Goal: Task Accomplishment & Management: Use online tool/utility

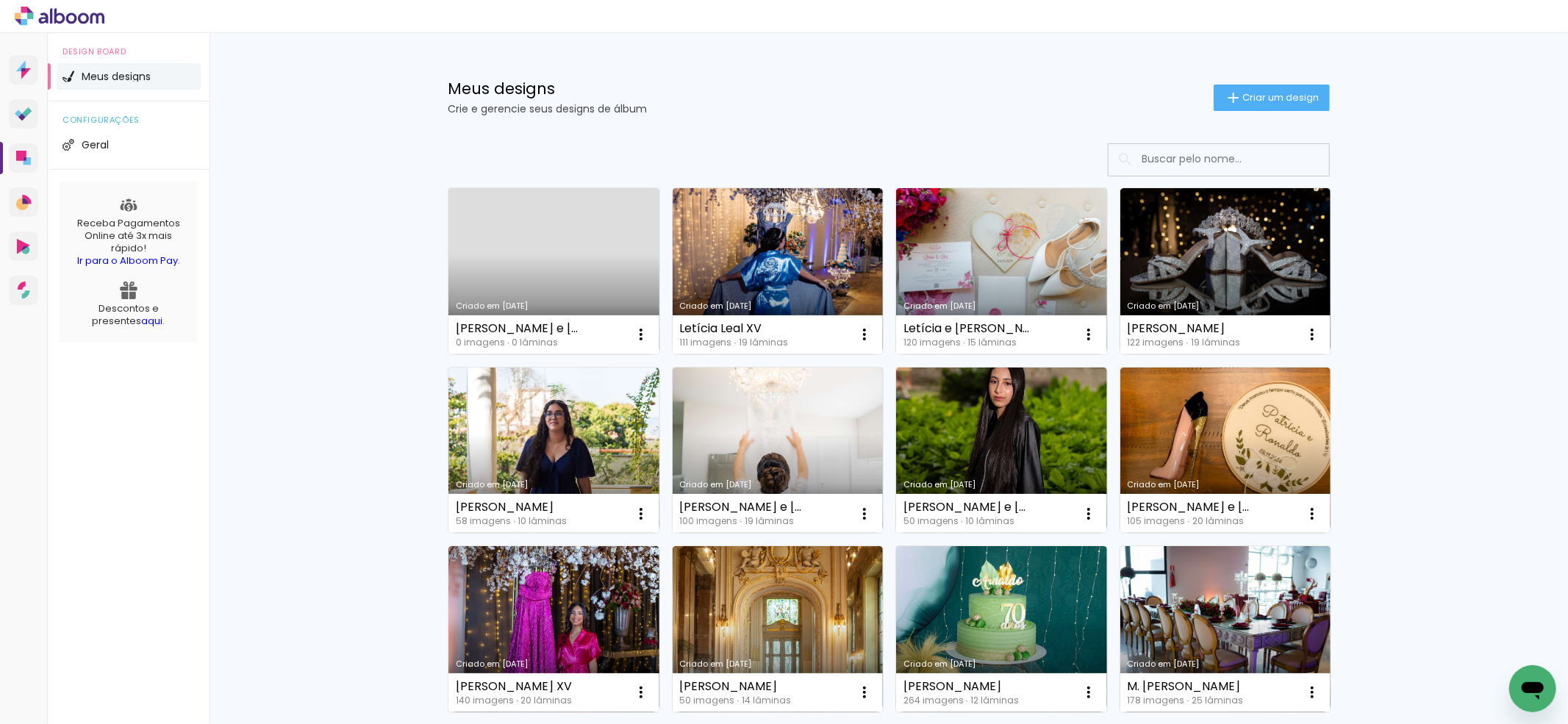
click at [533, 241] on link "Criado em [DATE]" at bounding box center [554, 271] width 211 height 166
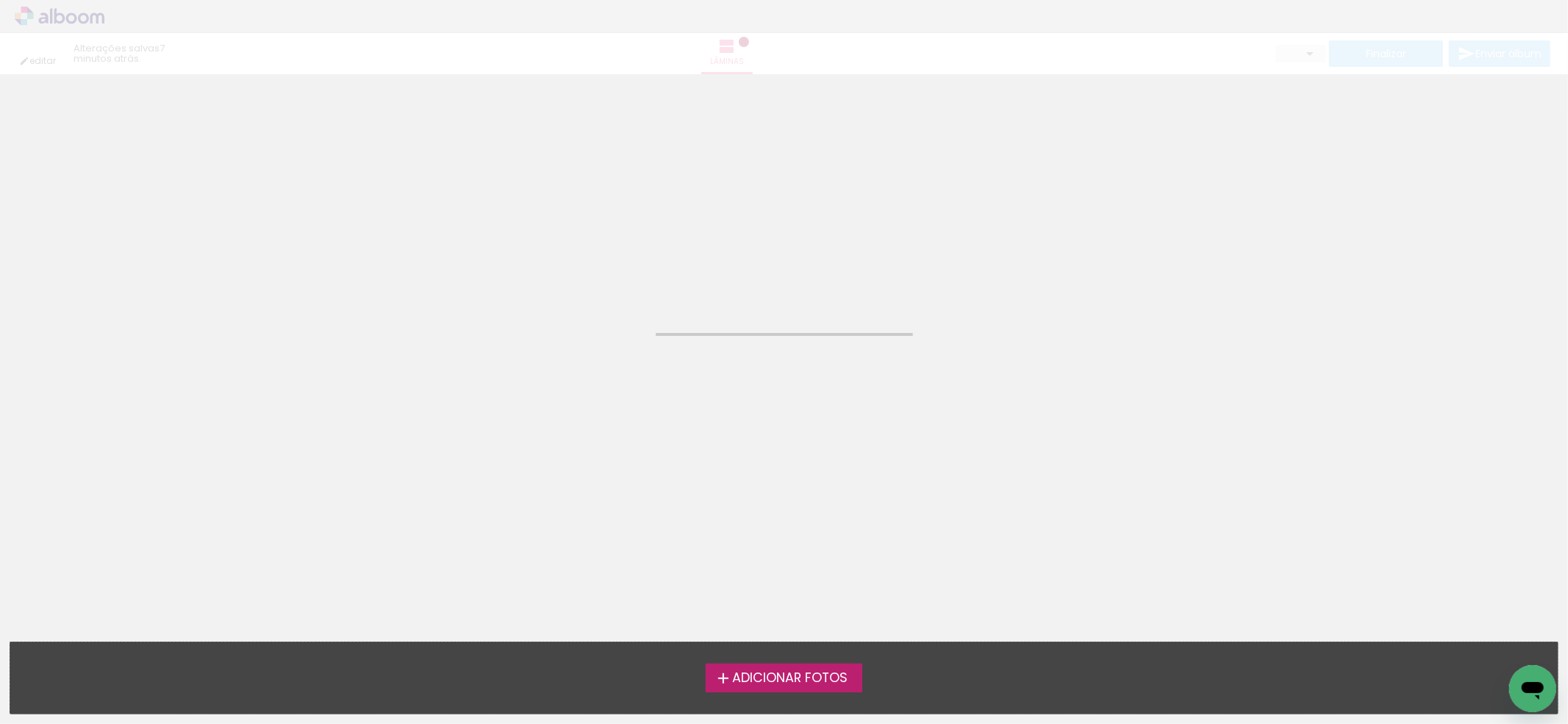
click at [792, 676] on span "Adicionar Fotos" at bounding box center [790, 678] width 115 height 13
click at [0, 0] on input "file" at bounding box center [0, 0] width 0 height 0
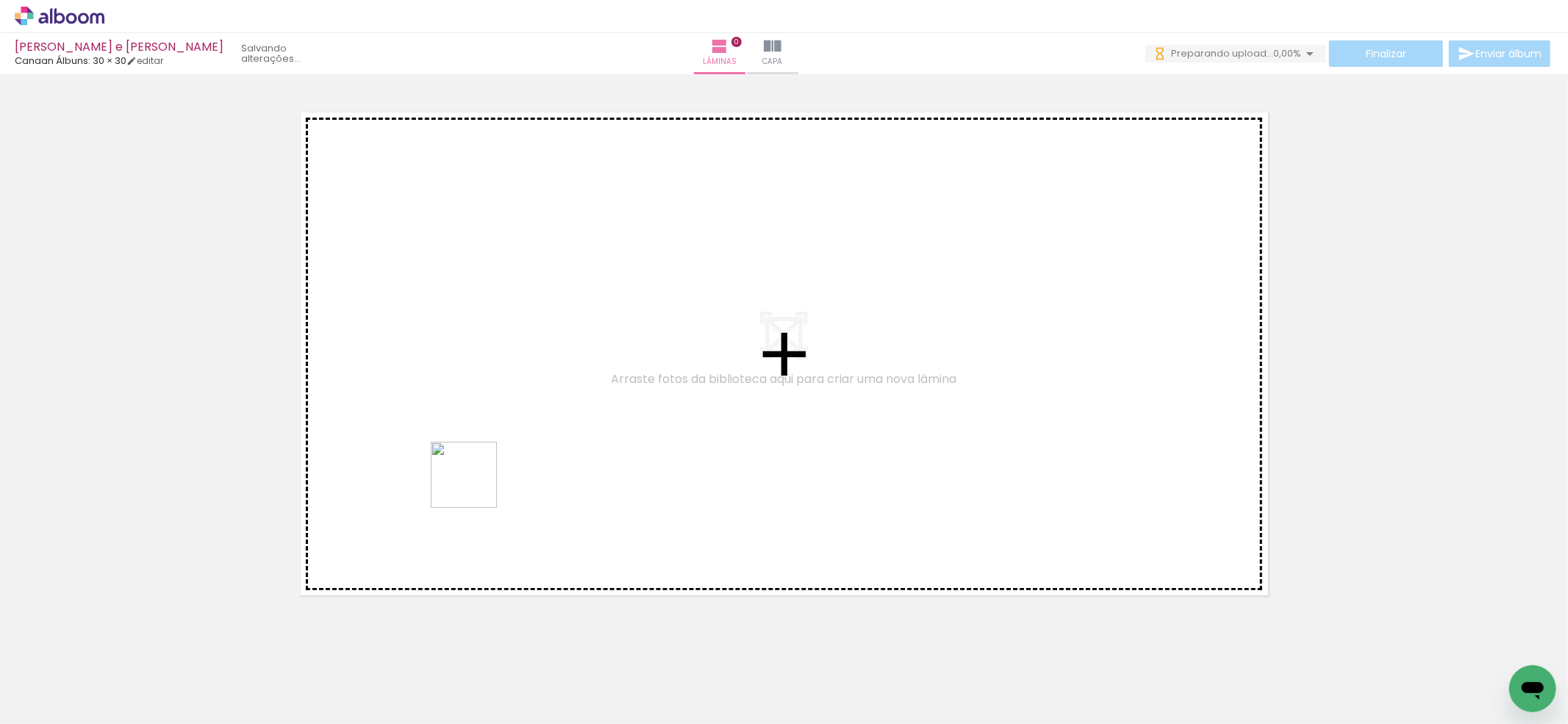
drag, startPoint x: 410, startPoint y: 689, endPoint x: 474, endPoint y: 486, distance: 212.8
click at [474, 486] on quentale-workspace at bounding box center [784, 362] width 1568 height 724
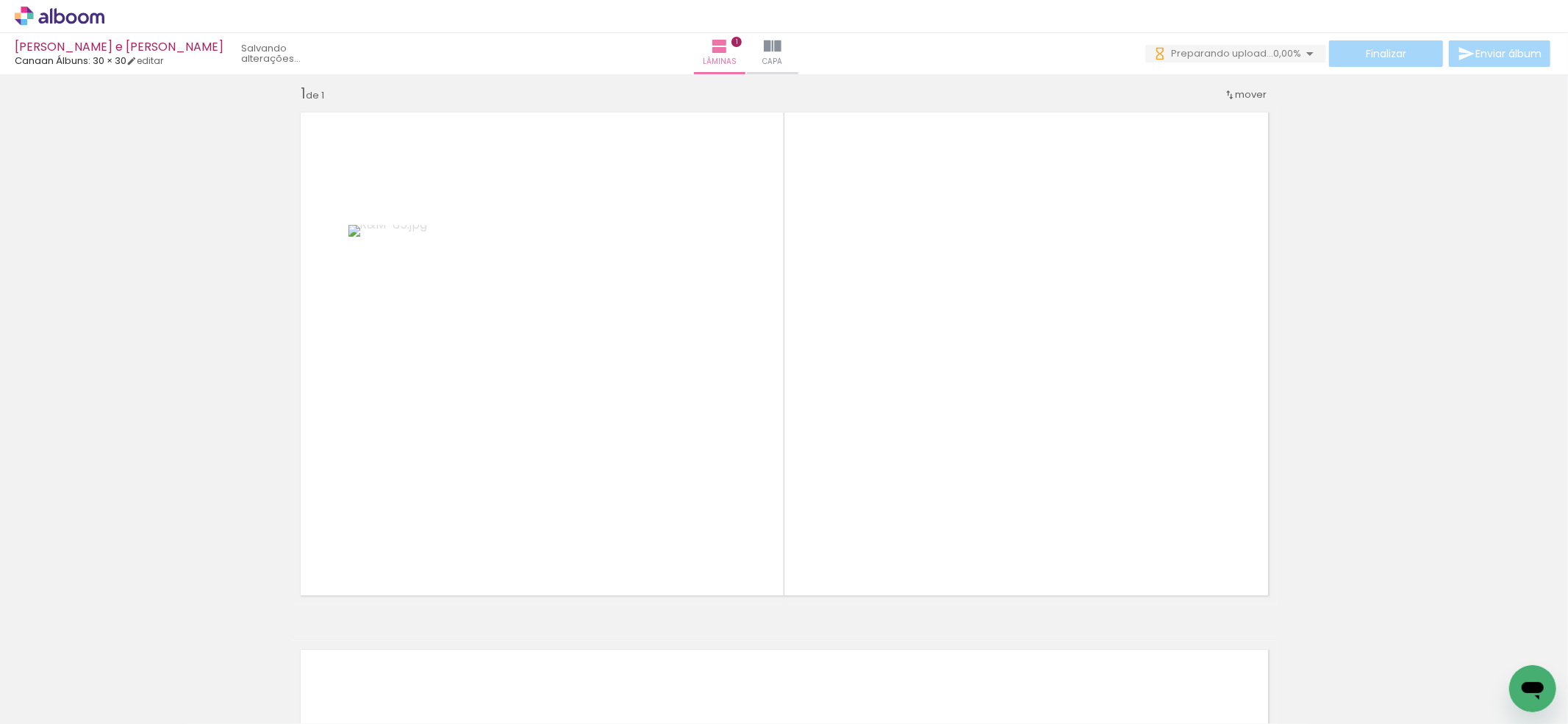
scroll to position [13, 0]
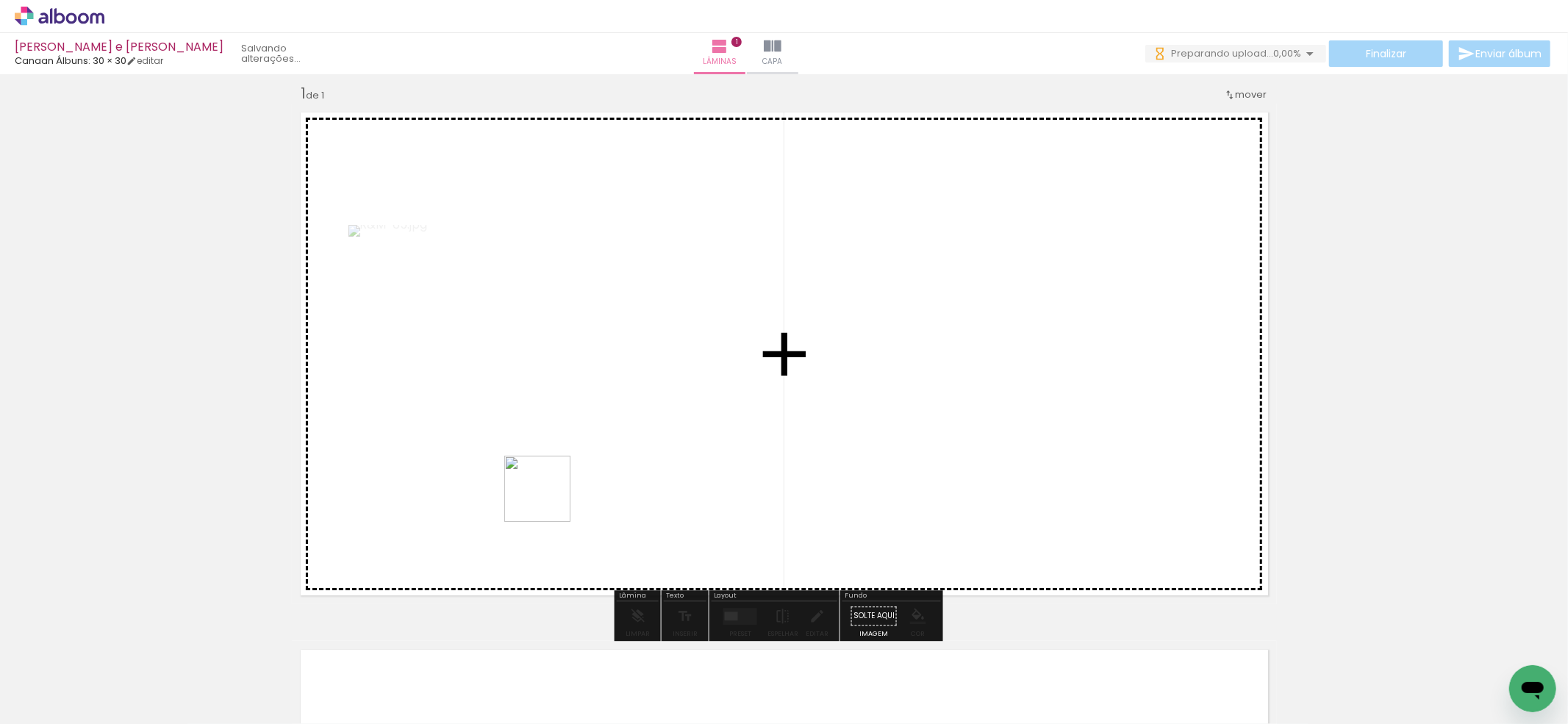
click at [548, 500] on quentale-workspace at bounding box center [784, 362] width 1568 height 724
drag, startPoint x: 597, startPoint y: 593, endPoint x: 688, endPoint y: 674, distance: 121.8
click at [640, 483] on quentale-workspace at bounding box center [784, 362] width 1568 height 724
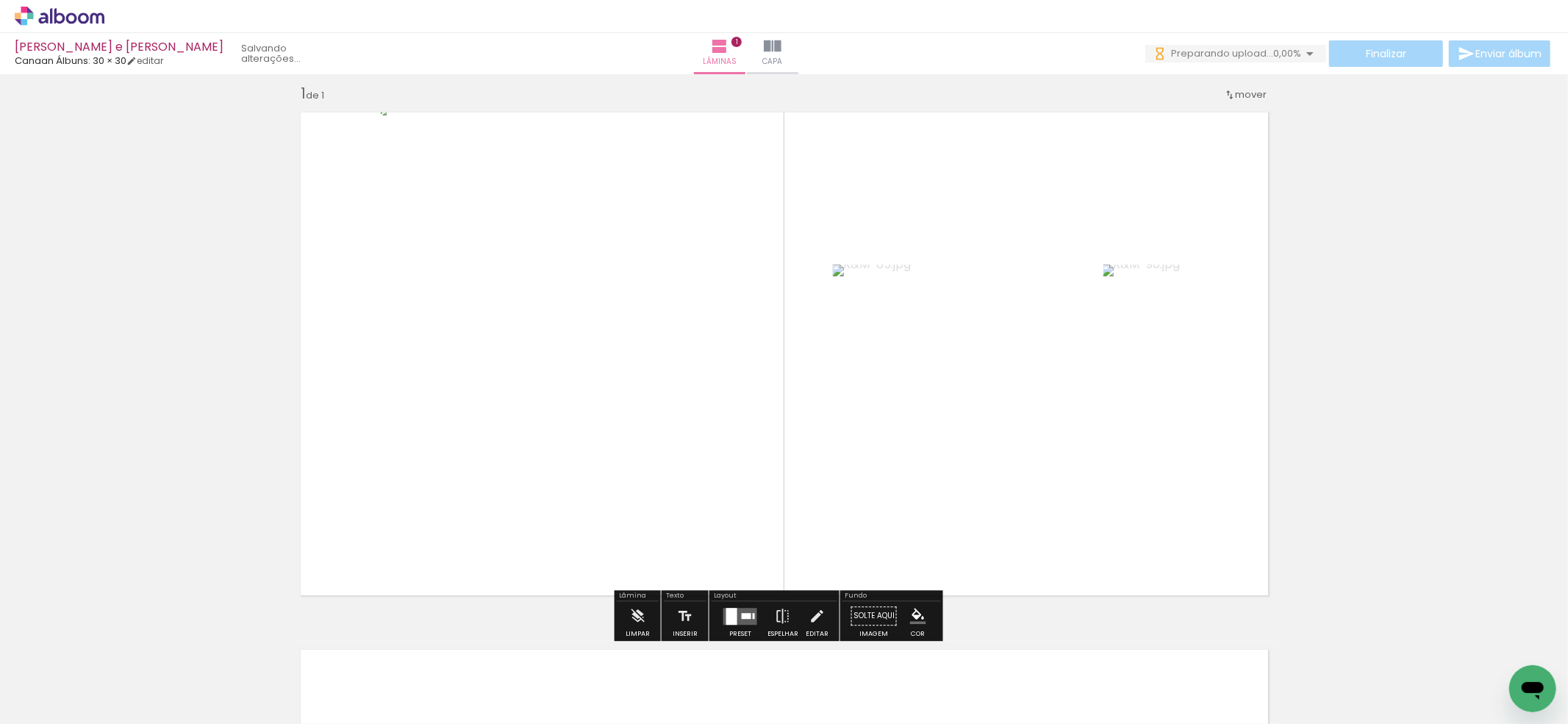
scroll to position [0, 0]
drag, startPoint x: 653, startPoint y: 669, endPoint x: 997, endPoint y: 676, distance: 344.1
click at [680, 526] on quentale-workspace at bounding box center [784, 362] width 1568 height 724
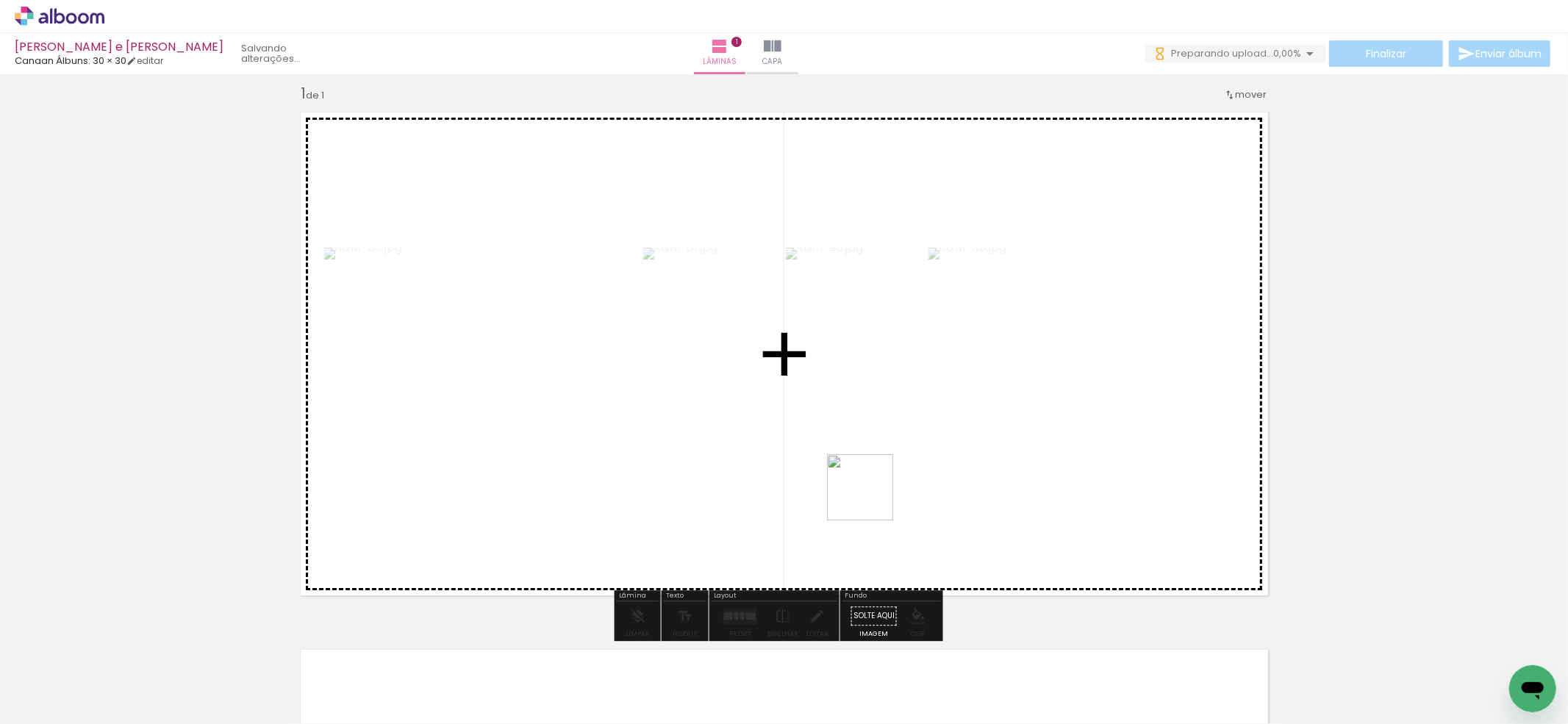
drag, startPoint x: 904, startPoint y: 689, endPoint x: 871, endPoint y: 497, distance: 194.8
click at [871, 497] on quentale-workspace at bounding box center [784, 362] width 1568 height 724
drag, startPoint x: 967, startPoint y: 671, endPoint x: 944, endPoint y: 475, distance: 197.3
click at [944, 475] on quentale-workspace at bounding box center [784, 362] width 1568 height 724
drag, startPoint x: 1059, startPoint y: 657, endPoint x: 1028, endPoint y: 477, distance: 182.6
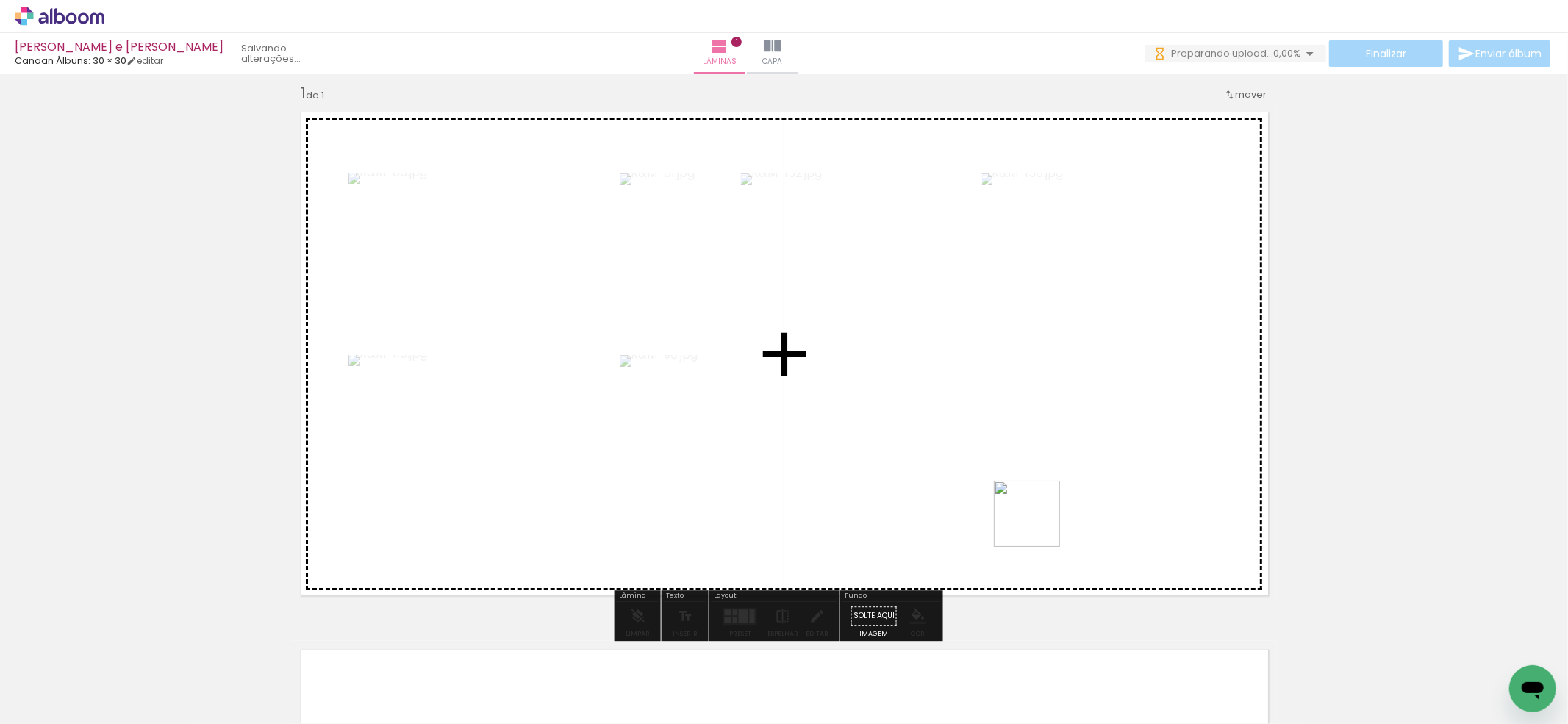
click at [1028, 477] on quentale-workspace at bounding box center [784, 362] width 1568 height 724
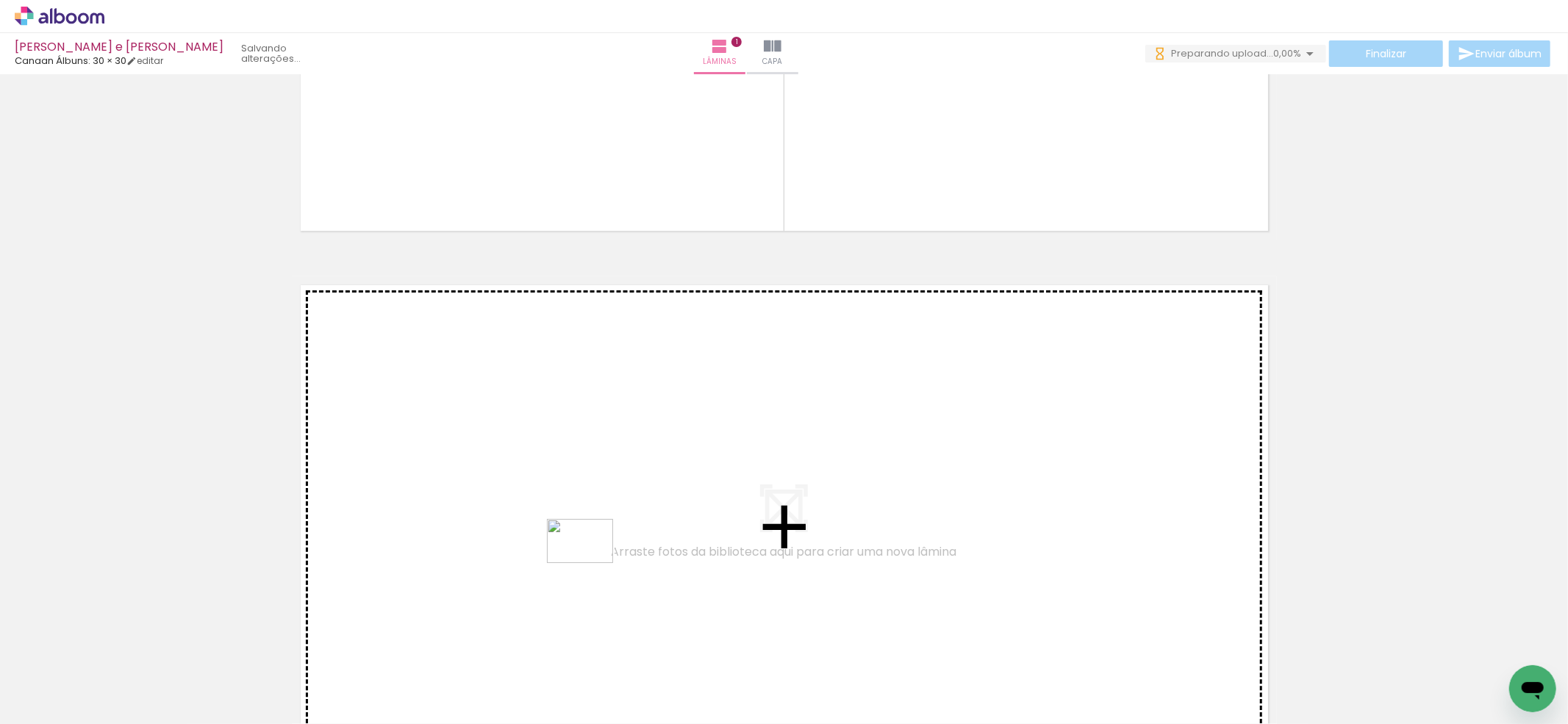
drag, startPoint x: 582, startPoint y: 606, endPoint x: 595, endPoint y: 550, distance: 57.5
click at [595, 550] on quentale-workspace at bounding box center [784, 362] width 1568 height 724
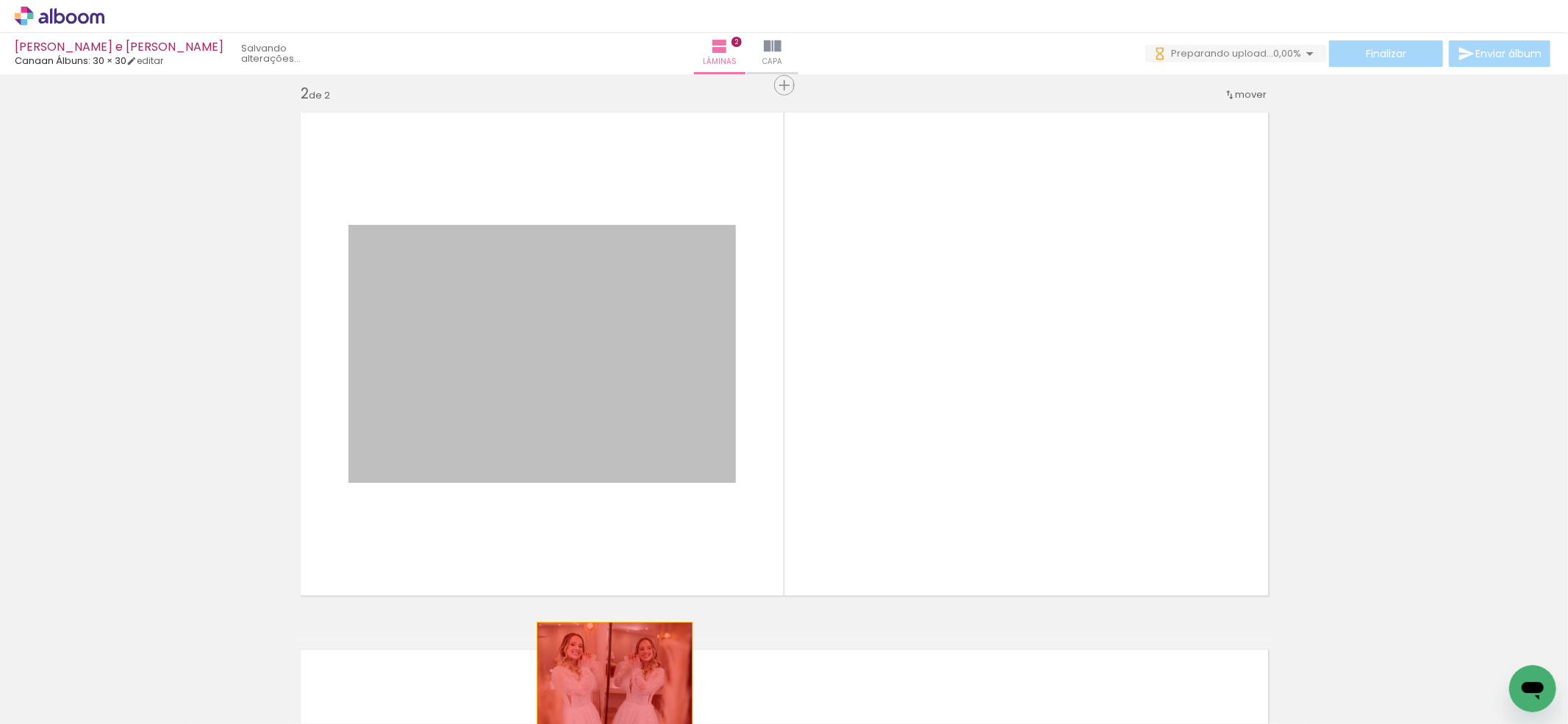
drag, startPoint x: 566, startPoint y: 445, endPoint x: 607, endPoint y: 674, distance: 232.6
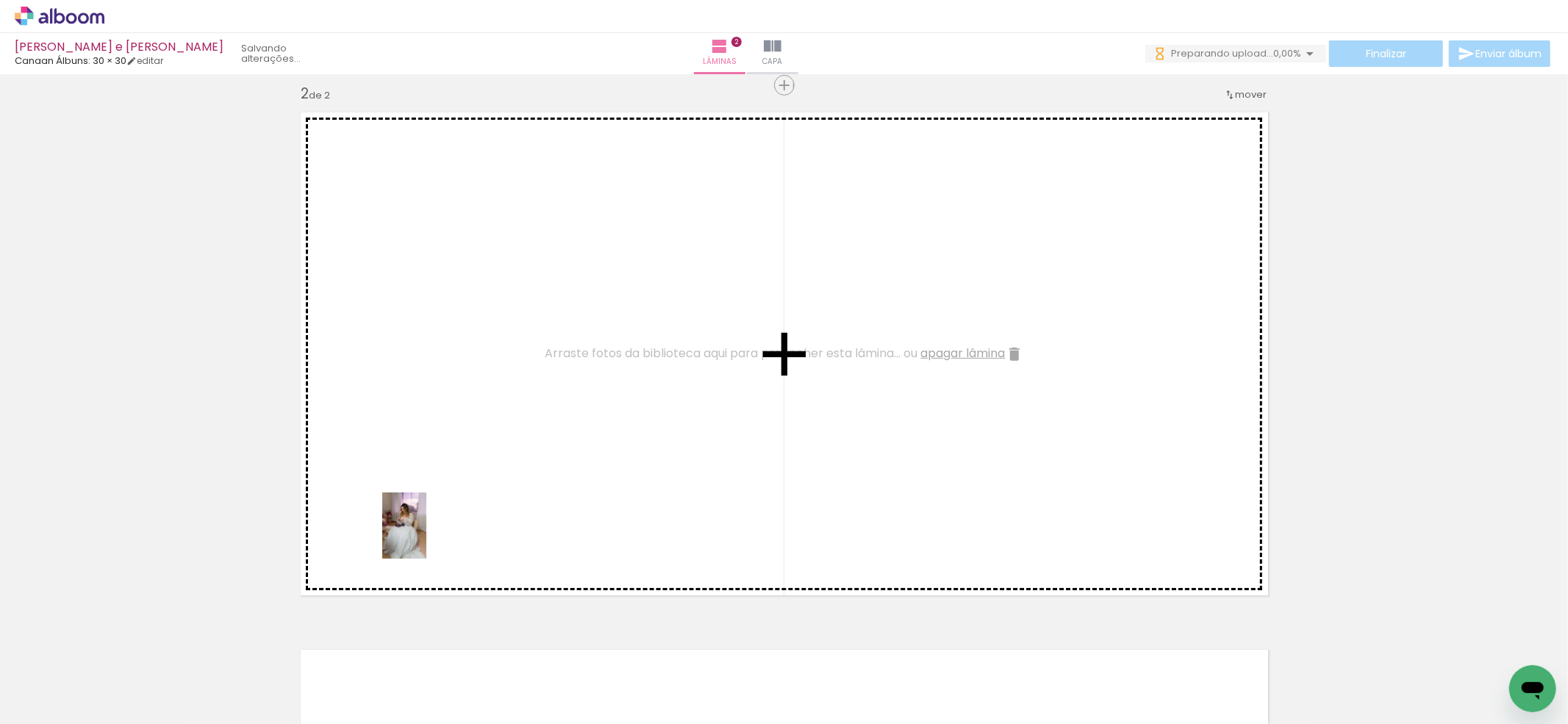
drag, startPoint x: 393, startPoint y: 686, endPoint x: 426, endPoint y: 537, distance: 152.6
click at [426, 537] on quentale-workspace at bounding box center [784, 362] width 1568 height 724
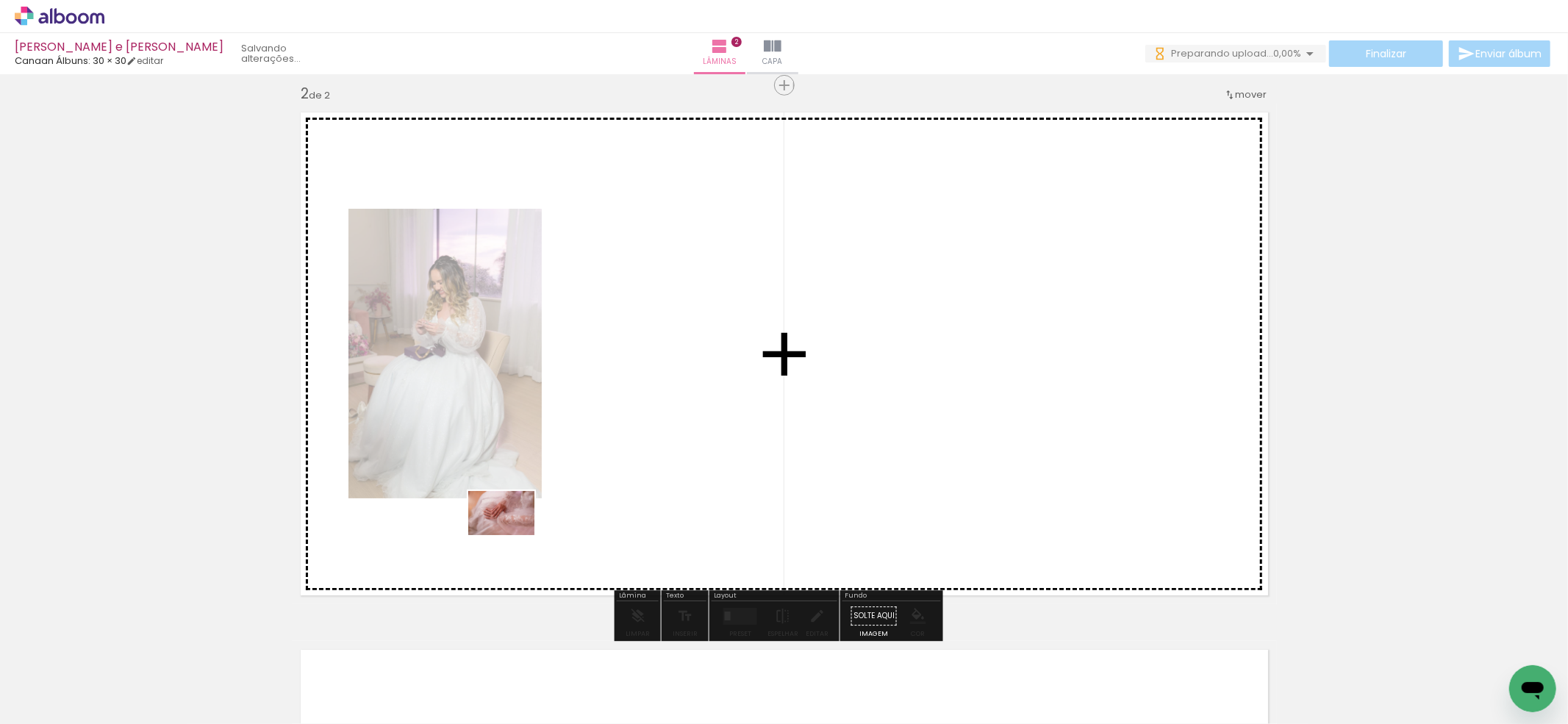
drag, startPoint x: 486, startPoint y: 649, endPoint x: 585, endPoint y: 661, distance: 99.7
click at [515, 528] on quentale-workspace at bounding box center [784, 362] width 1568 height 724
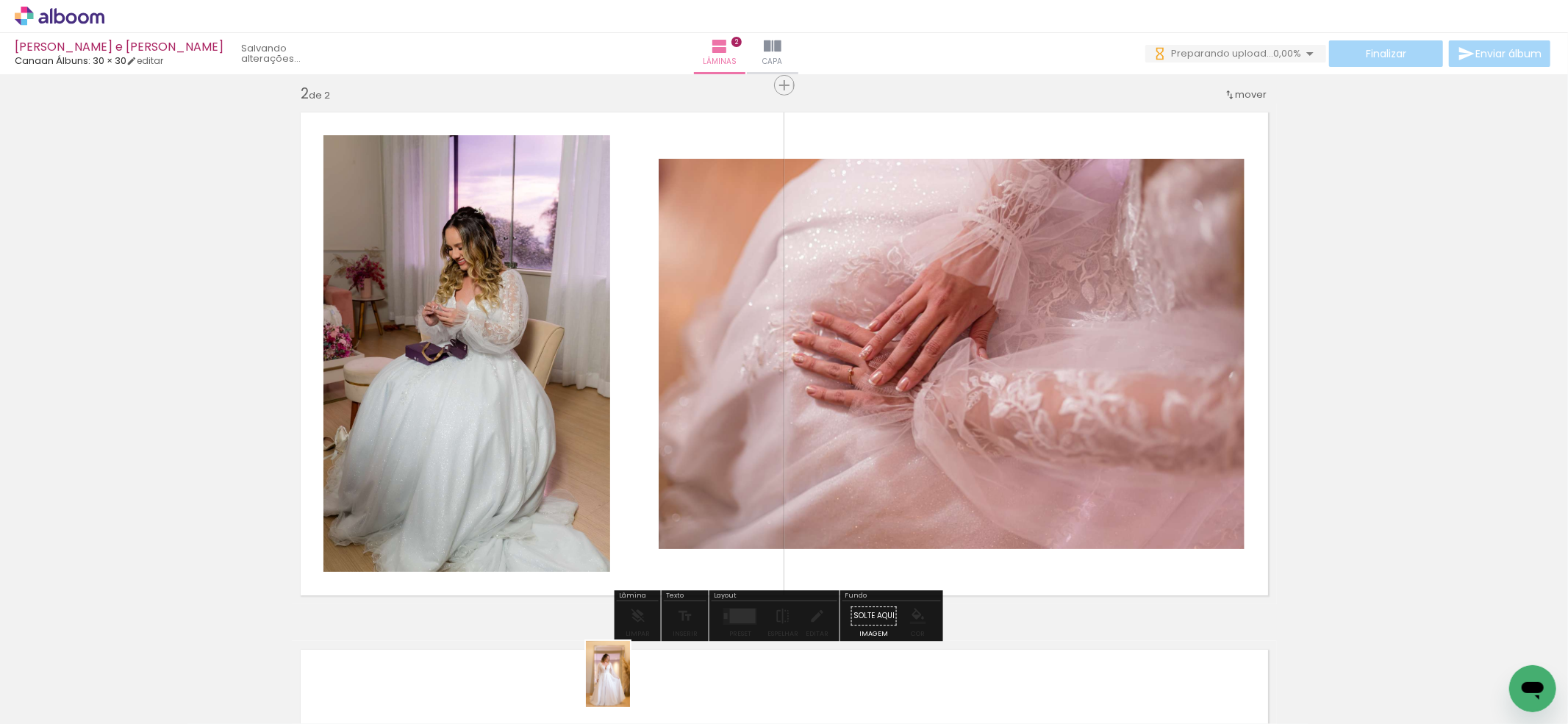
drag, startPoint x: 624, startPoint y: 680, endPoint x: 630, endPoint y: 685, distance: 7.8
click at [630, 685] on div at bounding box center [635, 675] width 49 height 73
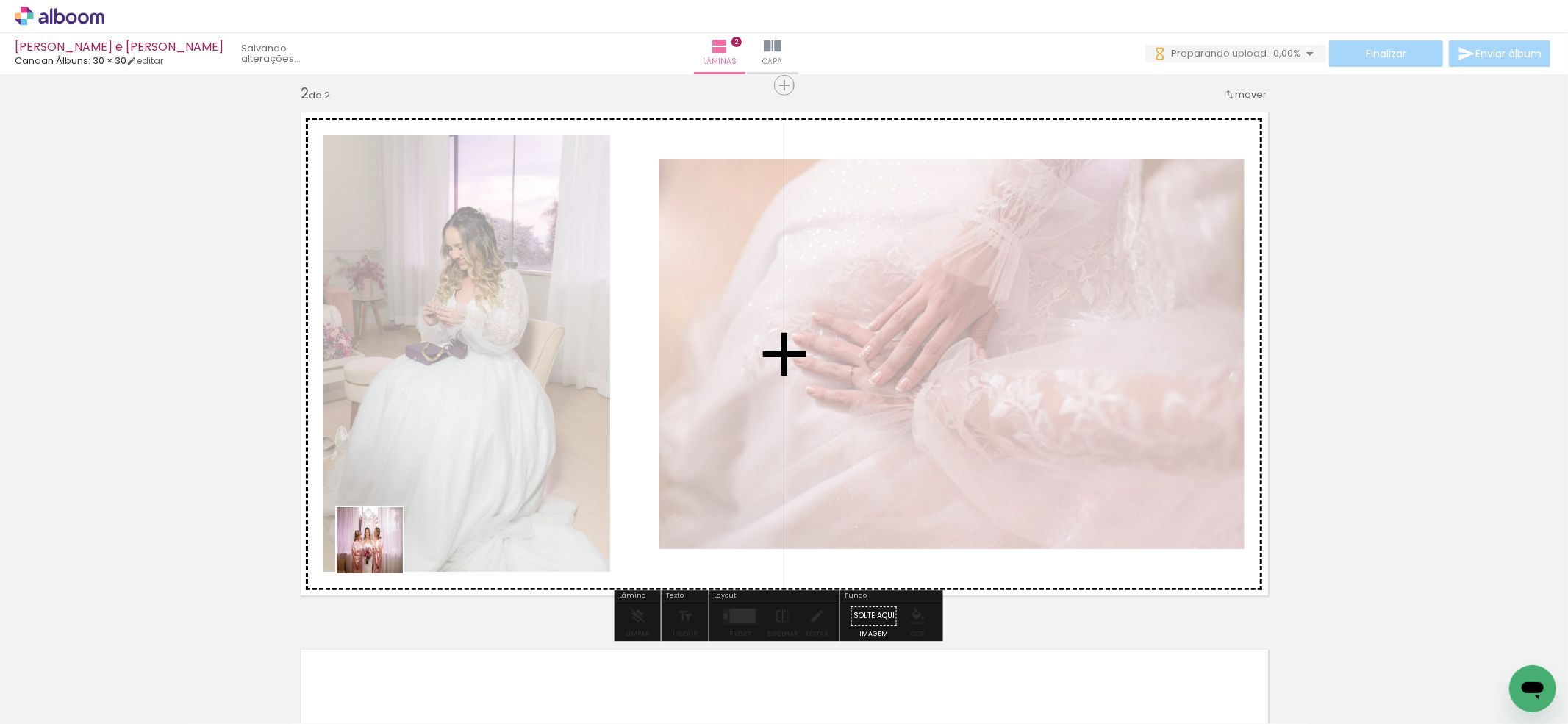
drag, startPoint x: 370, startPoint y: 568, endPoint x: 362, endPoint y: 676, distance: 108.3
click at [390, 541] on quentale-workspace at bounding box center [784, 362] width 1568 height 724
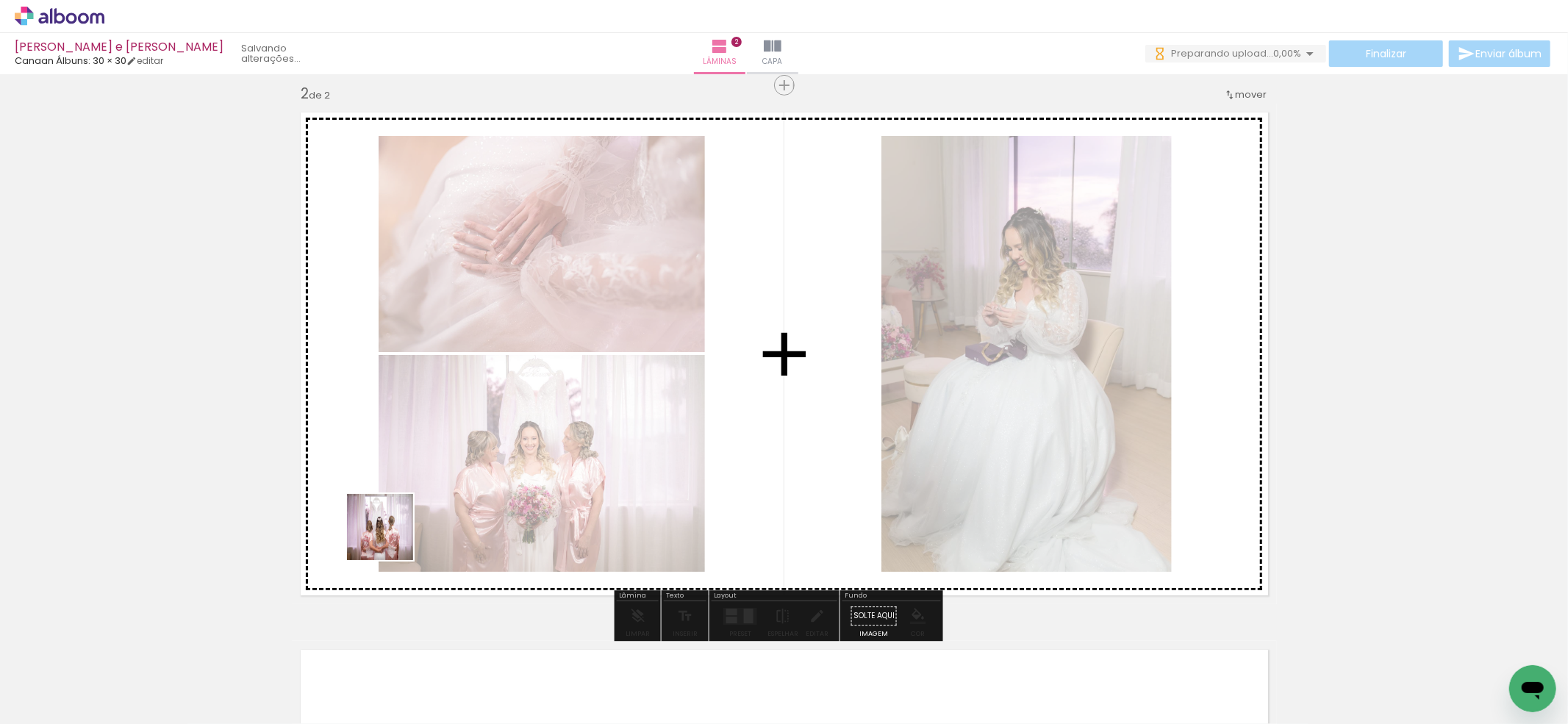
drag, startPoint x: 362, startPoint y: 683, endPoint x: 444, endPoint y: 520, distance: 182.5
click at [401, 503] on quentale-workspace at bounding box center [784, 362] width 1568 height 724
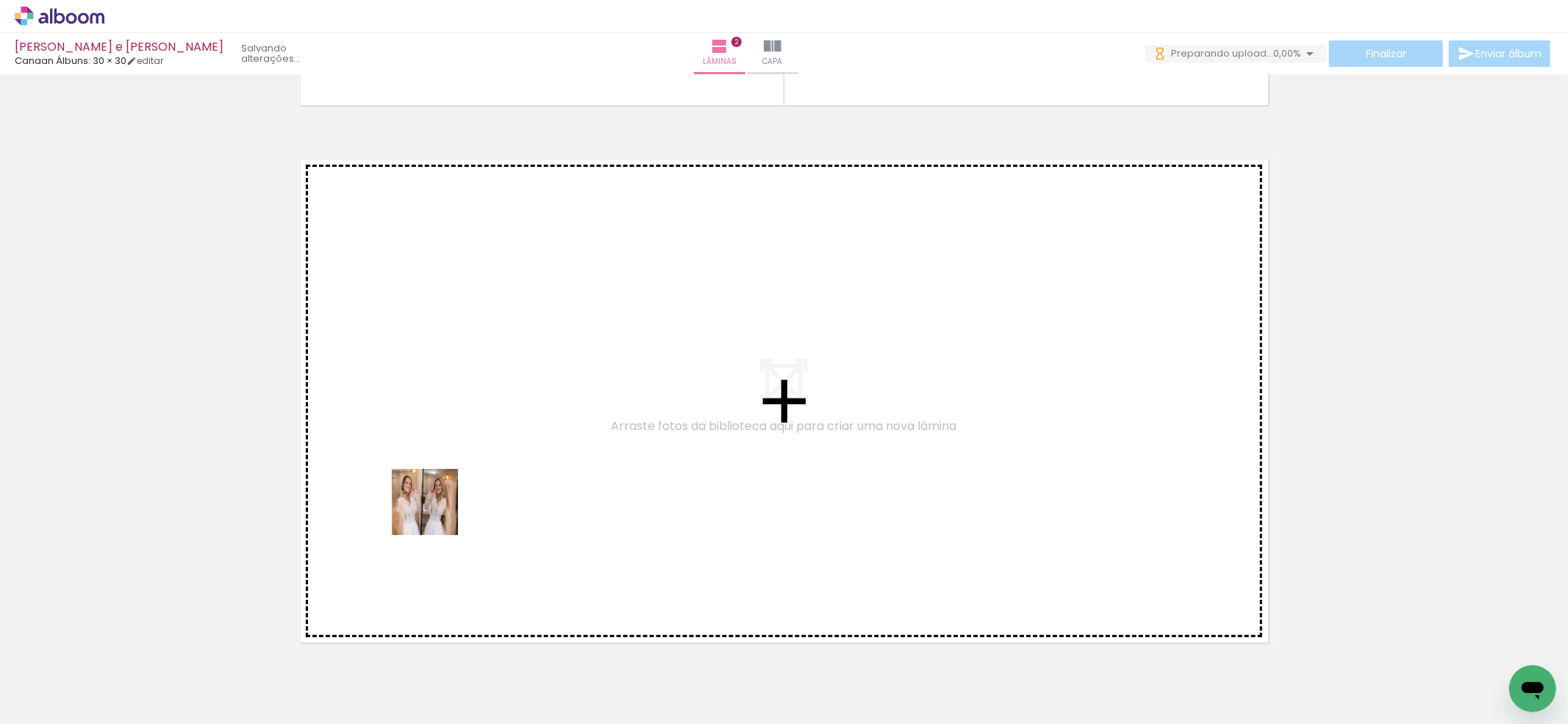
drag, startPoint x: 365, startPoint y: 678, endPoint x: 436, endPoint y: 513, distance: 179.6
click at [436, 513] on quentale-workspace at bounding box center [784, 362] width 1568 height 724
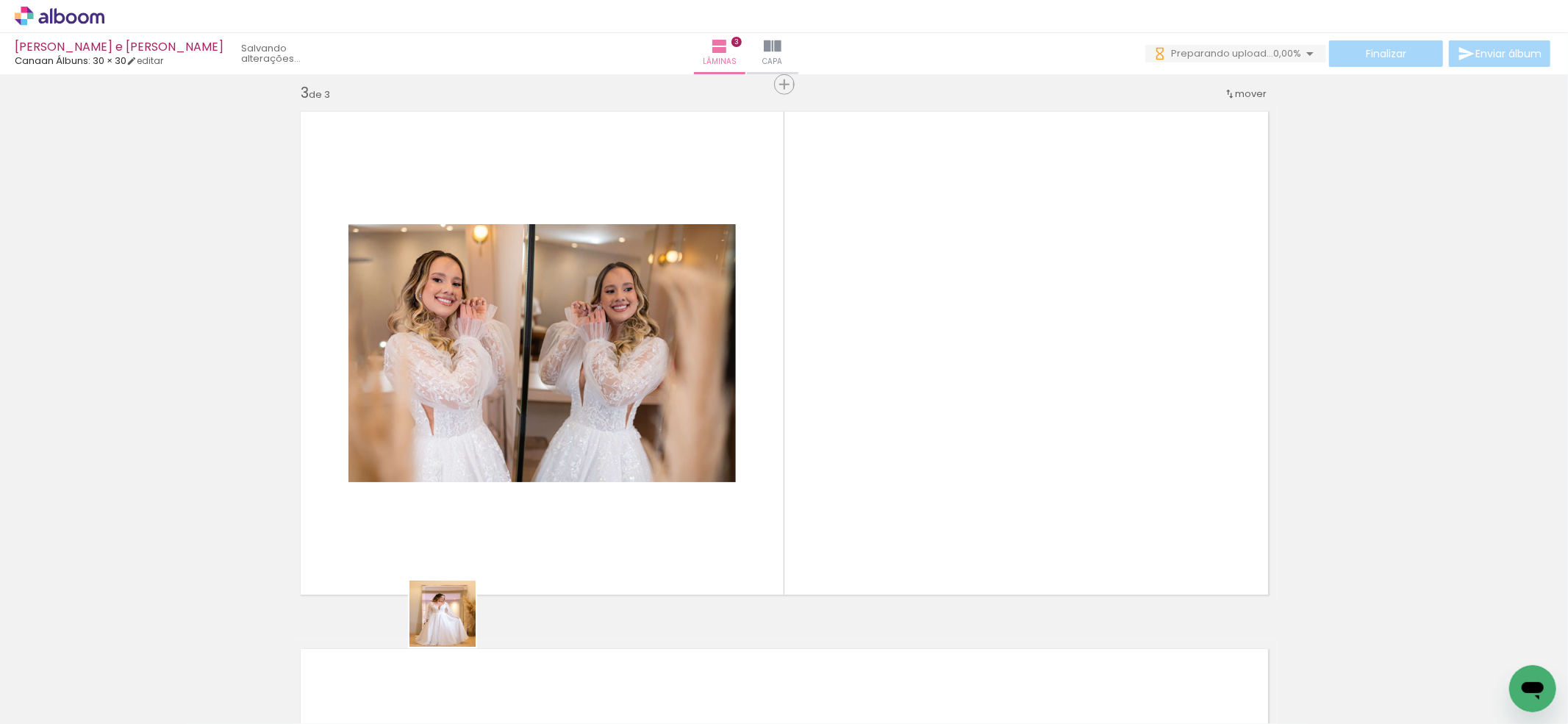
drag, startPoint x: 428, startPoint y: 667, endPoint x: 515, endPoint y: 677, distance: 87.6
click at [491, 527] on quentale-workspace at bounding box center [784, 362] width 1568 height 724
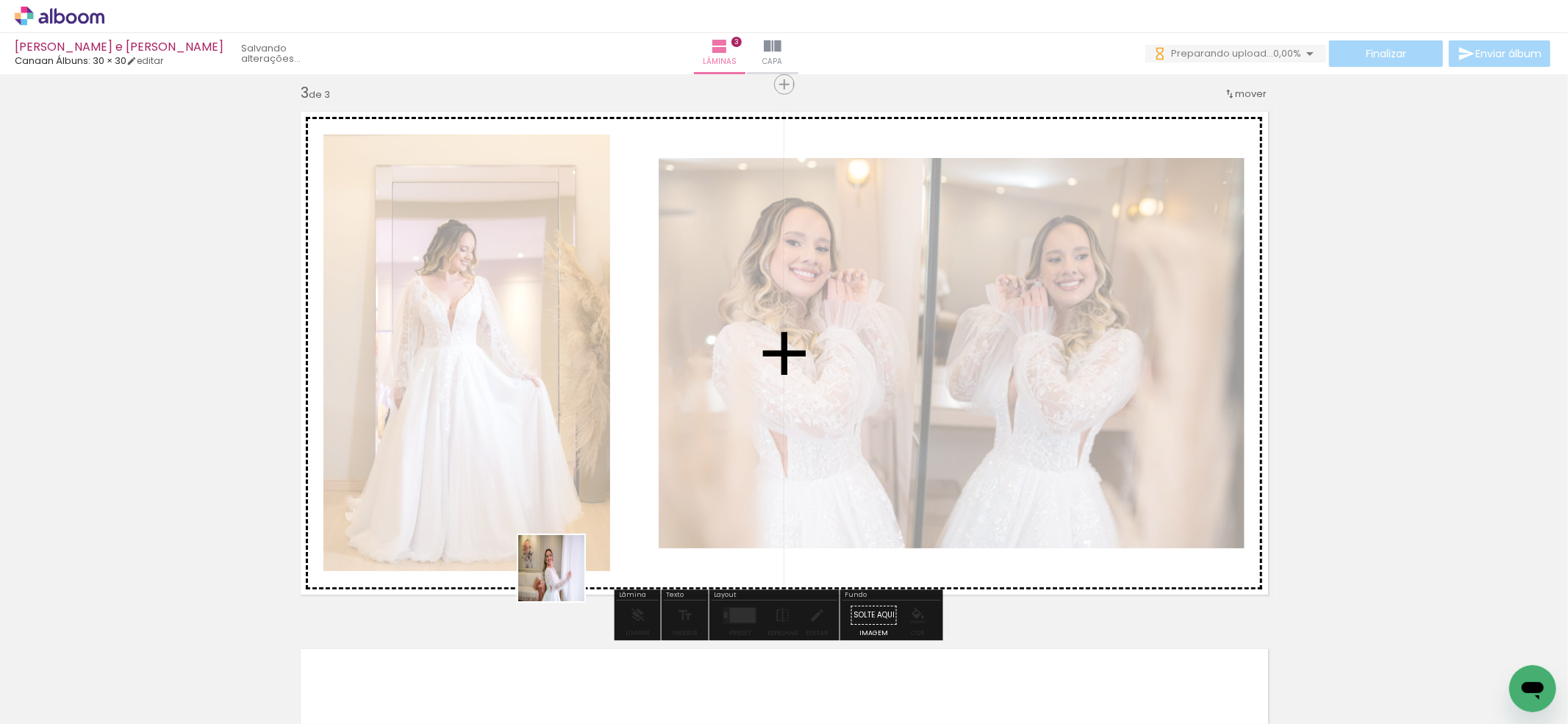
drag, startPoint x: 515, startPoint y: 677, endPoint x: 579, endPoint y: 539, distance: 152.1
click at [579, 539] on quentale-workspace at bounding box center [784, 362] width 1568 height 724
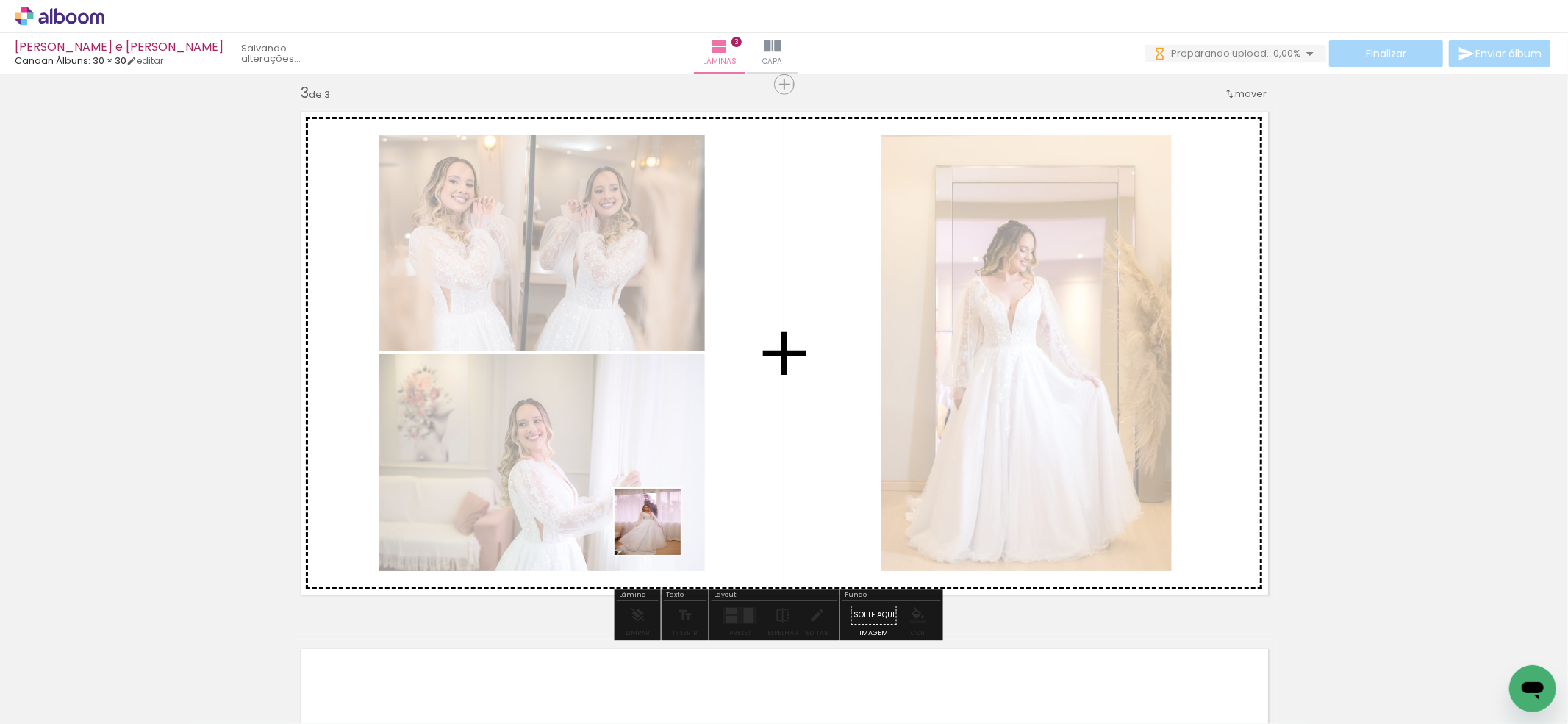
drag, startPoint x: 629, startPoint y: 642, endPoint x: 659, endPoint y: 533, distance: 113.1
click at [659, 533] on quentale-workspace at bounding box center [784, 362] width 1568 height 724
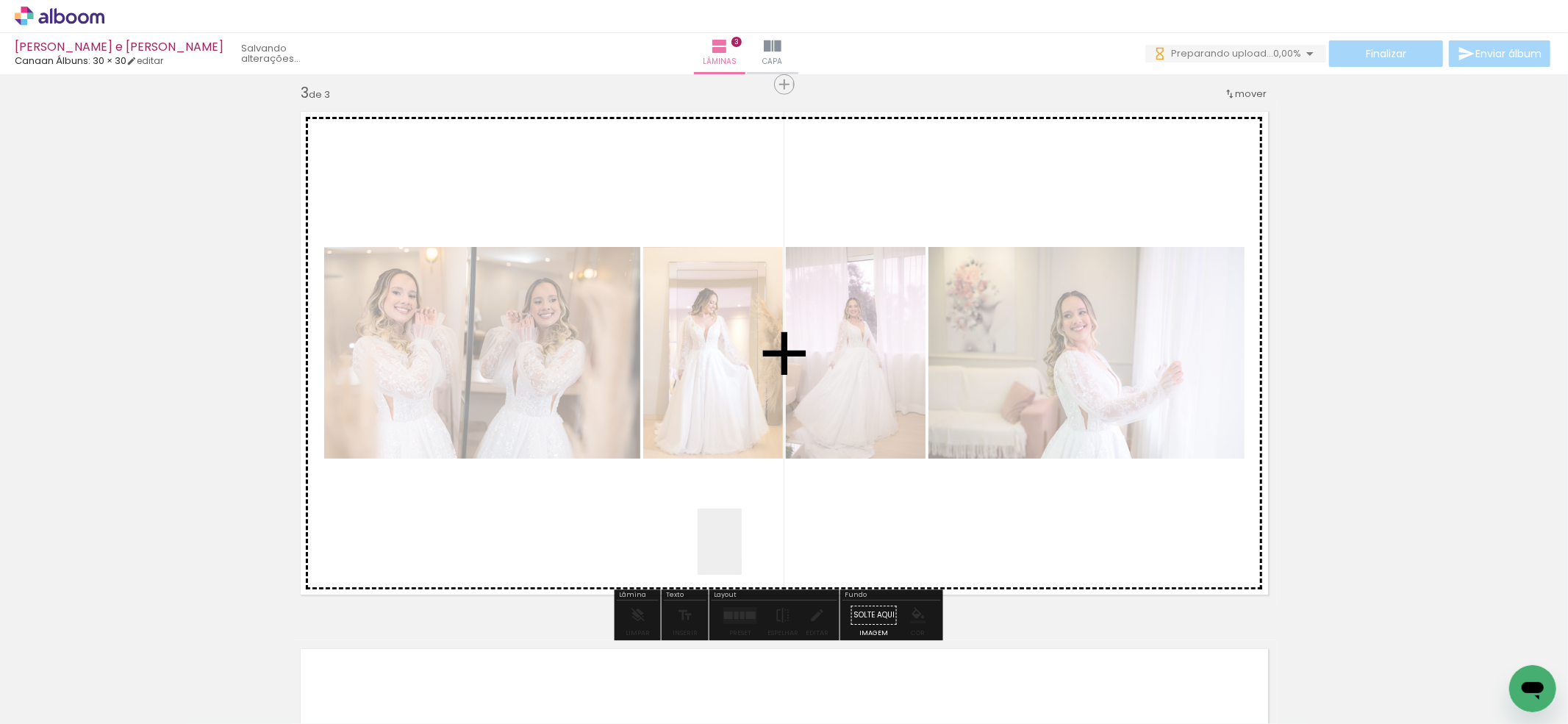
drag, startPoint x: 700, startPoint y: 646, endPoint x: 761, endPoint y: 663, distance: 63.3
click at [745, 542] on quentale-workspace at bounding box center [784, 362] width 1568 height 724
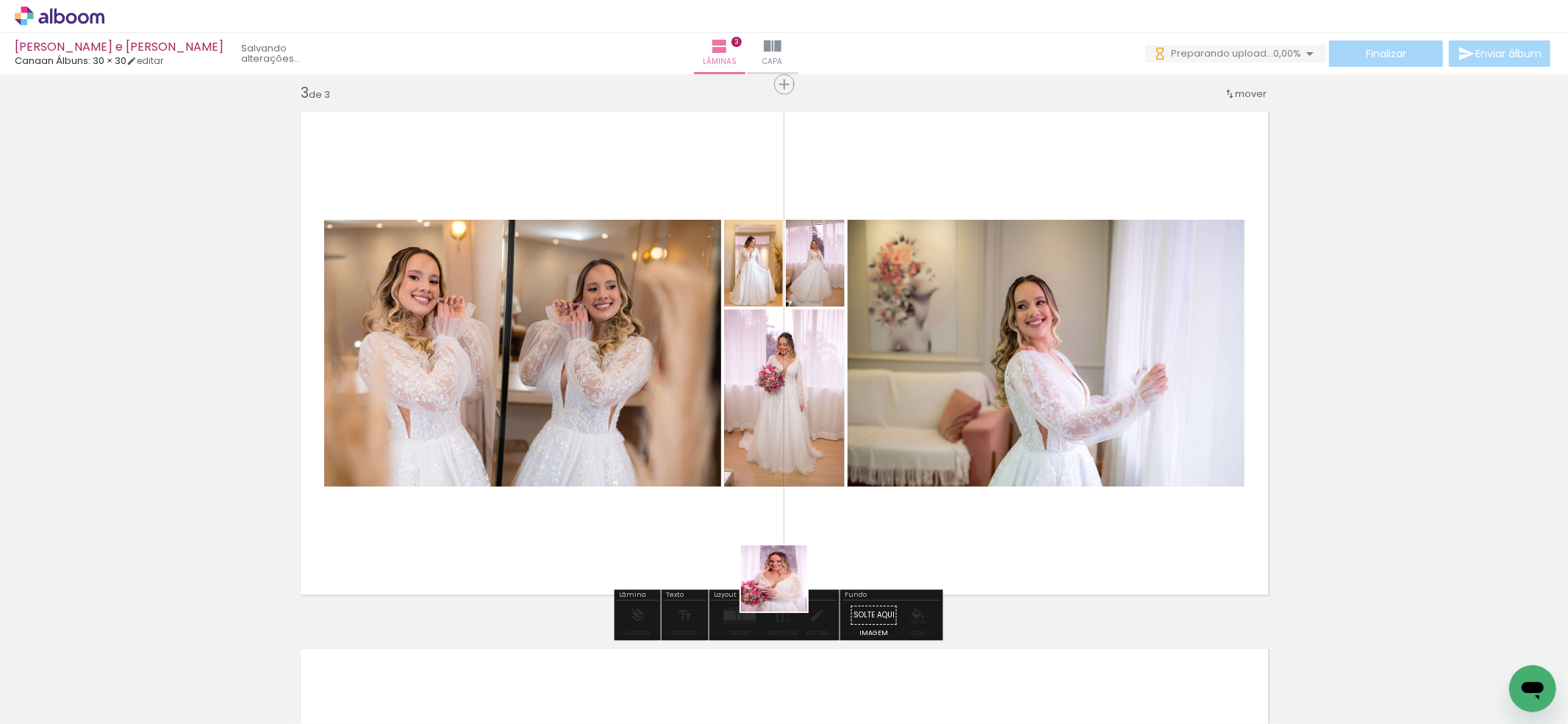
drag, startPoint x: 779, startPoint y: 618, endPoint x: 798, endPoint y: 509, distance: 110.6
click at [798, 510] on quentale-workspace at bounding box center [784, 362] width 1568 height 724
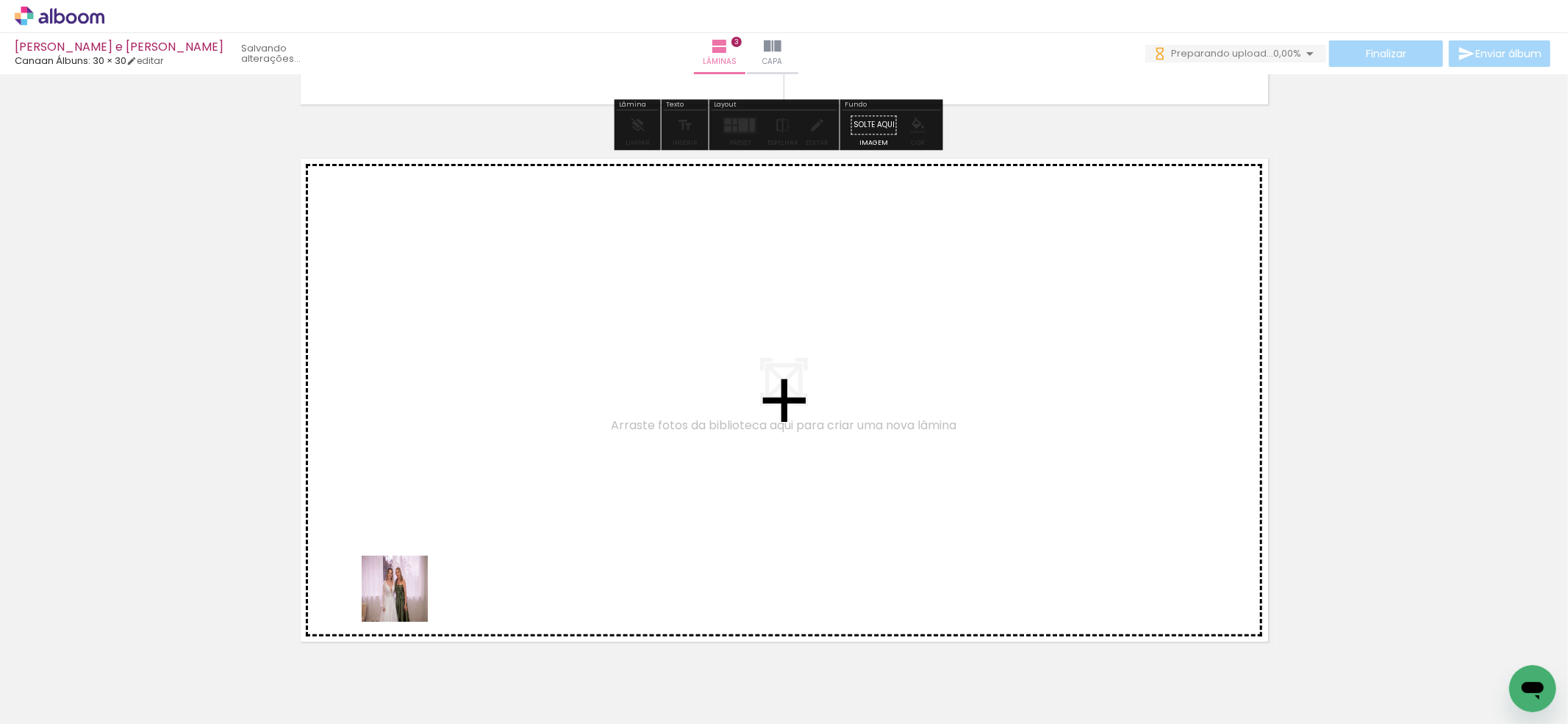
drag, startPoint x: 374, startPoint y: 680, endPoint x: 424, endPoint y: 665, distance: 52.2
click at [421, 556] on quentale-workspace at bounding box center [784, 362] width 1568 height 724
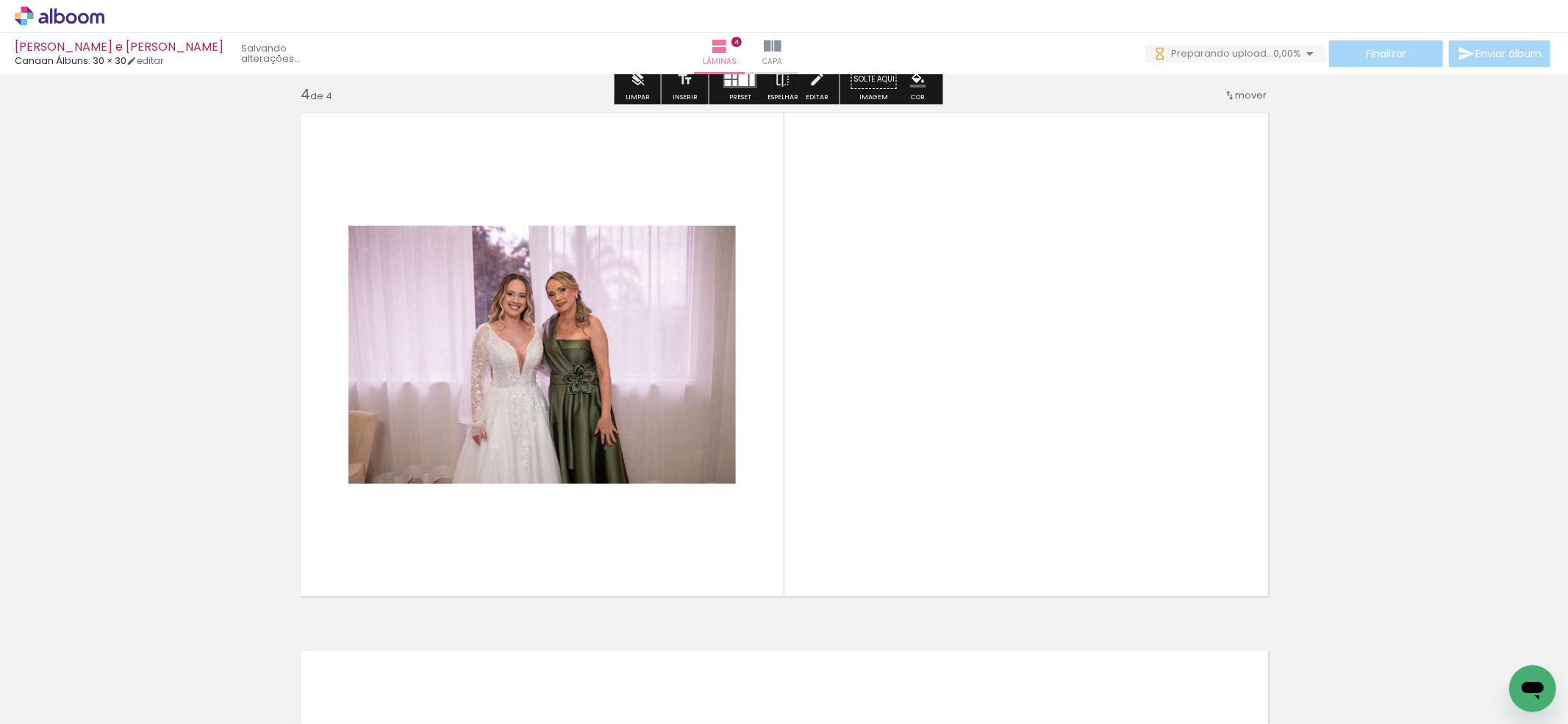
drag, startPoint x: 428, startPoint y: 663, endPoint x: 494, endPoint y: 663, distance: 66.0
click at [488, 538] on quentale-workspace at bounding box center [784, 362] width 1568 height 724
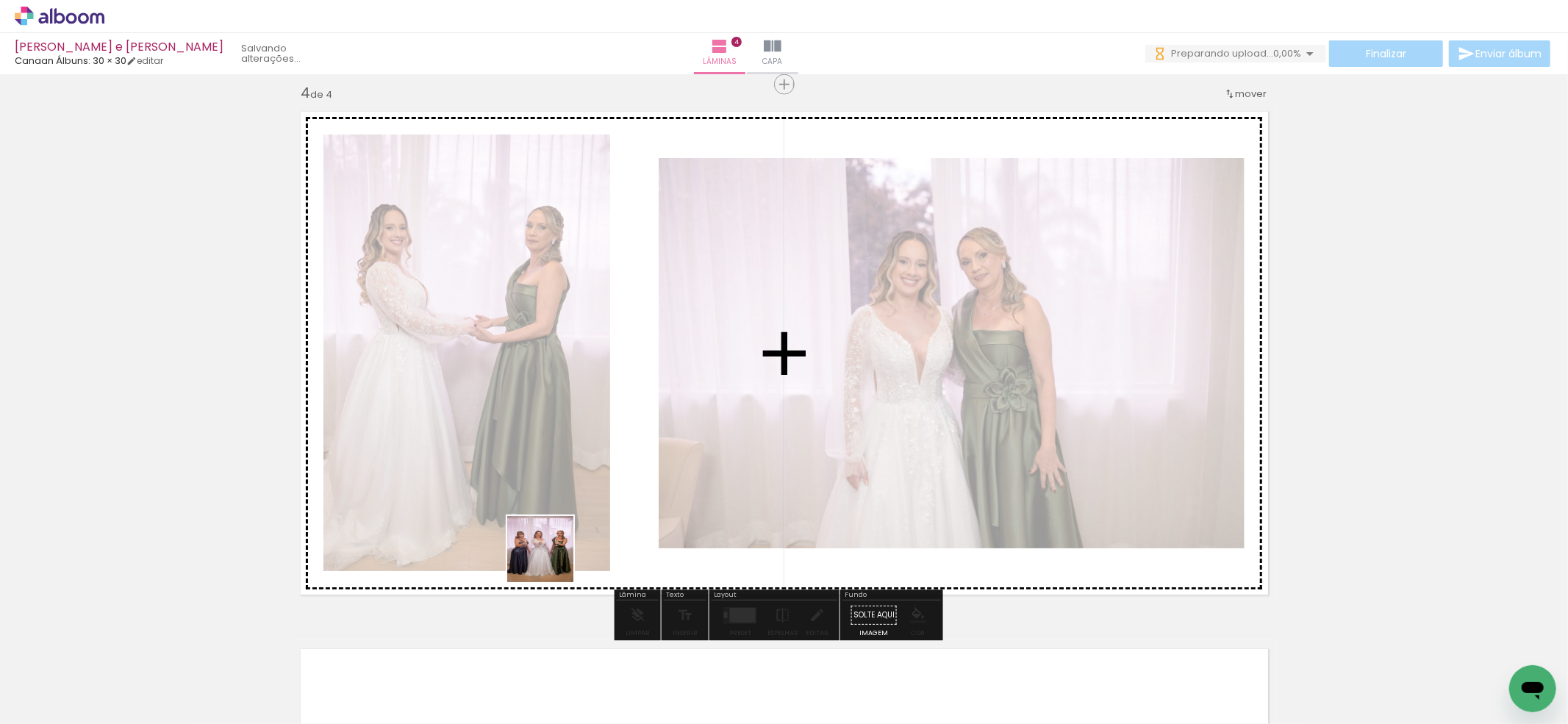
drag, startPoint x: 536, startPoint y: 618, endPoint x: 632, endPoint y: 685, distance: 117.1
click at [560, 531] on quentale-workspace at bounding box center [784, 362] width 1568 height 724
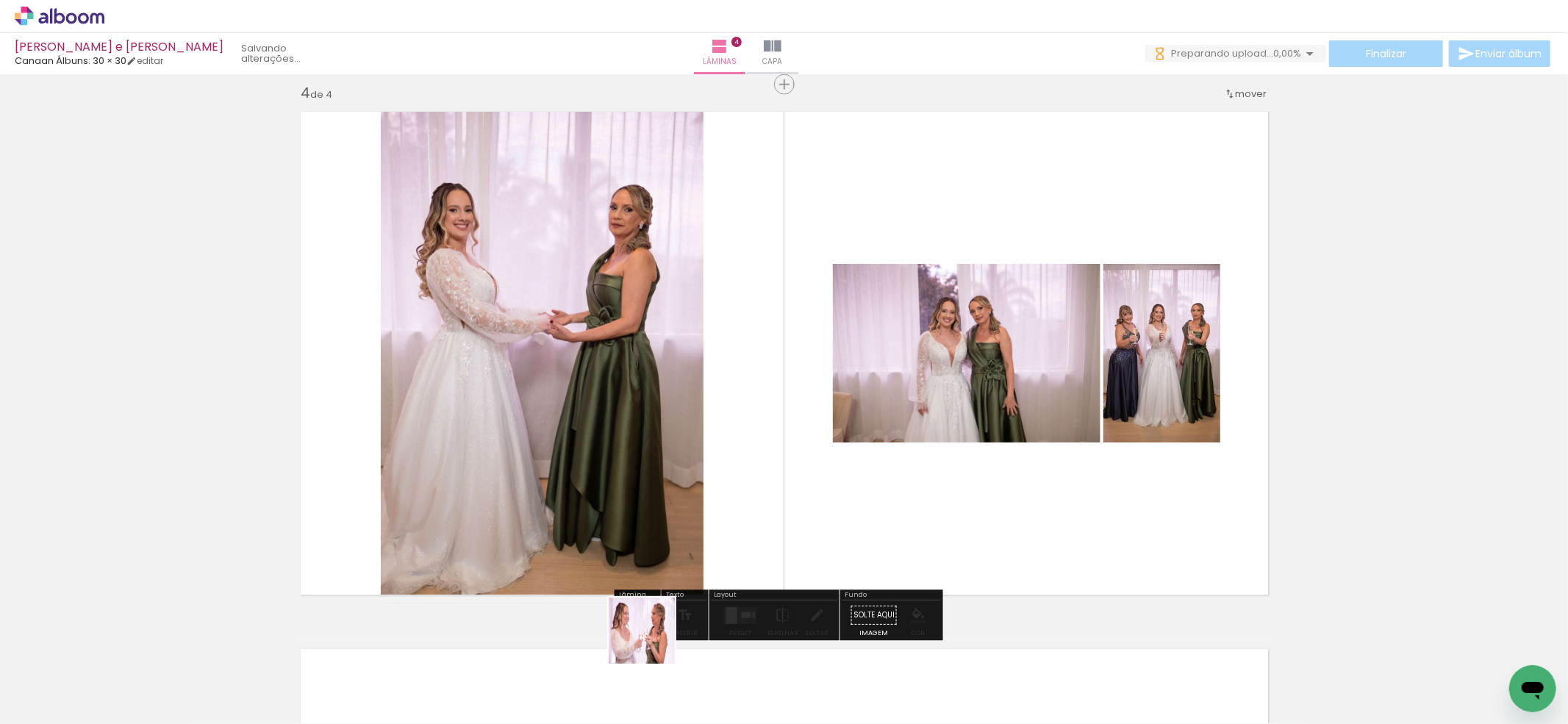
drag, startPoint x: 649, startPoint y: 658, endPoint x: 726, endPoint y: 673, distance: 78.4
click at [673, 536] on quentale-workspace at bounding box center [784, 362] width 1568 height 724
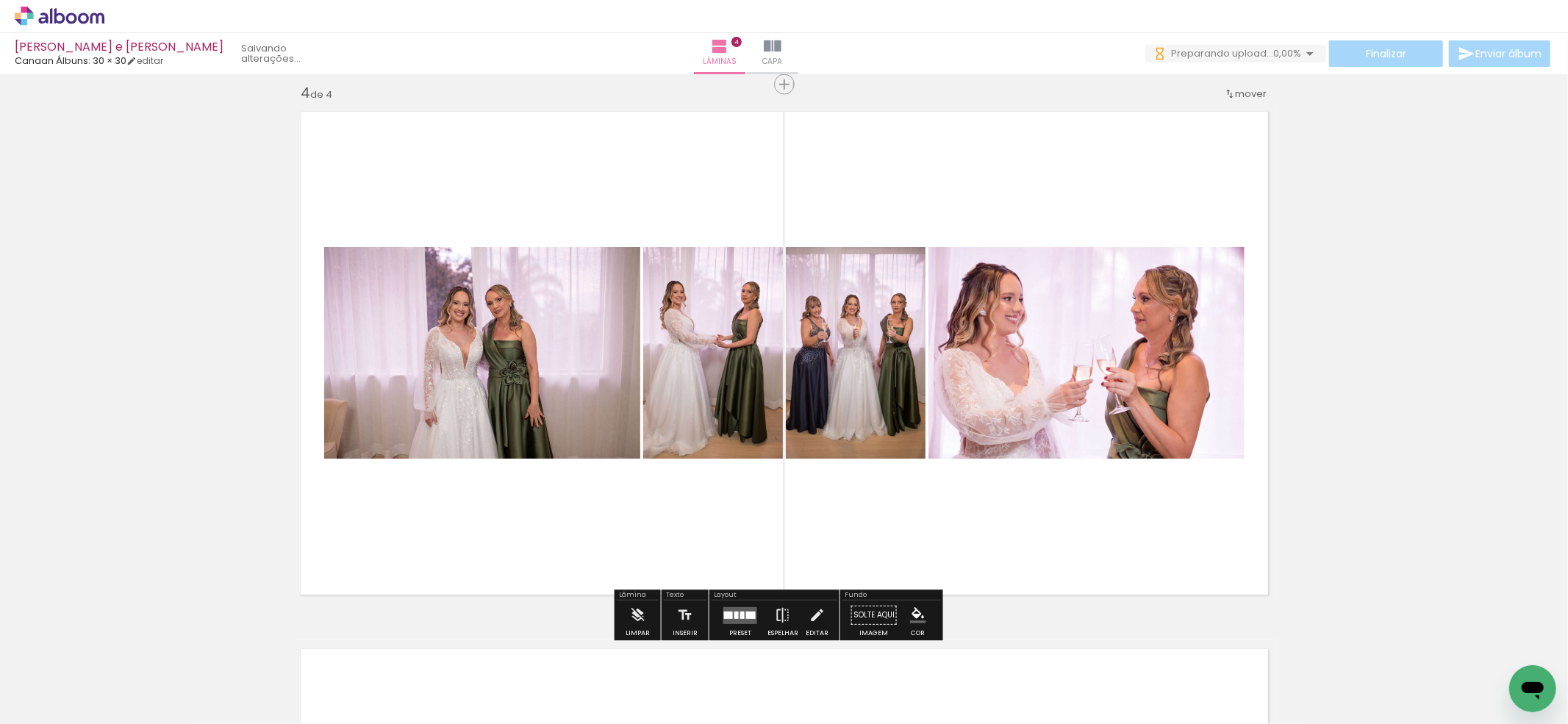
drag, startPoint x: 729, startPoint y: 672, endPoint x: 800, endPoint y: 675, distance: 71.1
click at [756, 562] on quentale-workspace at bounding box center [784, 362] width 1568 height 724
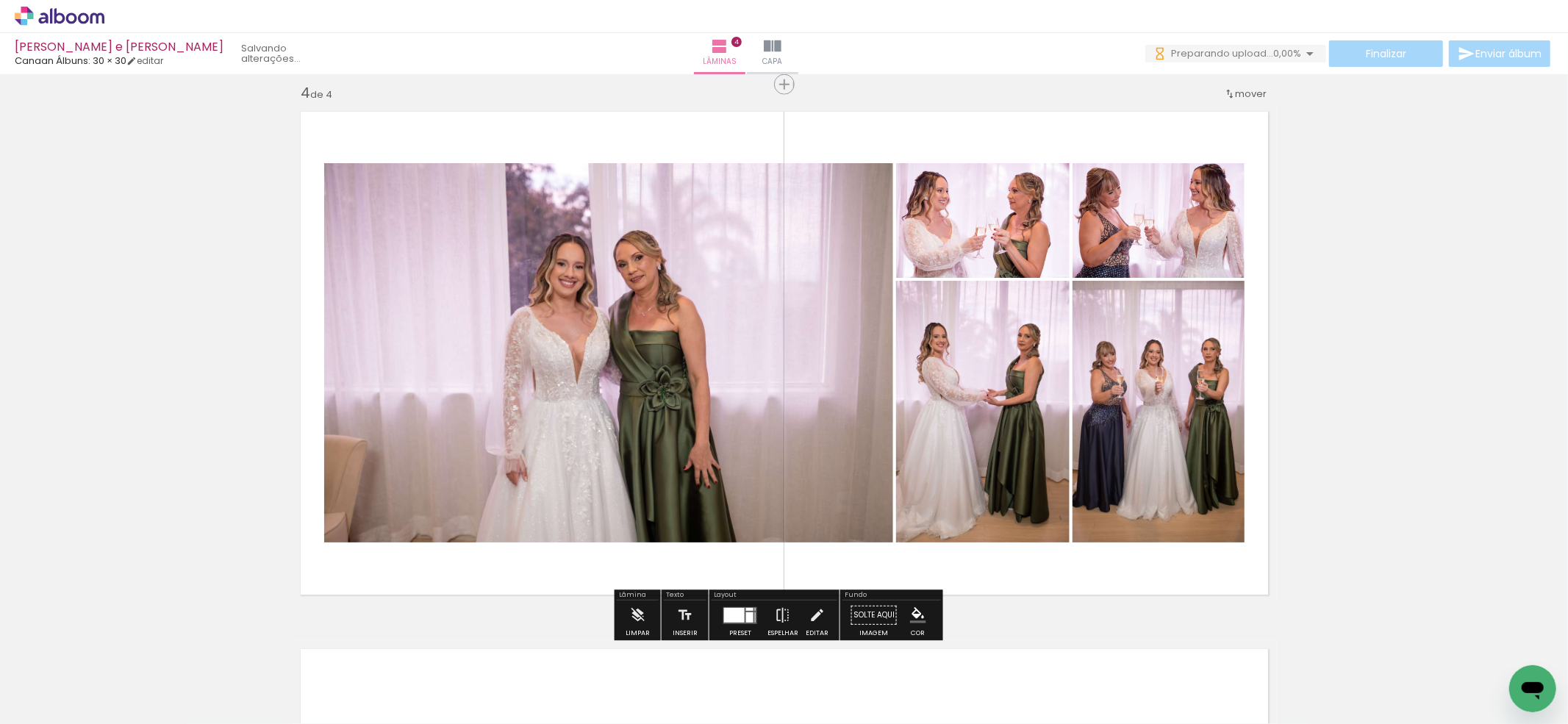
drag, startPoint x: 823, startPoint y: 604, endPoint x: 833, endPoint y: 550, distance: 54.9
click at [833, 550] on quentale-workspace at bounding box center [784, 362] width 1568 height 724
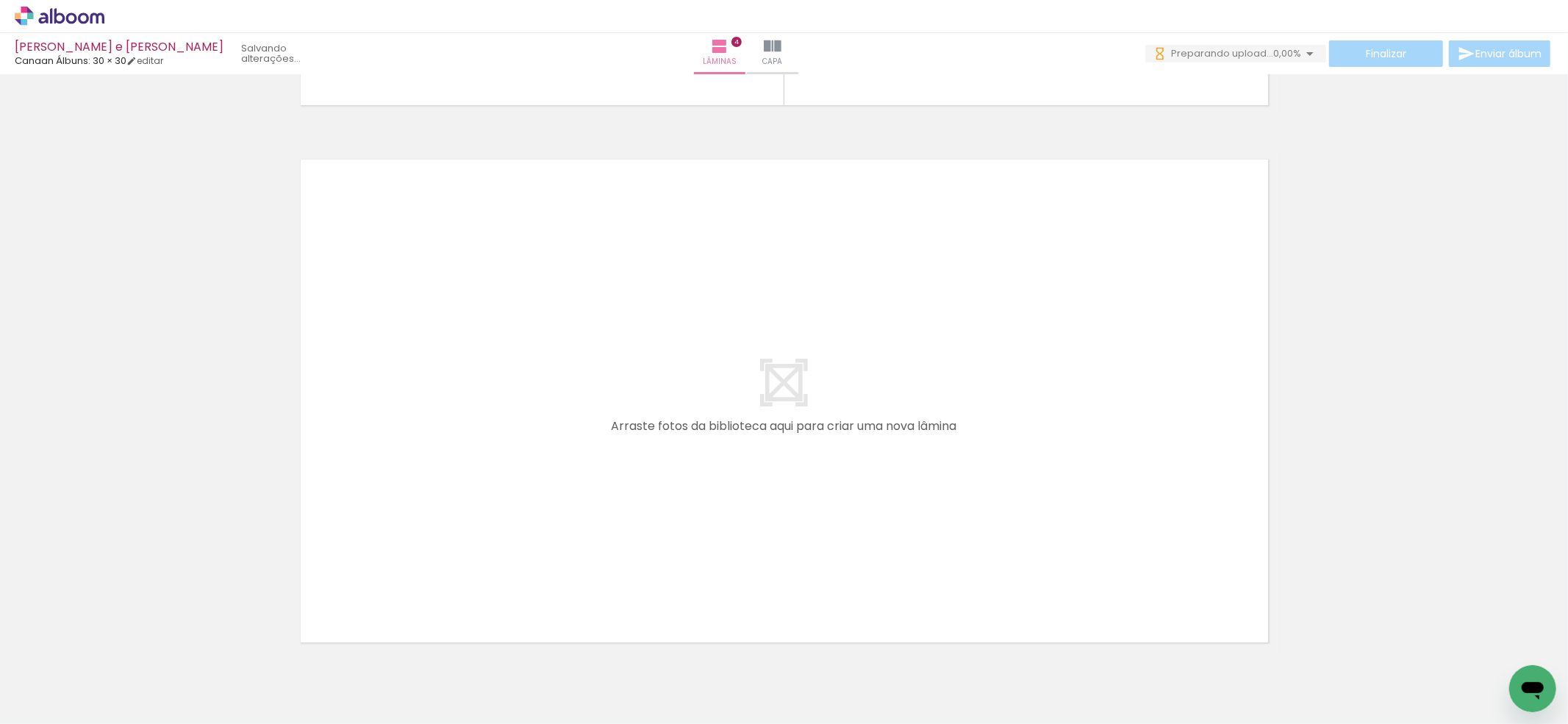
drag, startPoint x: 1050, startPoint y: 674, endPoint x: 1100, endPoint y: 673, distance: 50.0
click at [1010, 562] on quentale-workspace at bounding box center [784, 362] width 1568 height 724
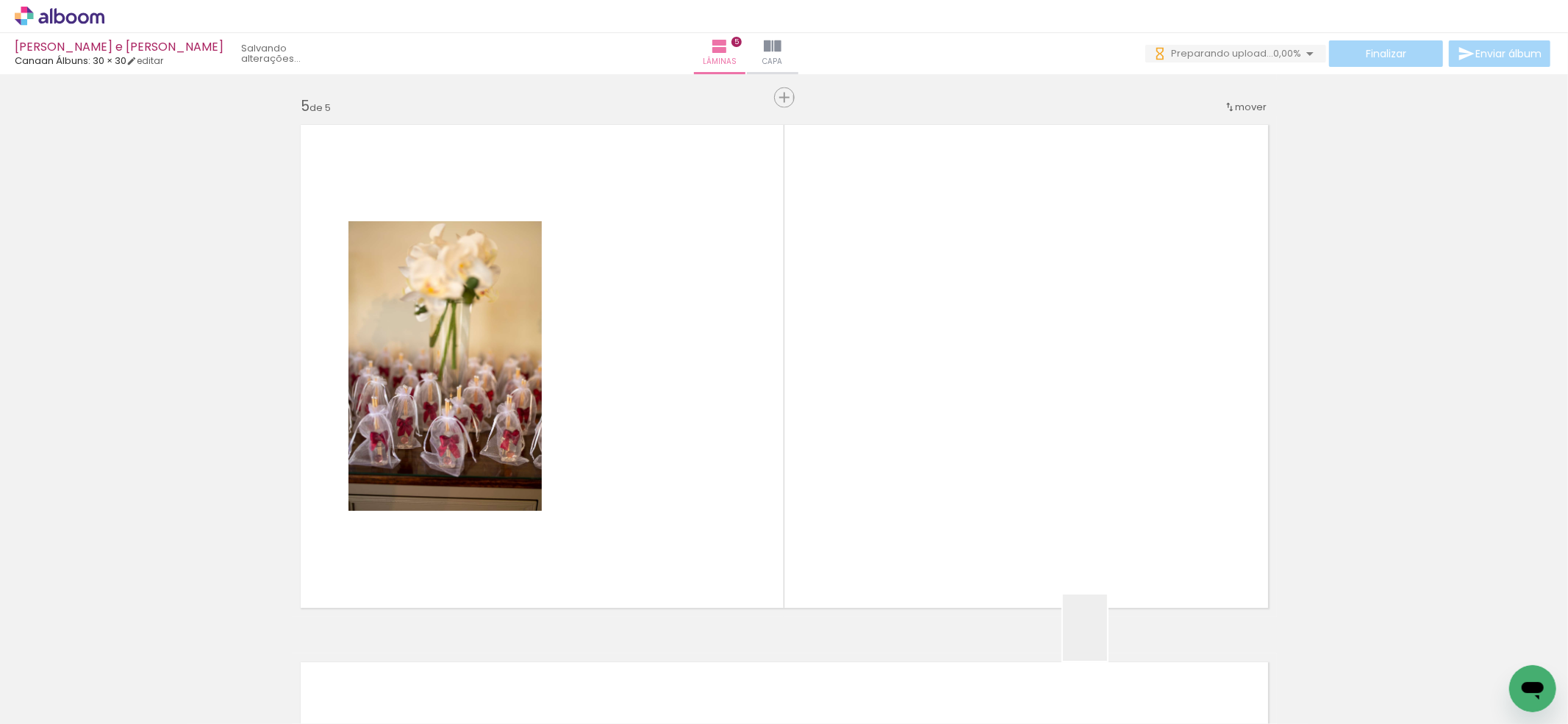
drag, startPoint x: 1107, startPoint y: 639, endPoint x: 1198, endPoint y: 660, distance: 93.4
click at [1101, 559] on quentale-workspace at bounding box center [784, 362] width 1568 height 724
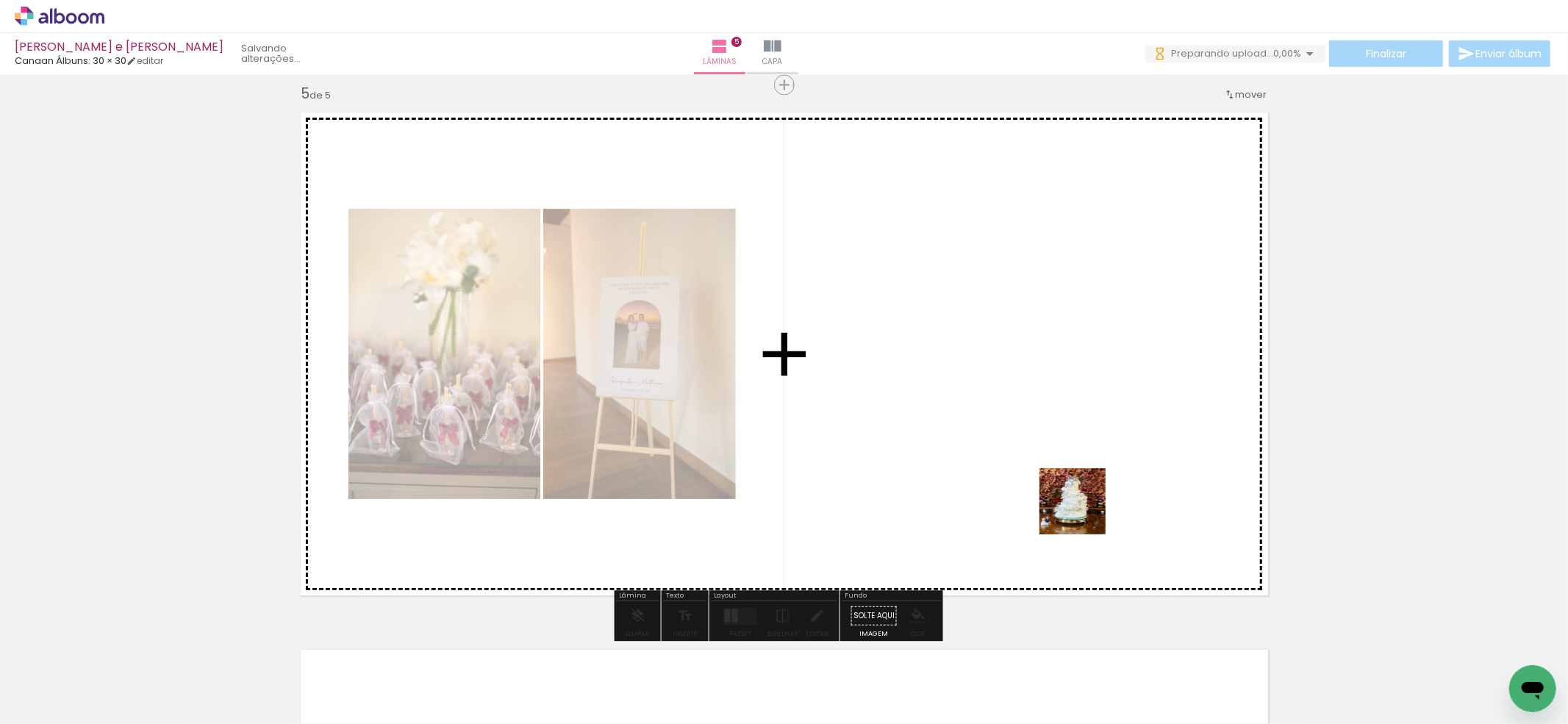
drag, startPoint x: 1200, startPoint y: 662, endPoint x: 1082, endPoint y: 512, distance: 190.9
click at [1082, 512] on quentale-workspace at bounding box center [784, 362] width 1568 height 724
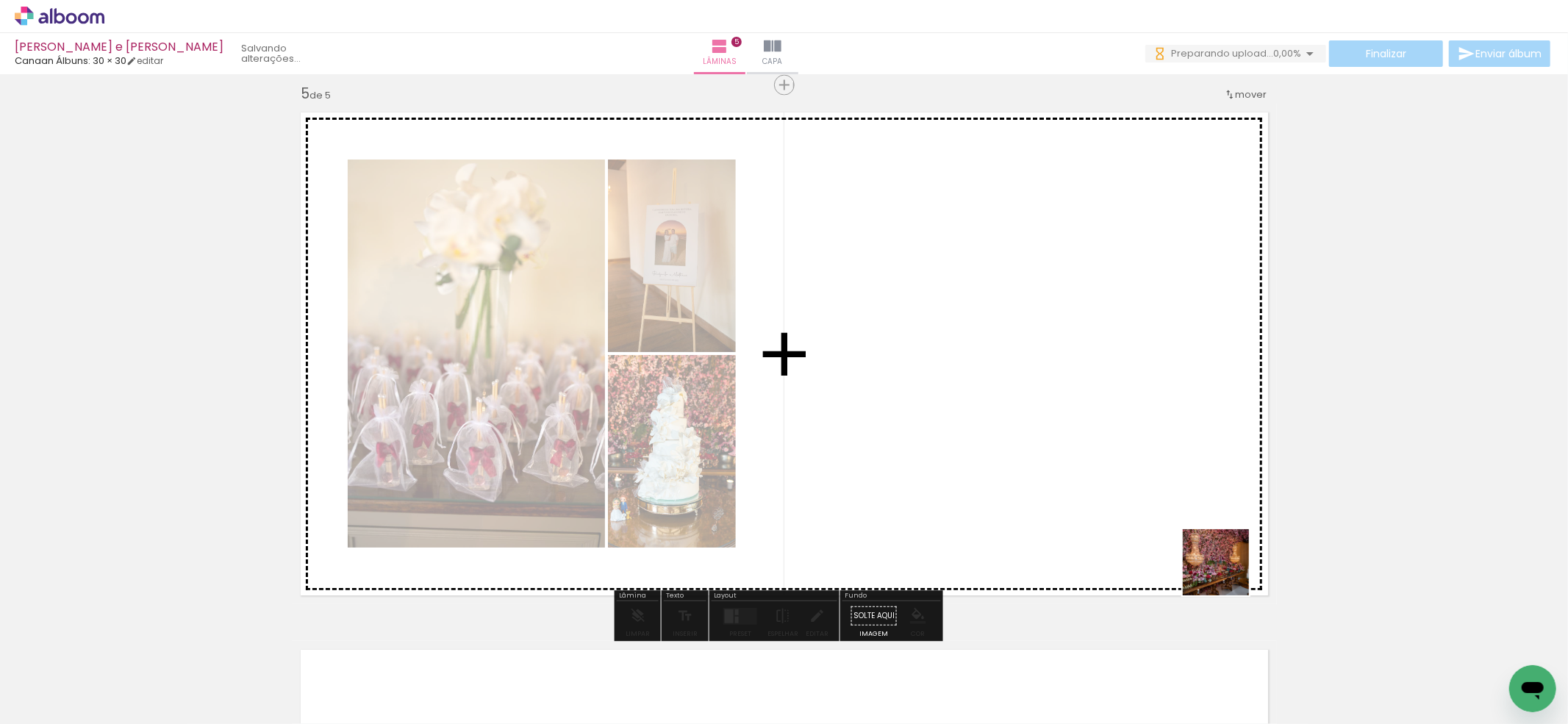
drag, startPoint x: 1262, startPoint y: 641, endPoint x: 1323, endPoint y: 627, distance: 62.6
click at [1107, 492] on quentale-workspace at bounding box center [784, 362] width 1568 height 724
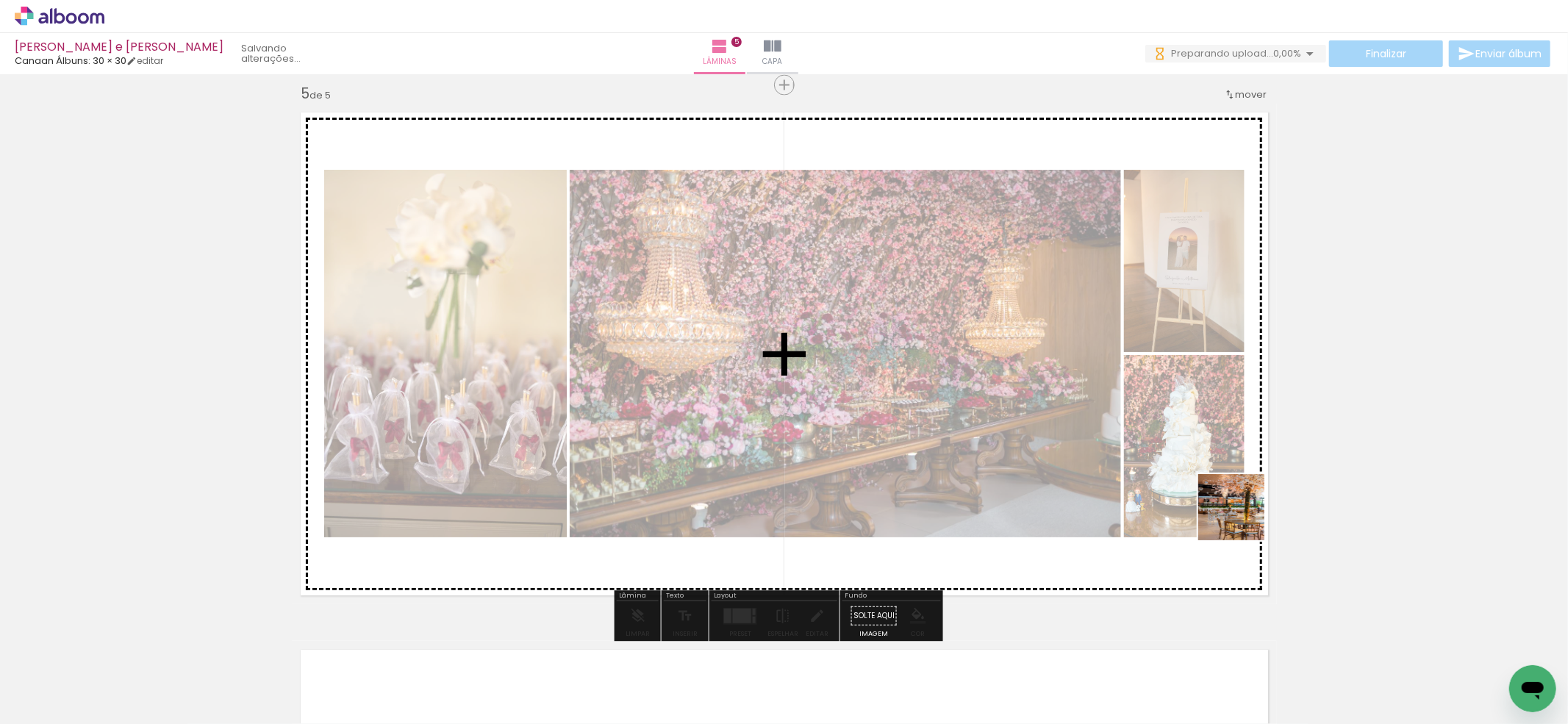
drag, startPoint x: 1347, startPoint y: 632, endPoint x: 1386, endPoint y: 663, distance: 49.8
click at [1142, 475] on quentale-workspace at bounding box center [784, 362] width 1568 height 724
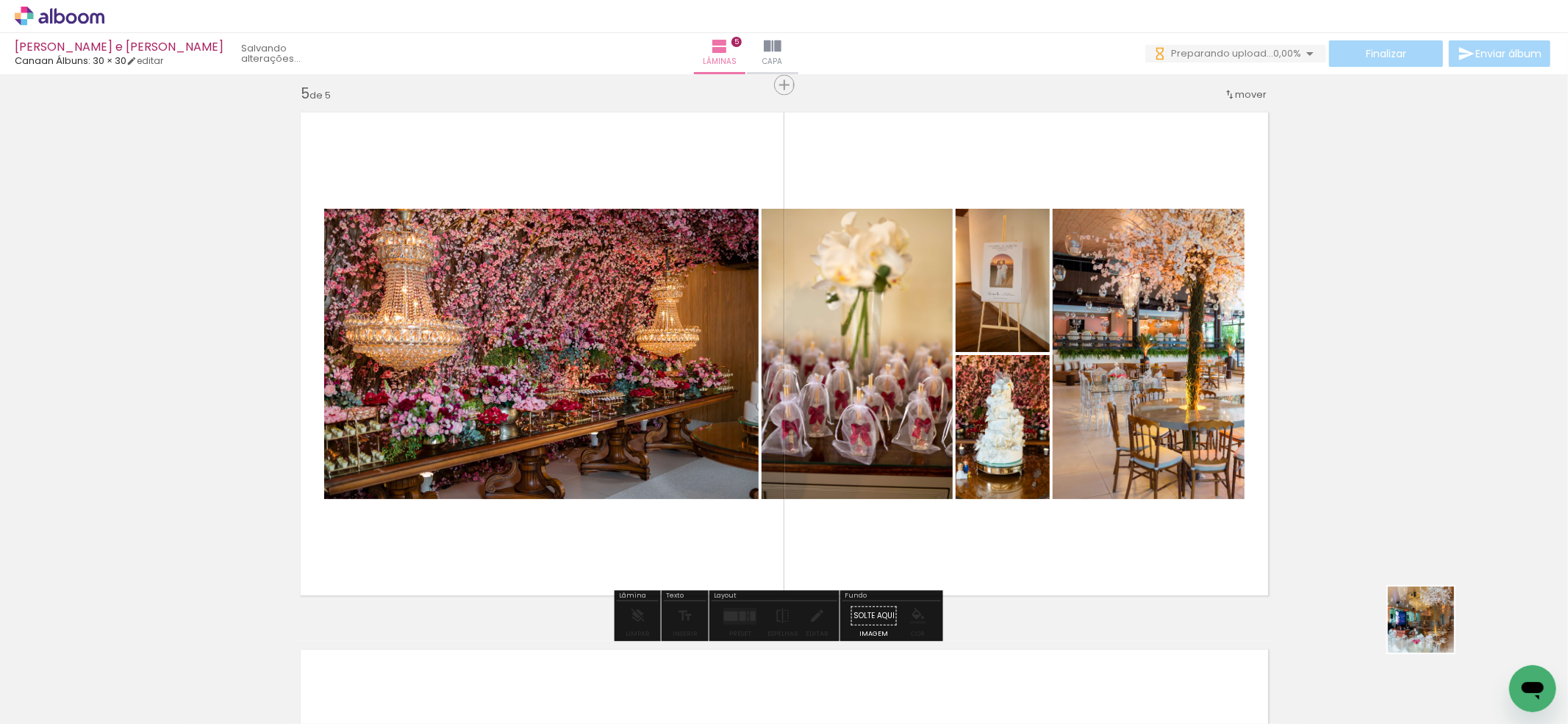
drag, startPoint x: 1431, startPoint y: 631, endPoint x: 798, endPoint y: 624, distance: 633.0
click at [1064, 480] on quentale-workspace at bounding box center [784, 362] width 1568 height 724
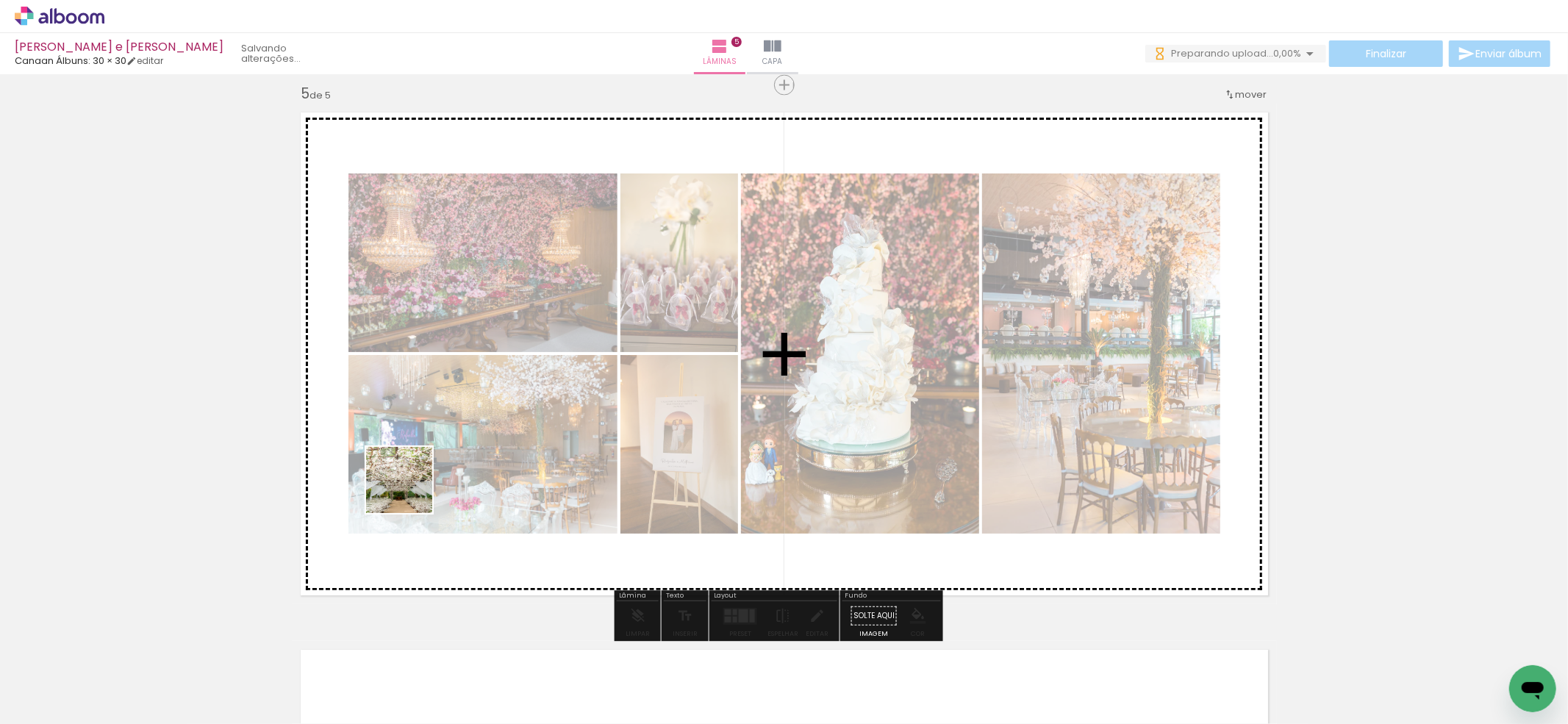
drag, startPoint x: 156, startPoint y: 683, endPoint x: 281, endPoint y: 618, distance: 140.9
click at [426, 480] on quentale-workspace at bounding box center [784, 362] width 1568 height 724
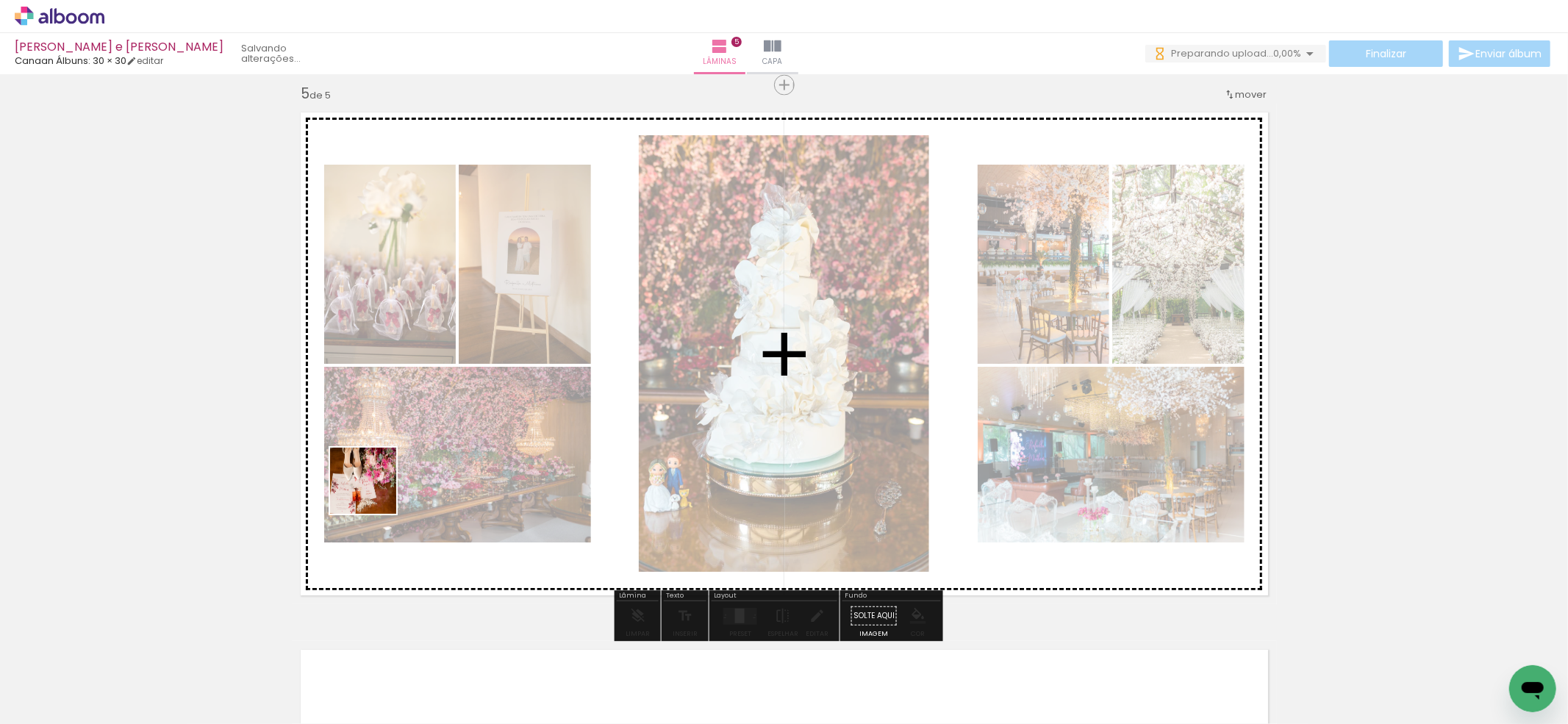
drag, startPoint x: 263, startPoint y: 665, endPoint x: 374, endPoint y: 492, distance: 205.5
click at [374, 492] on quentale-workspace at bounding box center [784, 362] width 1568 height 724
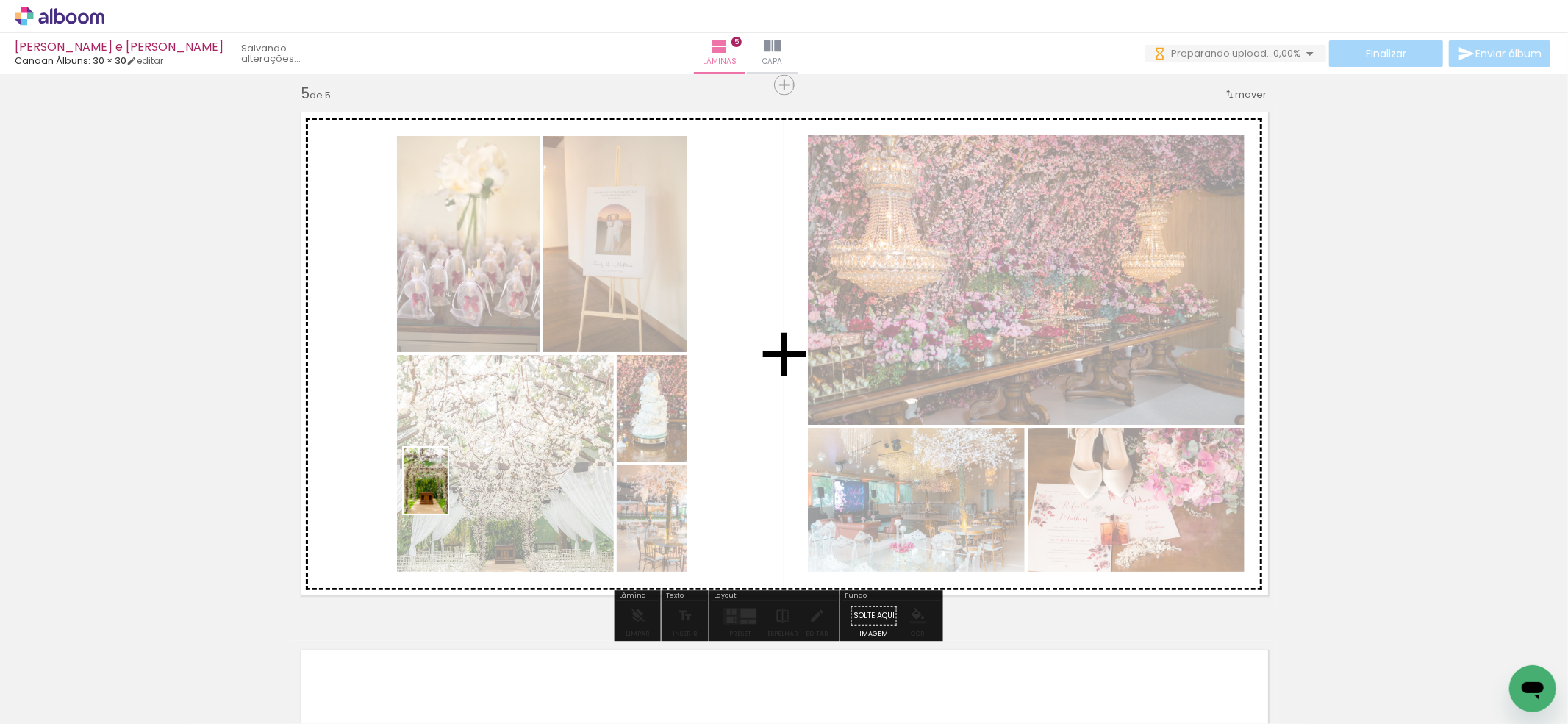
drag, startPoint x: 334, startPoint y: 676, endPoint x: 448, endPoint y: 492, distance: 216.5
click at [448, 492] on quentale-workspace at bounding box center [784, 362] width 1568 height 724
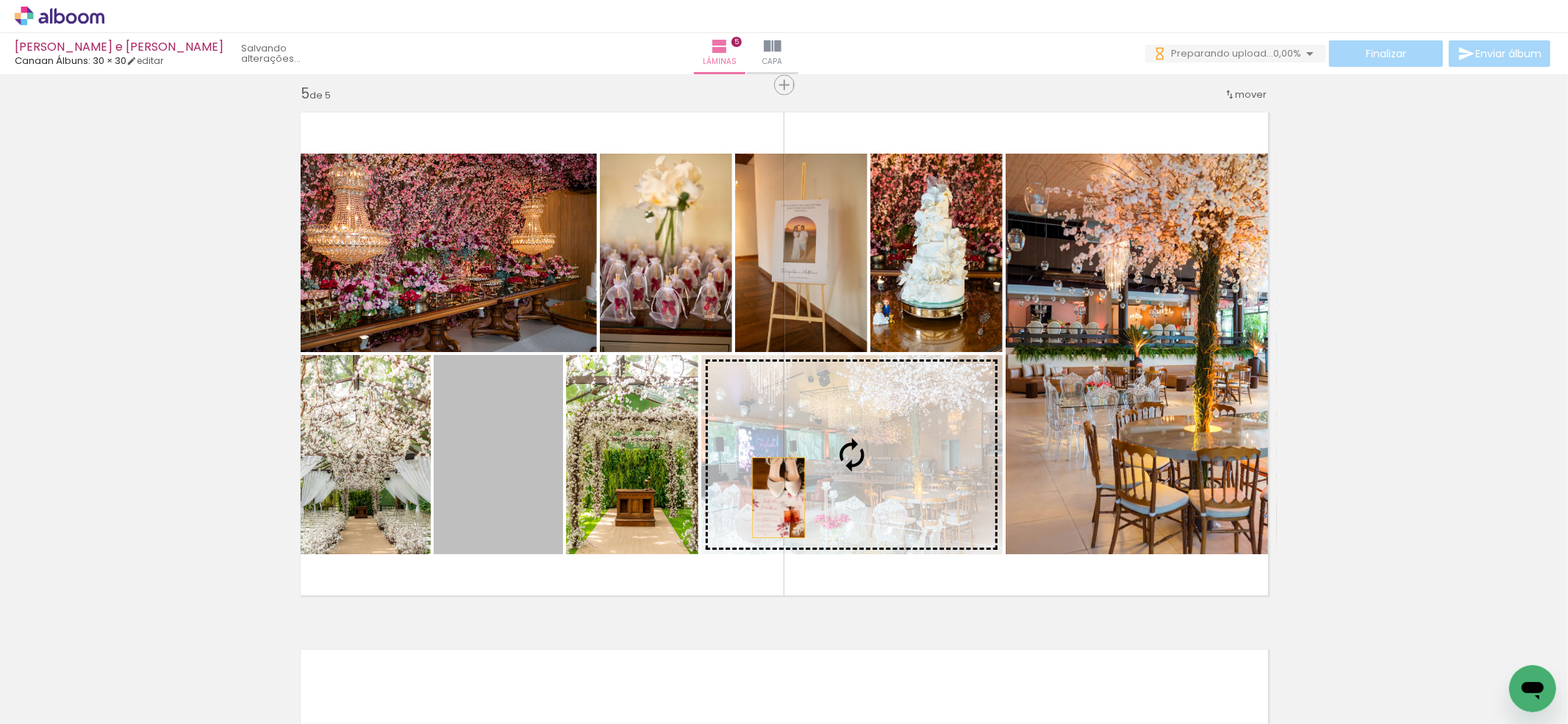
drag, startPoint x: 494, startPoint y: 532, endPoint x: 806, endPoint y: 497, distance: 314.0
click at [0, 0] on slot at bounding box center [0, 0] width 0 height 0
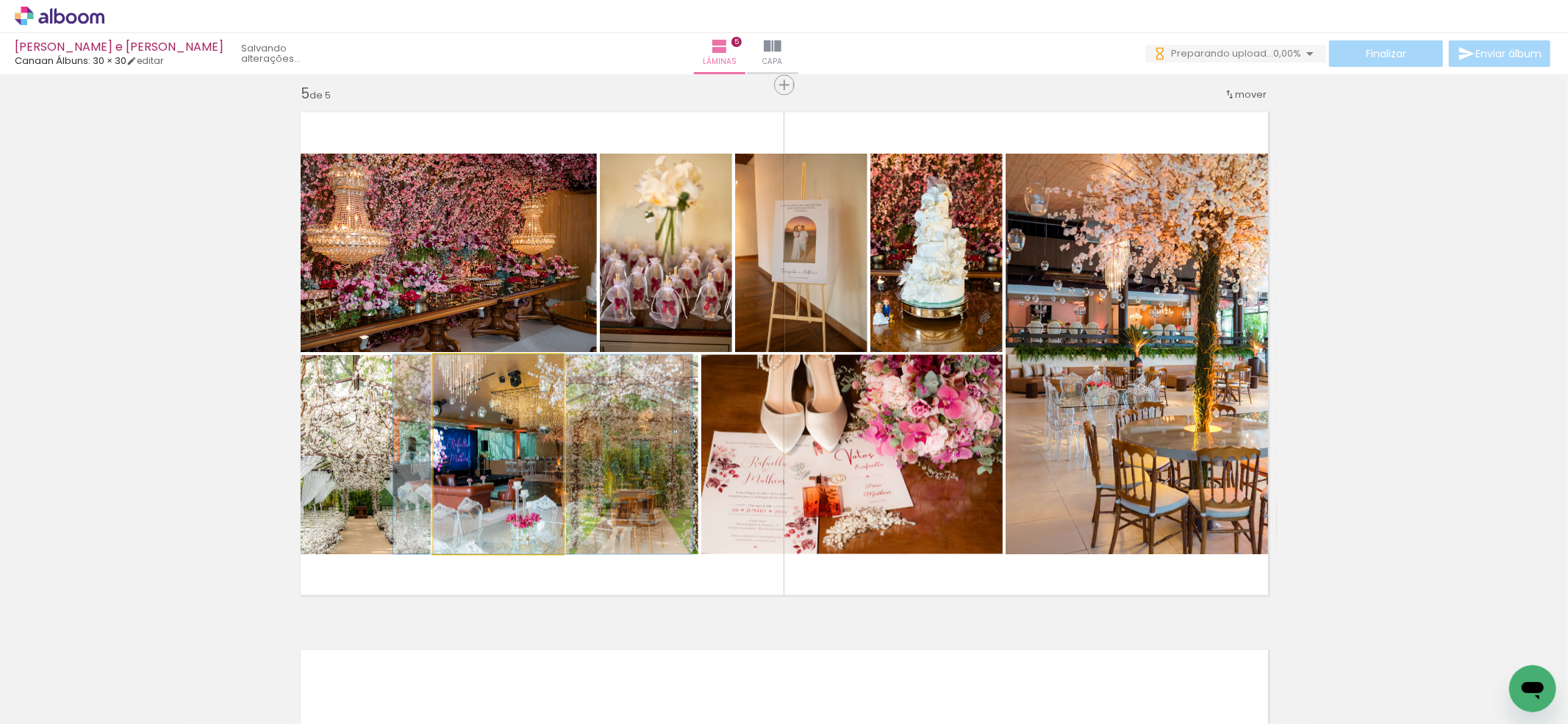
drag, startPoint x: 488, startPoint y: 525, endPoint x: 533, endPoint y: 514, distance: 46.3
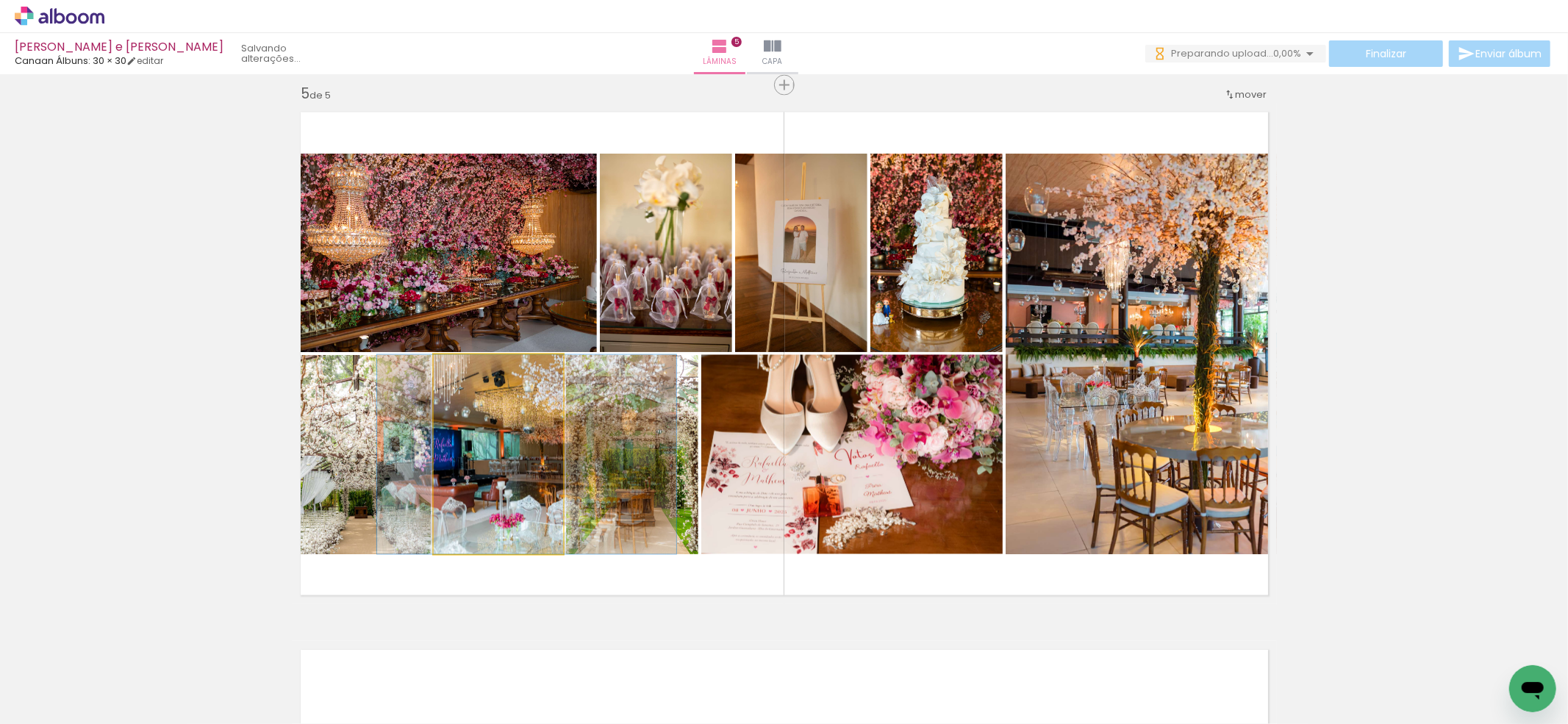
drag, startPoint x: 506, startPoint y: 526, endPoint x: 497, endPoint y: 519, distance: 11.4
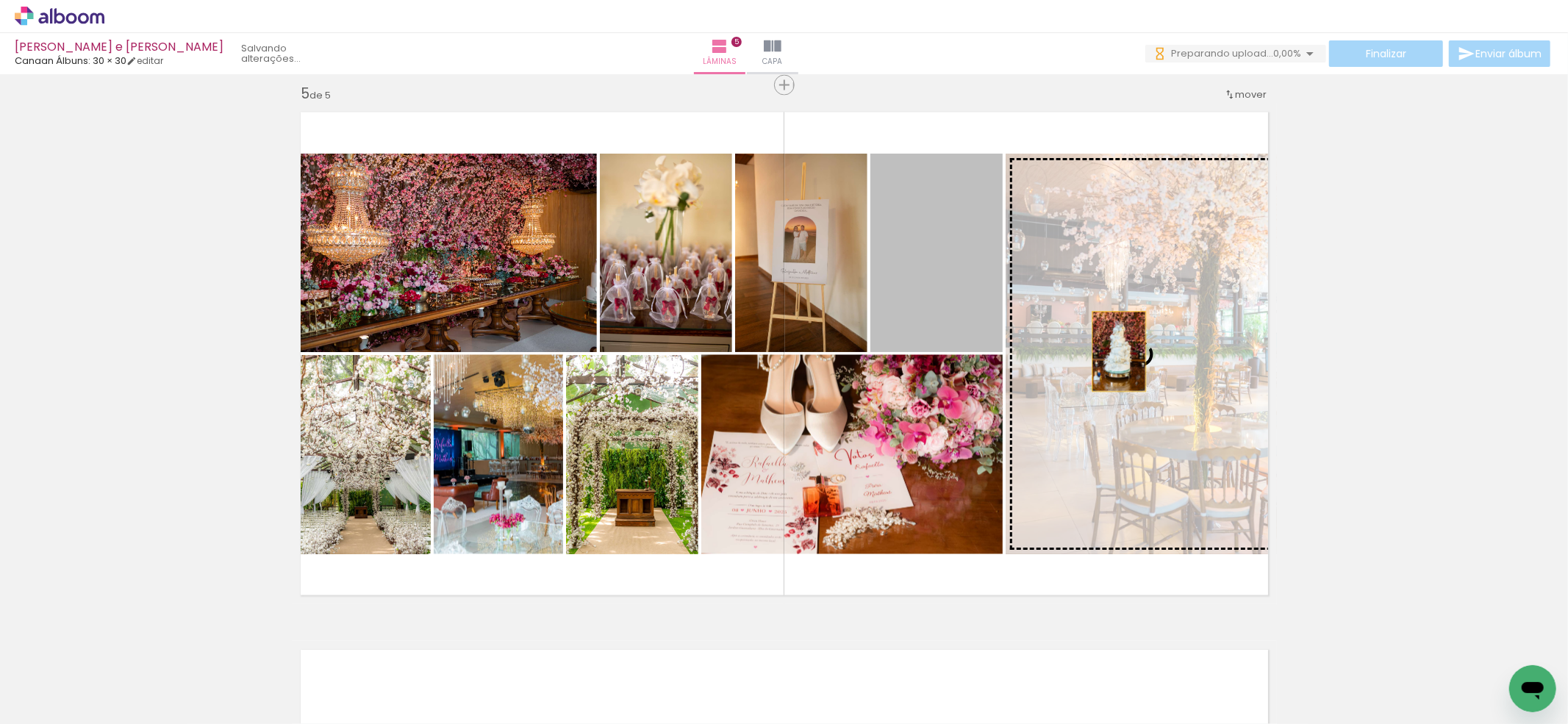
drag, startPoint x: 944, startPoint y: 280, endPoint x: 1111, endPoint y: 351, distance: 181.5
click at [0, 0] on slot at bounding box center [0, 0] width 0 height 0
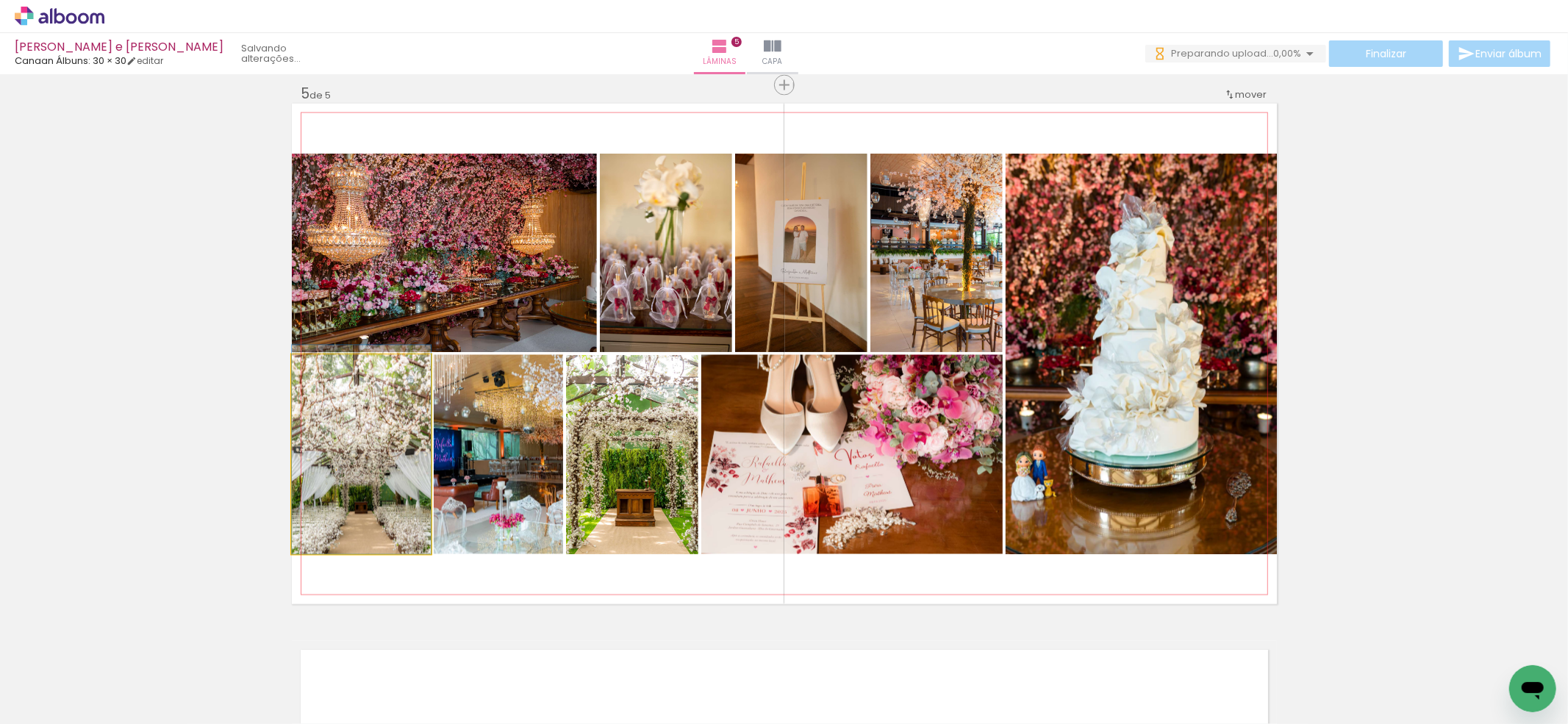
drag, startPoint x: 394, startPoint y: 519, endPoint x: 395, endPoint y: 504, distance: 15.0
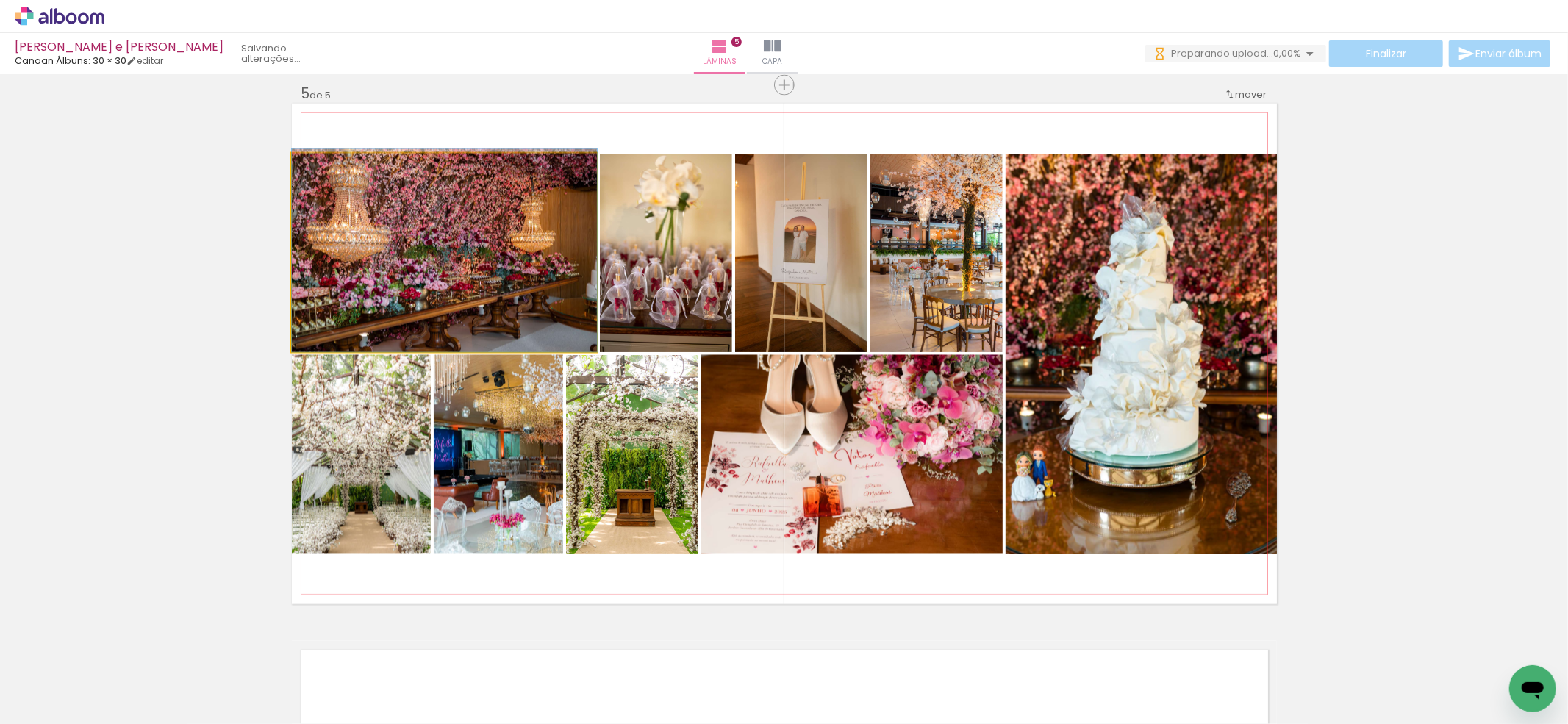
drag, startPoint x: 480, startPoint y: 297, endPoint x: 482, endPoint y: 289, distance: 8.2
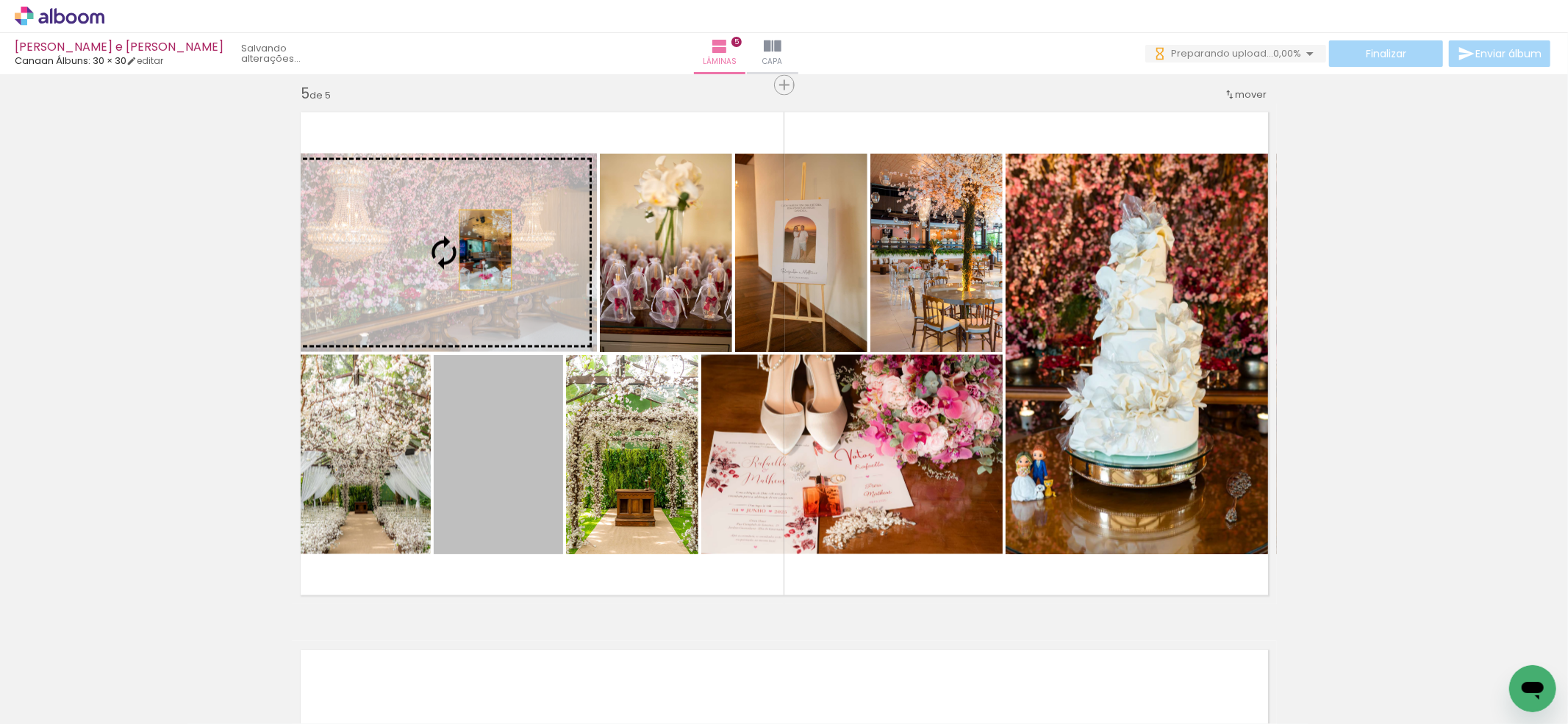
drag, startPoint x: 495, startPoint y: 489, endPoint x: 477, endPoint y: 250, distance: 239.7
click at [0, 0] on slot at bounding box center [0, 0] width 0 height 0
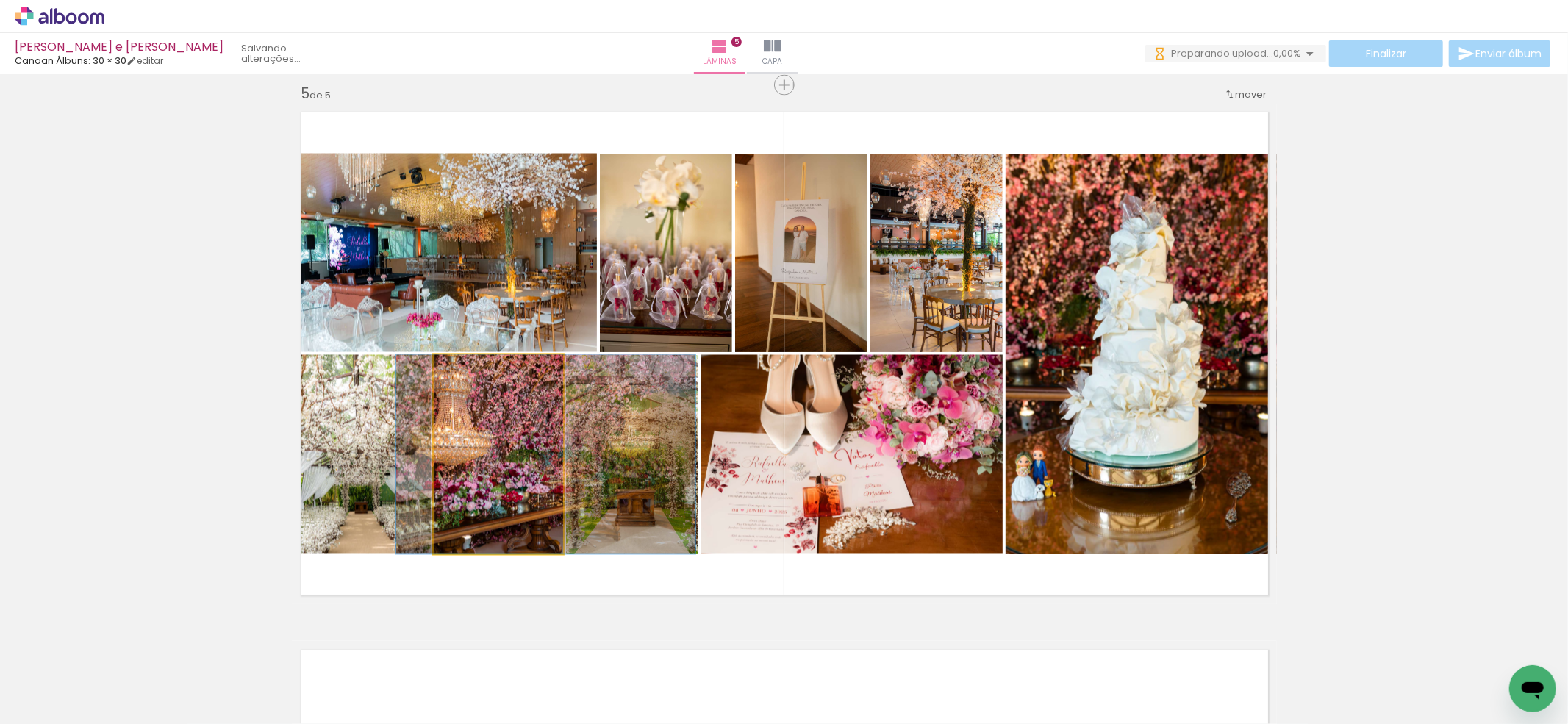
drag, startPoint x: 502, startPoint y: 506, endPoint x: 545, endPoint y: 503, distance: 43.1
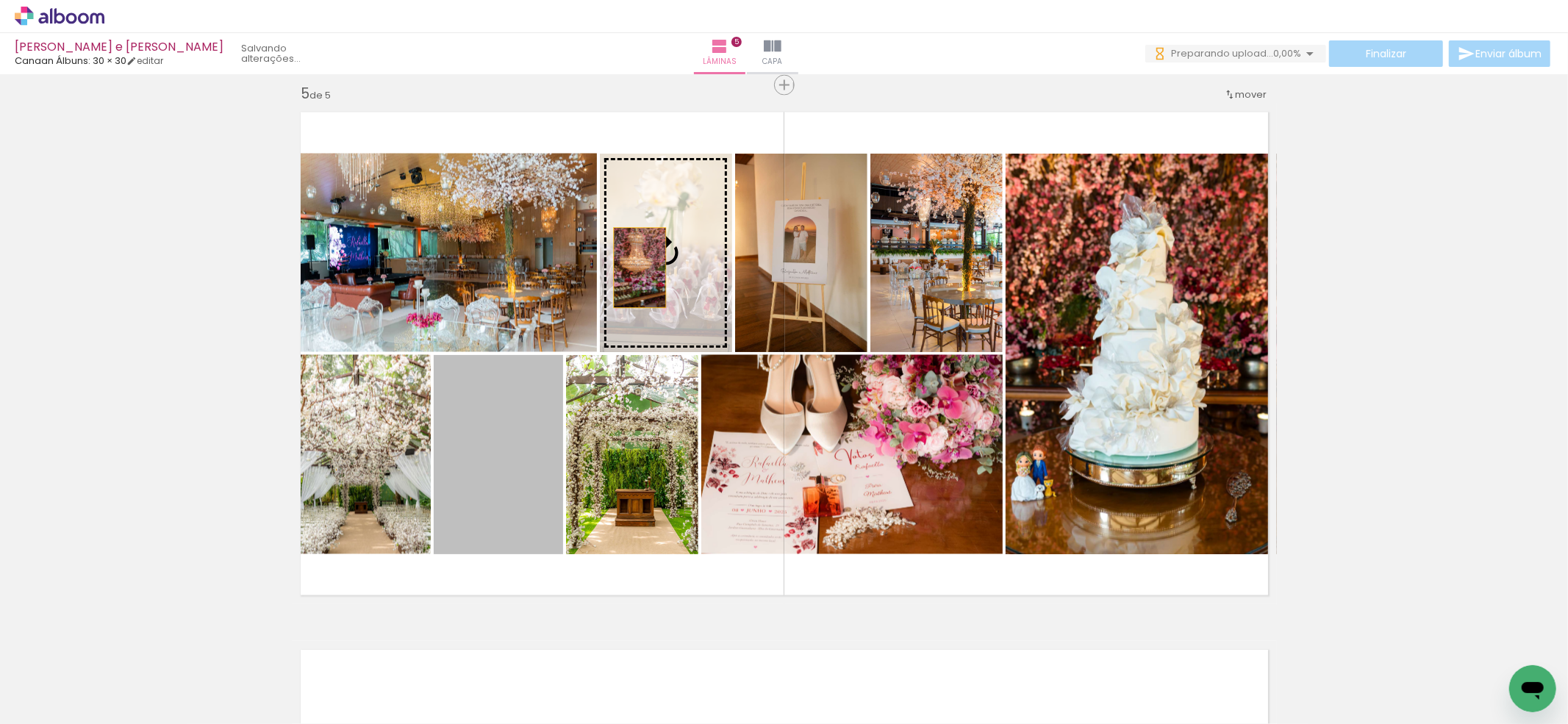
drag, startPoint x: 497, startPoint y: 511, endPoint x: 636, endPoint y: 258, distance: 288.7
click at [0, 0] on slot at bounding box center [0, 0] width 0 height 0
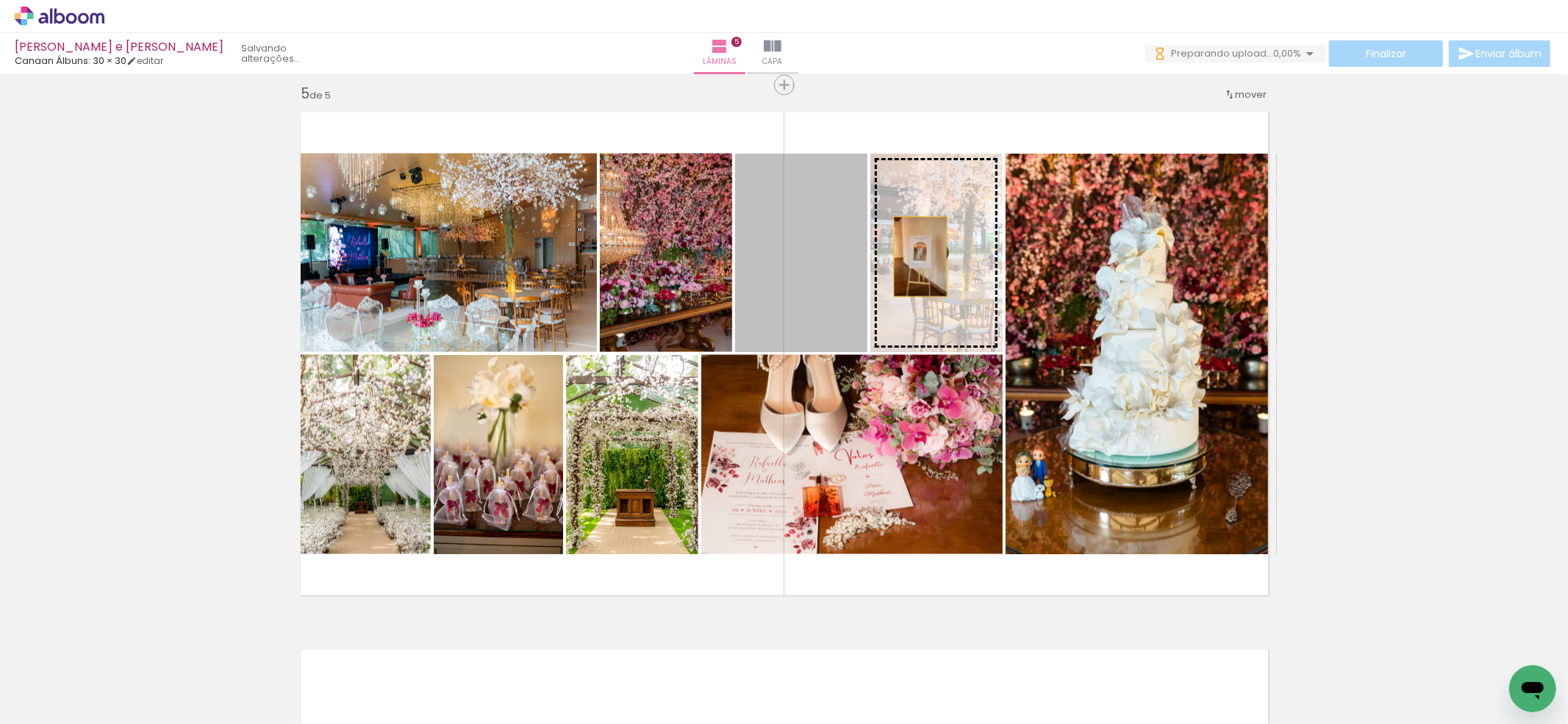
drag, startPoint x: 826, startPoint y: 306, endPoint x: 913, endPoint y: 257, distance: 99.8
click at [0, 0] on slot at bounding box center [0, 0] width 0 height 0
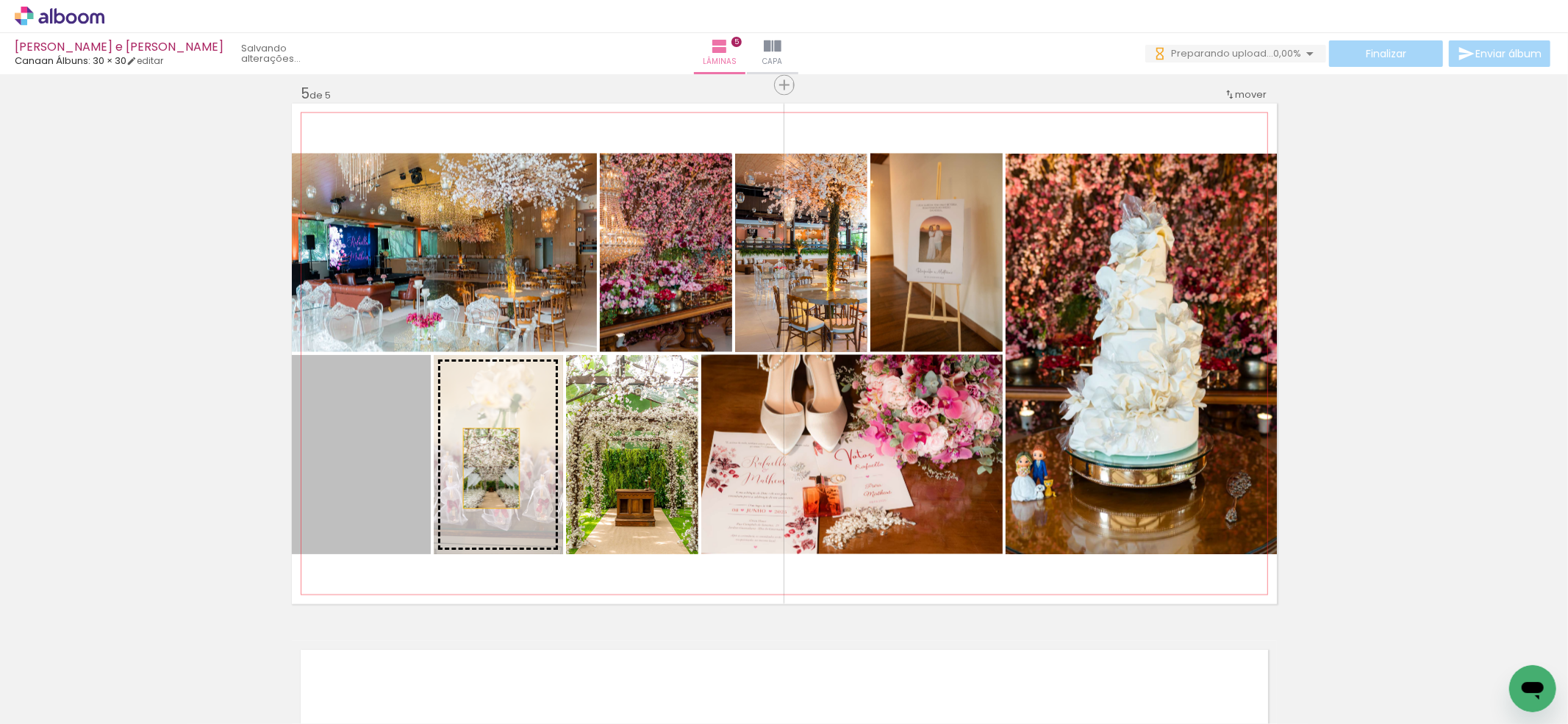
drag, startPoint x: 386, startPoint y: 498, endPoint x: 483, endPoint y: 469, distance: 101.2
click at [0, 0] on slot at bounding box center [0, 0] width 0 height 0
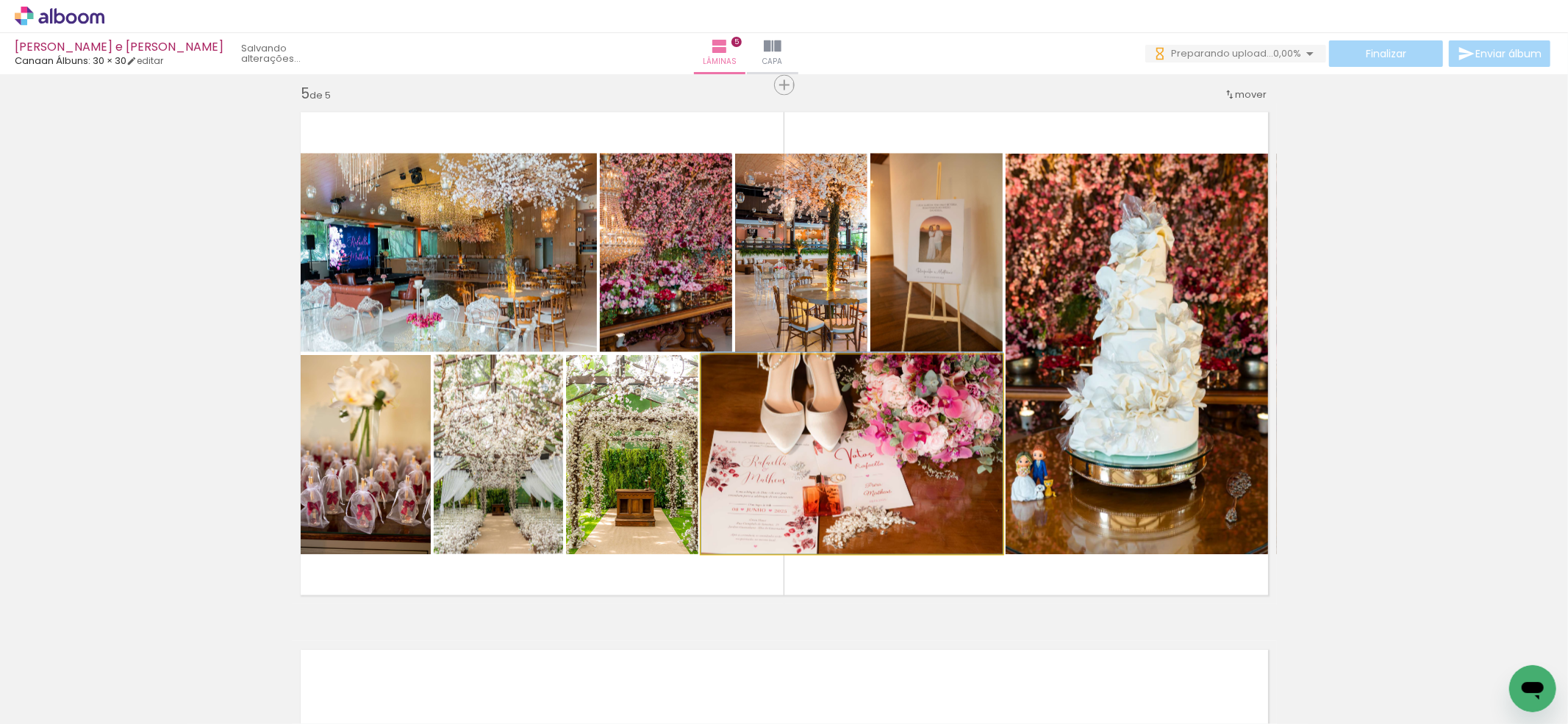
drag, startPoint x: 849, startPoint y: 521, endPoint x: 822, endPoint y: 489, distance: 41.9
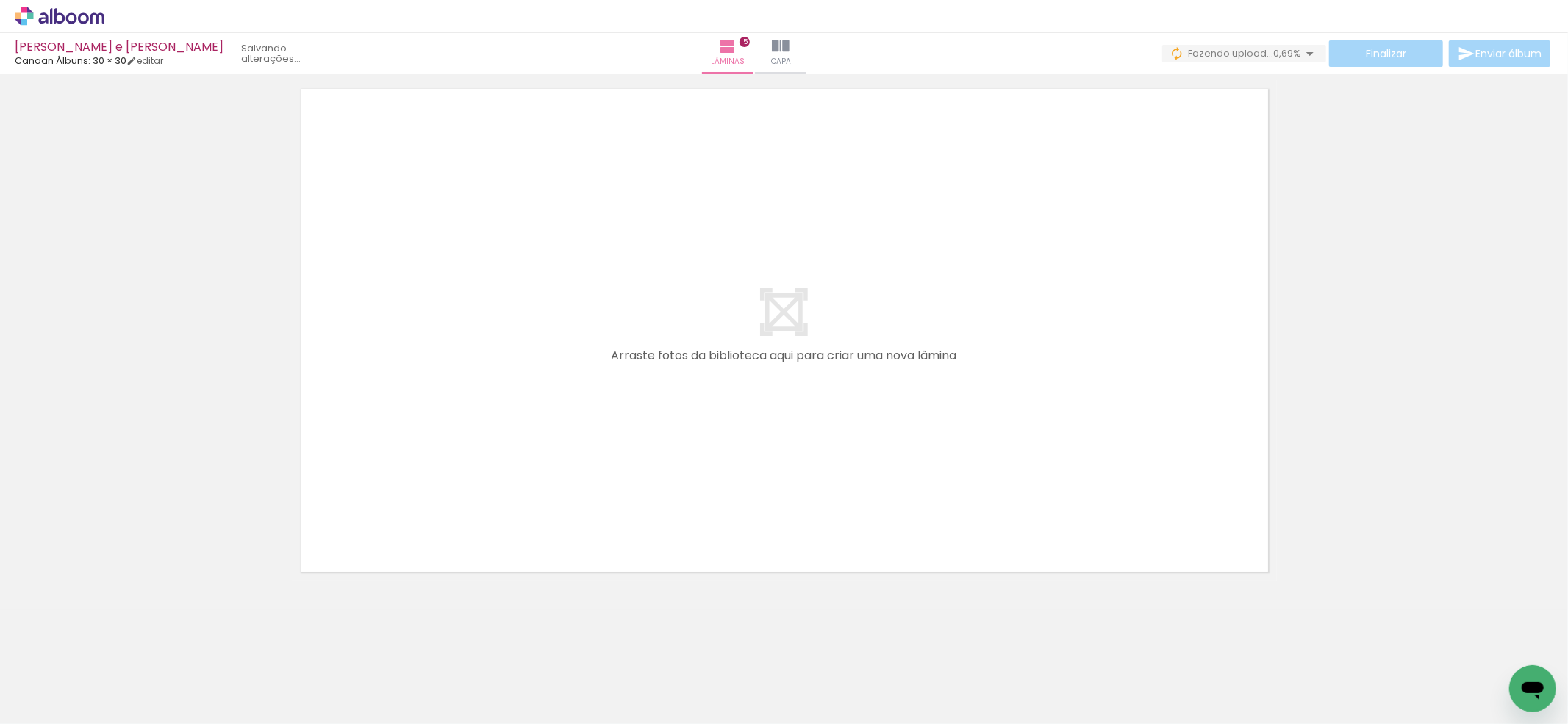
scroll to position [0, 2562]
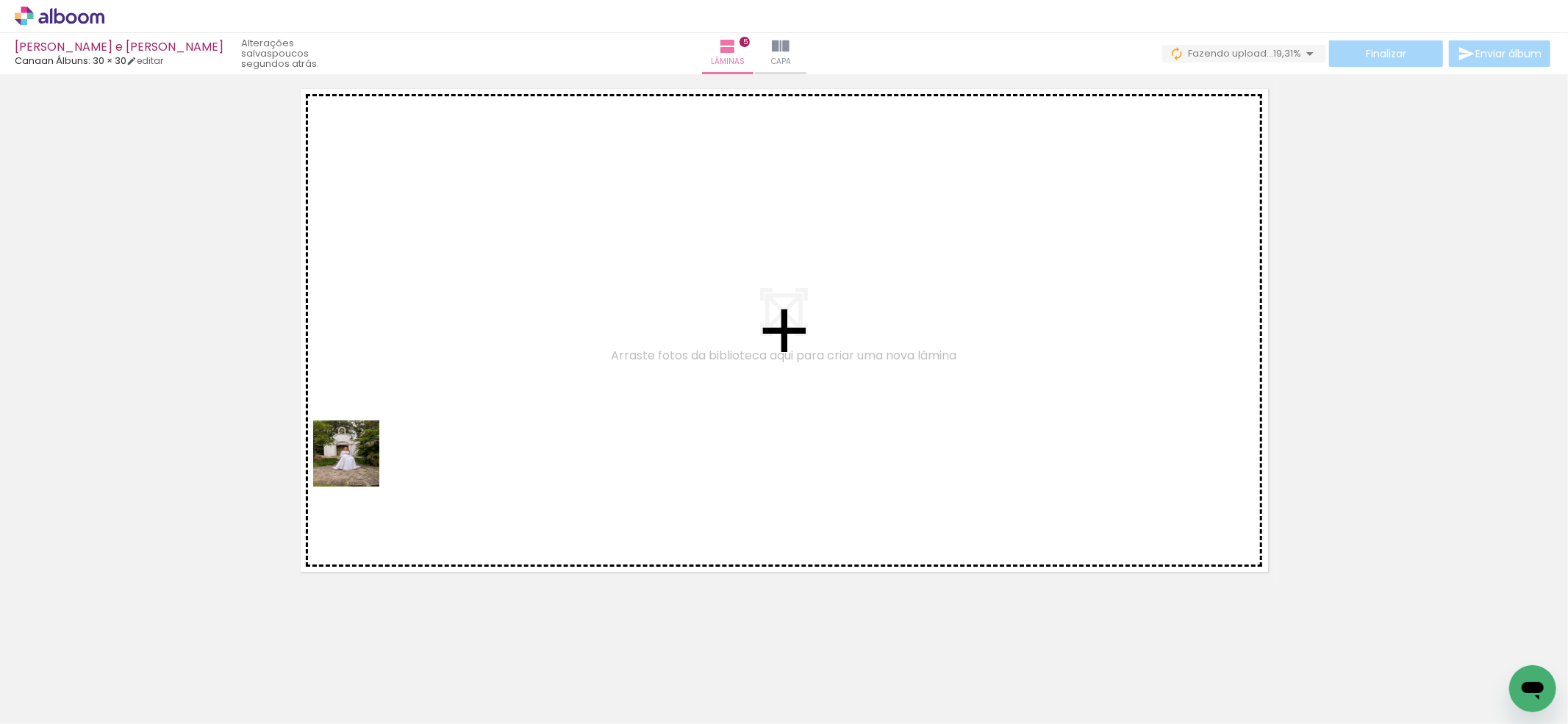
drag, startPoint x: 272, startPoint y: 610, endPoint x: 306, endPoint y: 624, distance: 36.8
click at [359, 463] on quentale-workspace at bounding box center [784, 362] width 1568 height 724
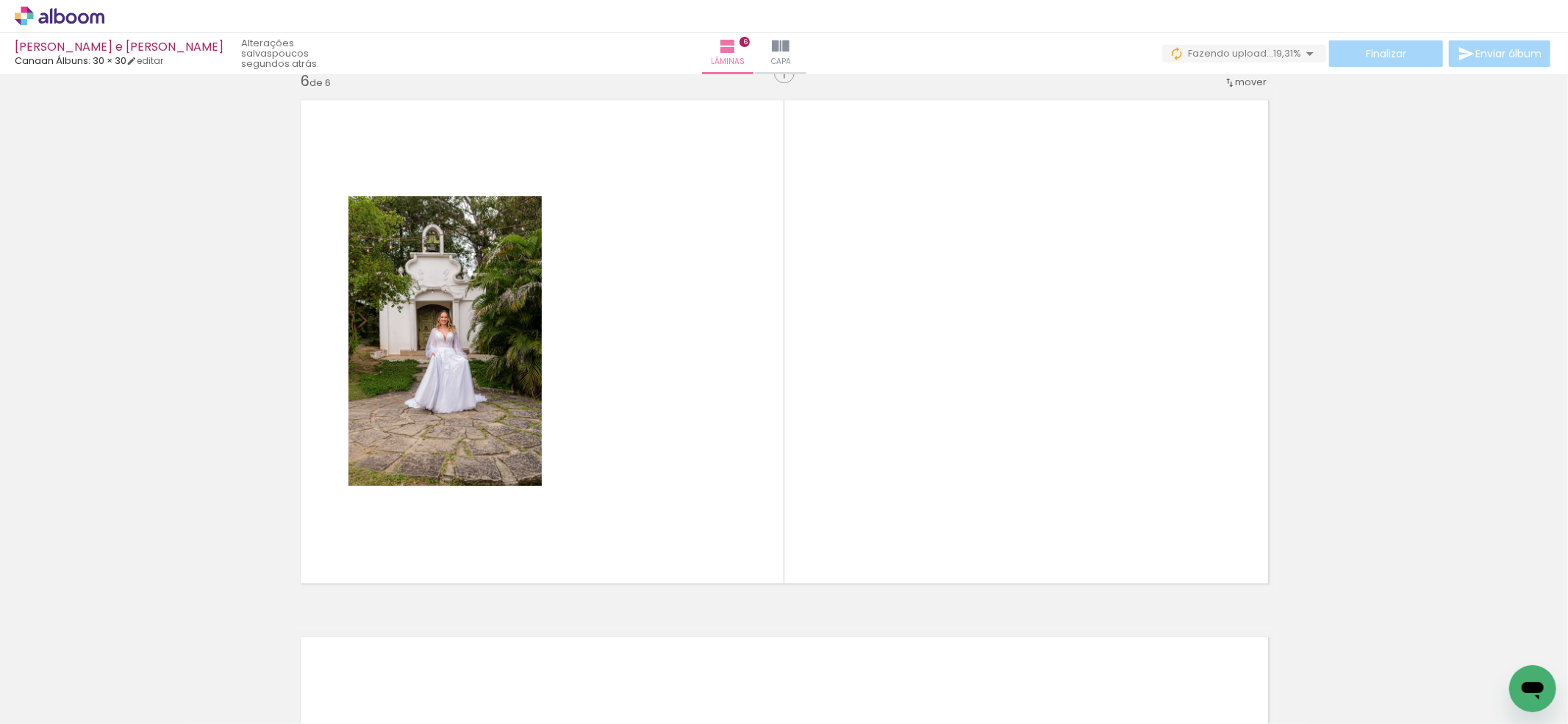
scroll to position [2700, 0]
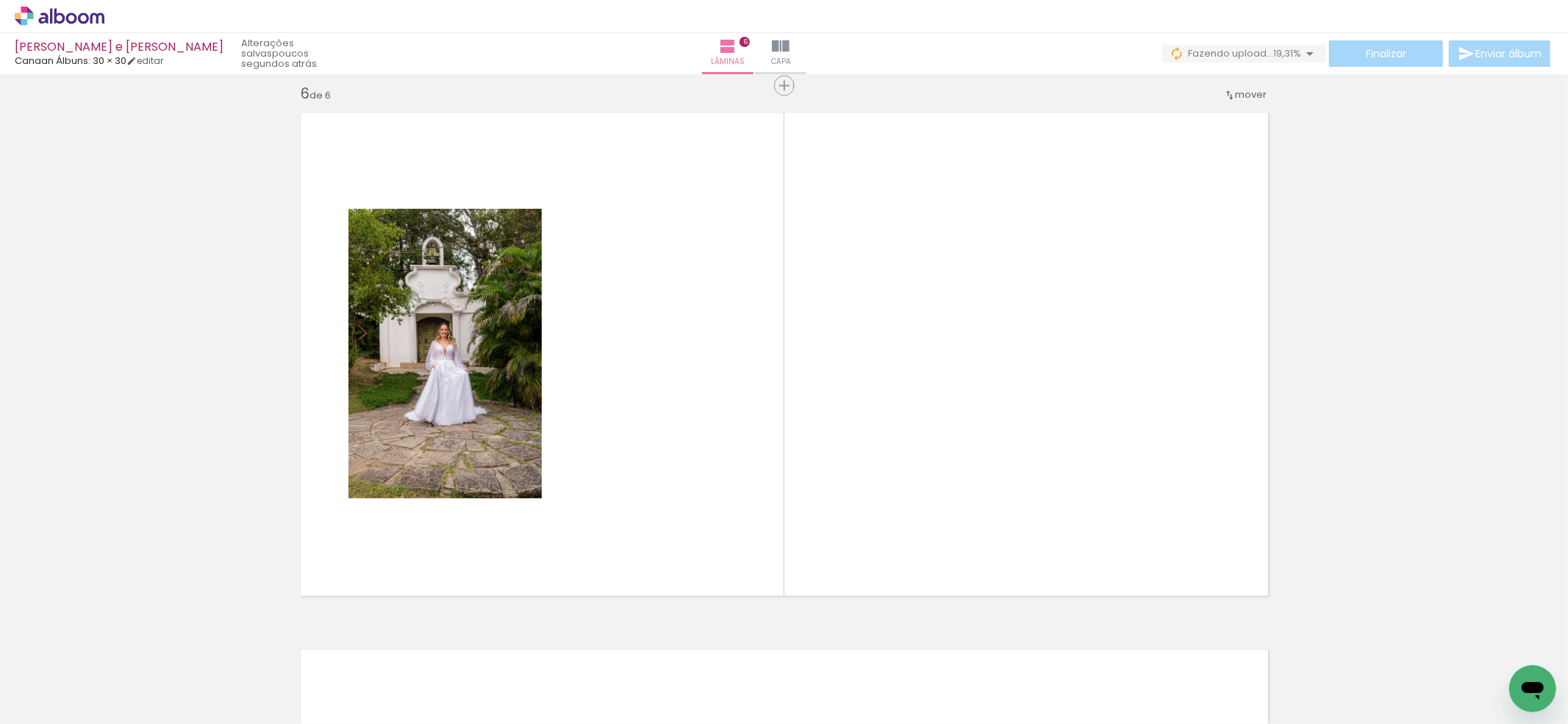
drag, startPoint x: 306, startPoint y: 657, endPoint x: 410, endPoint y: 477, distance: 207.9
click at [410, 477] on quentale-workspace at bounding box center [784, 362] width 1568 height 724
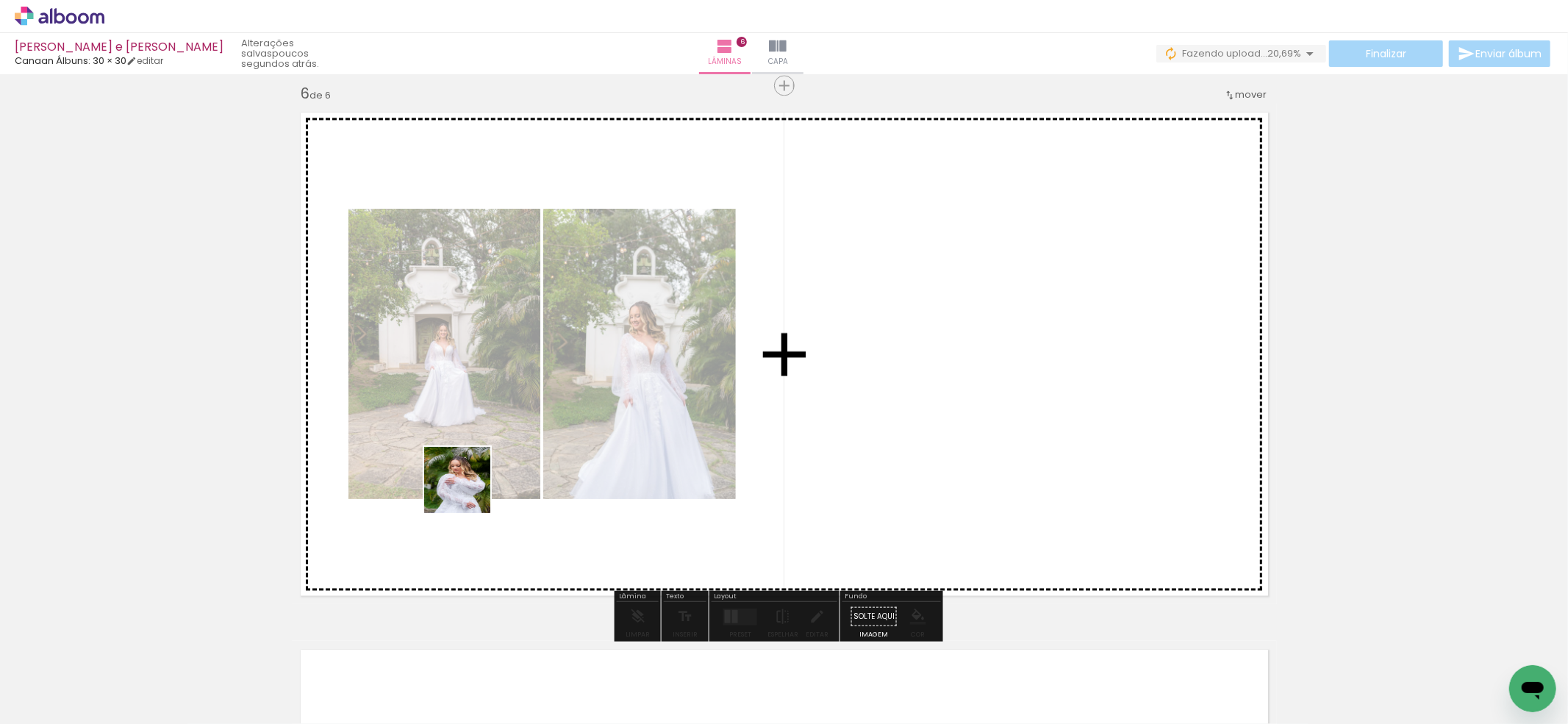
drag, startPoint x: 404, startPoint y: 665, endPoint x: 469, endPoint y: 491, distance: 185.7
click at [469, 491] on quentale-workspace at bounding box center [784, 362] width 1568 height 724
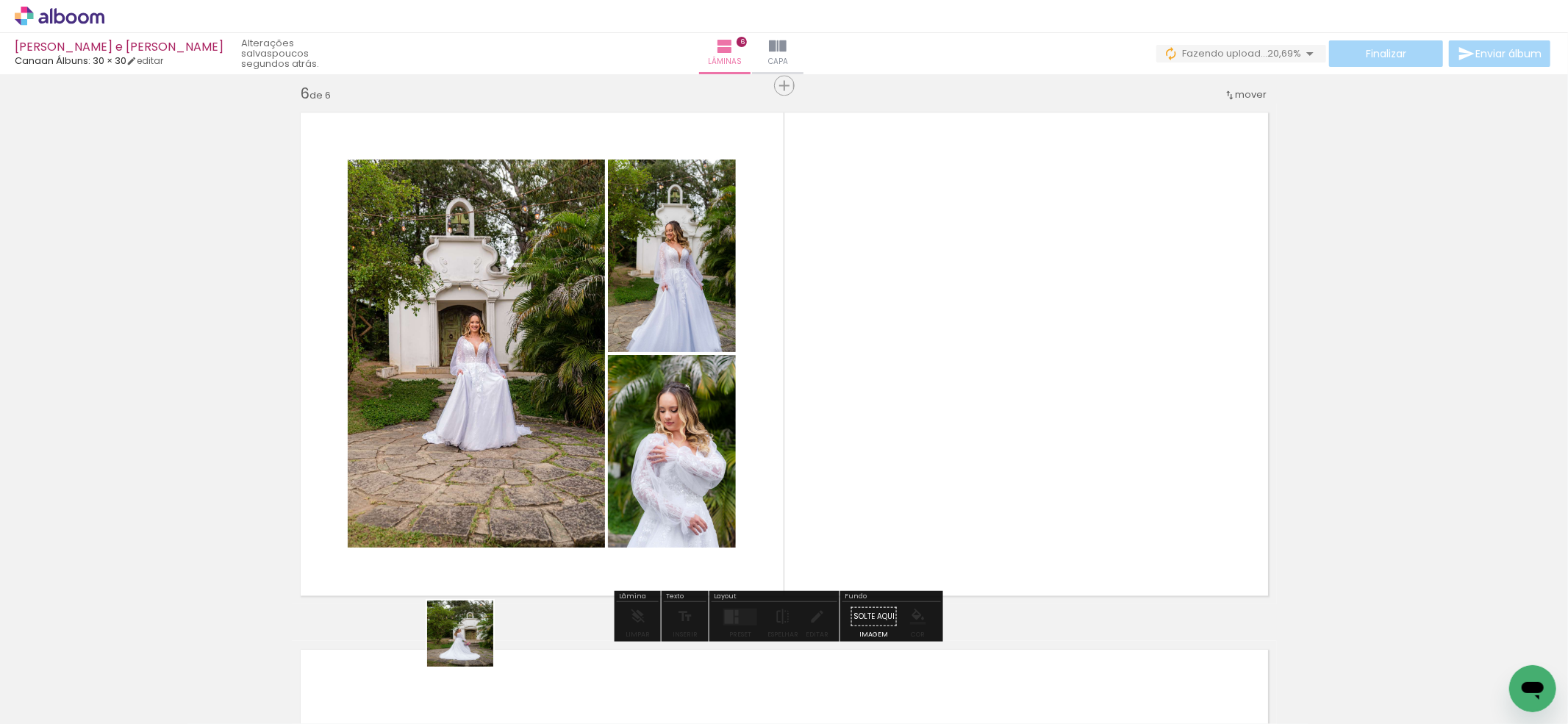
drag, startPoint x: 460, startPoint y: 665, endPoint x: 527, endPoint y: 694, distance: 73.0
click at [516, 530] on quentale-workspace at bounding box center [784, 362] width 1568 height 724
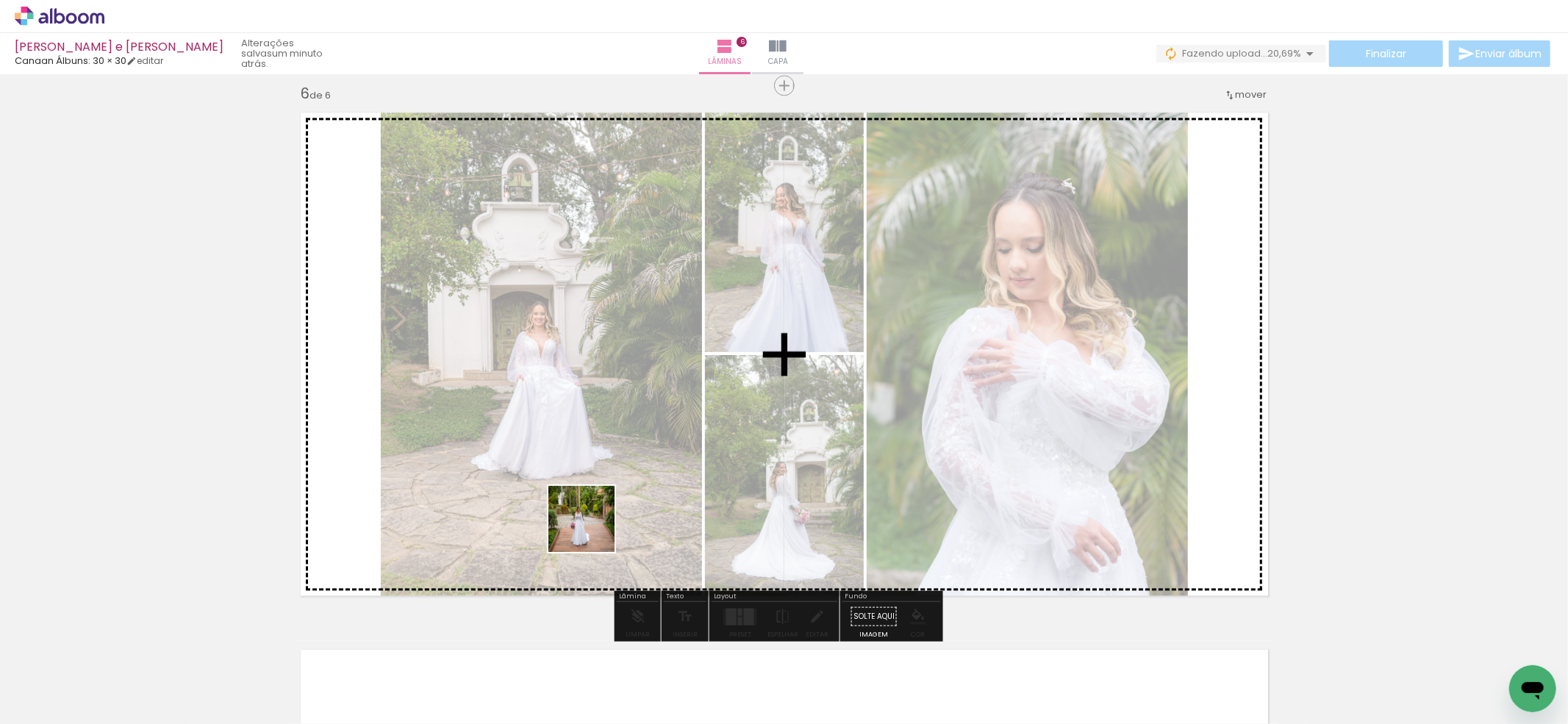
drag, startPoint x: 550, startPoint y: 652, endPoint x: 593, endPoint y: 530, distance: 129.4
click at [593, 530] on quentale-workspace at bounding box center [784, 362] width 1568 height 724
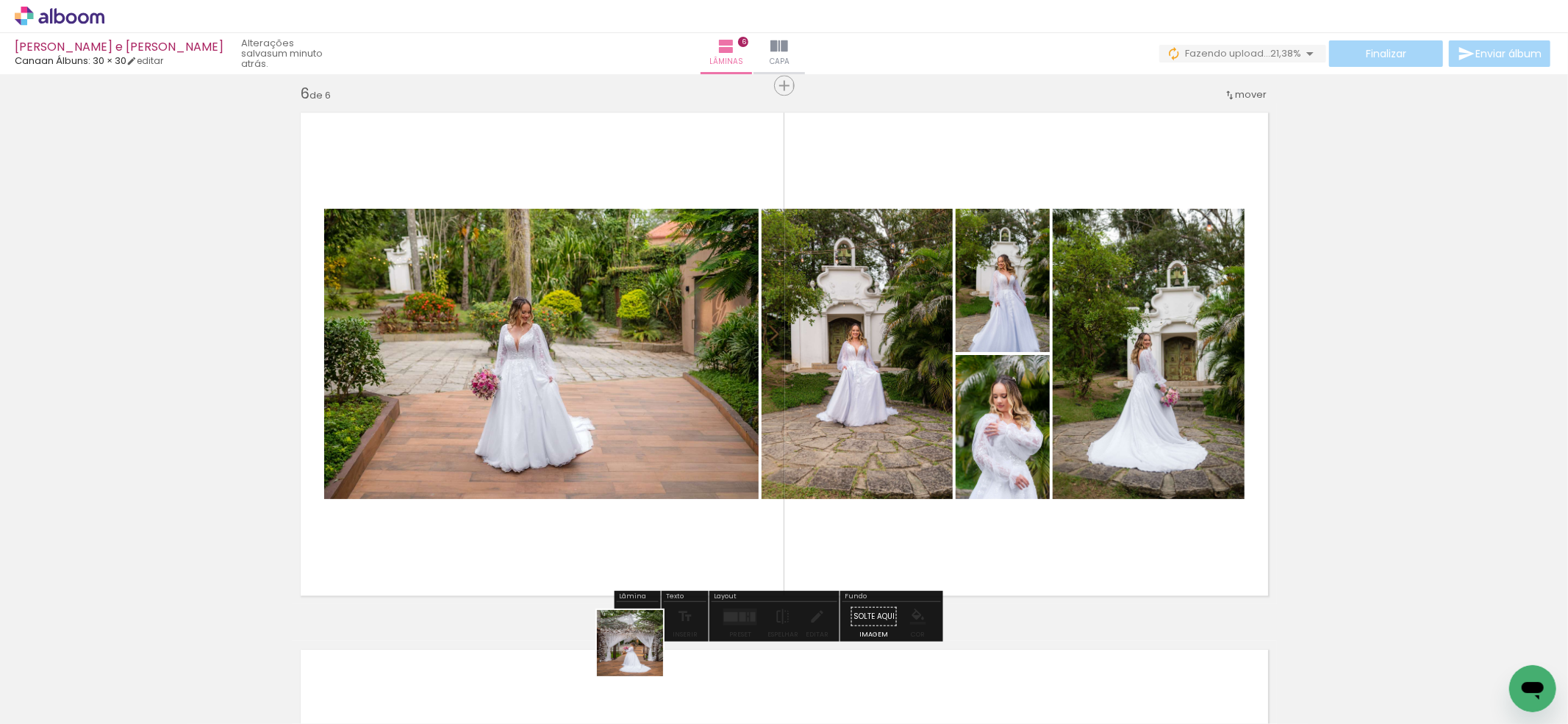
drag, startPoint x: 641, startPoint y: 655, endPoint x: 726, endPoint y: 675, distance: 87.3
click at [666, 528] on quentale-workspace at bounding box center [784, 362] width 1568 height 724
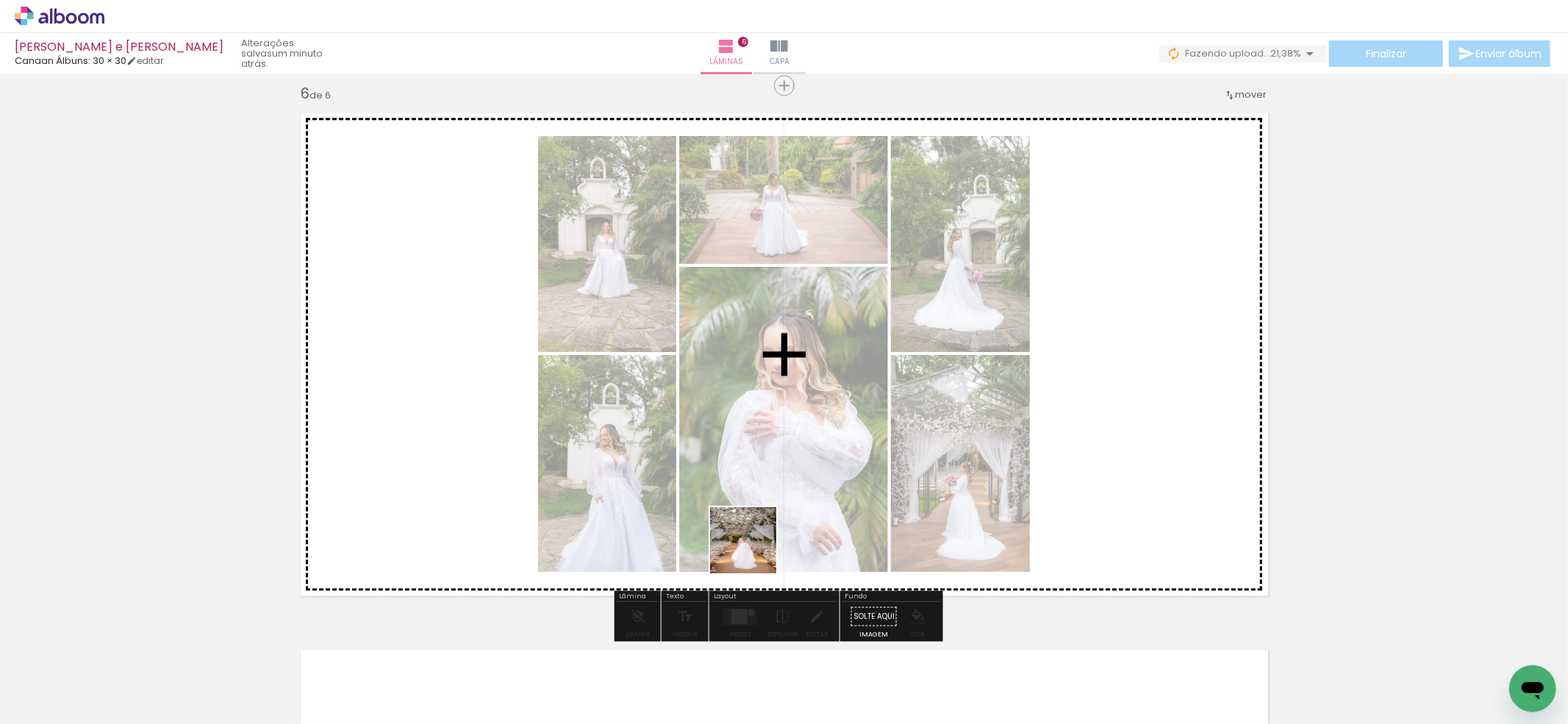
drag, startPoint x: 753, startPoint y: 557, endPoint x: 812, endPoint y: 662, distance: 120.4
click at [759, 534] on quentale-workspace at bounding box center [784, 362] width 1568 height 724
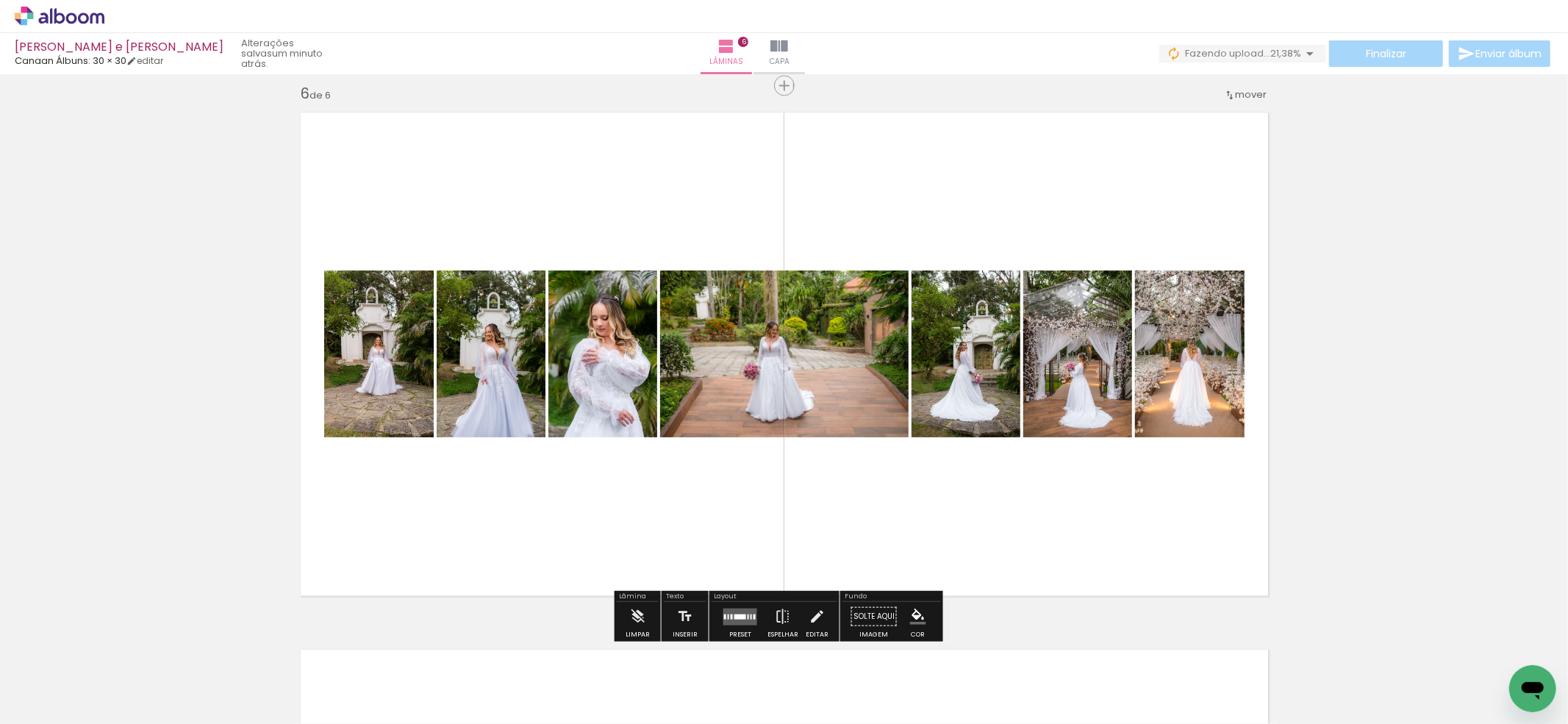
drag, startPoint x: 816, startPoint y: 665, endPoint x: 901, endPoint y: 662, distance: 85.1
click at [856, 539] on quentale-workspace at bounding box center [784, 362] width 1568 height 724
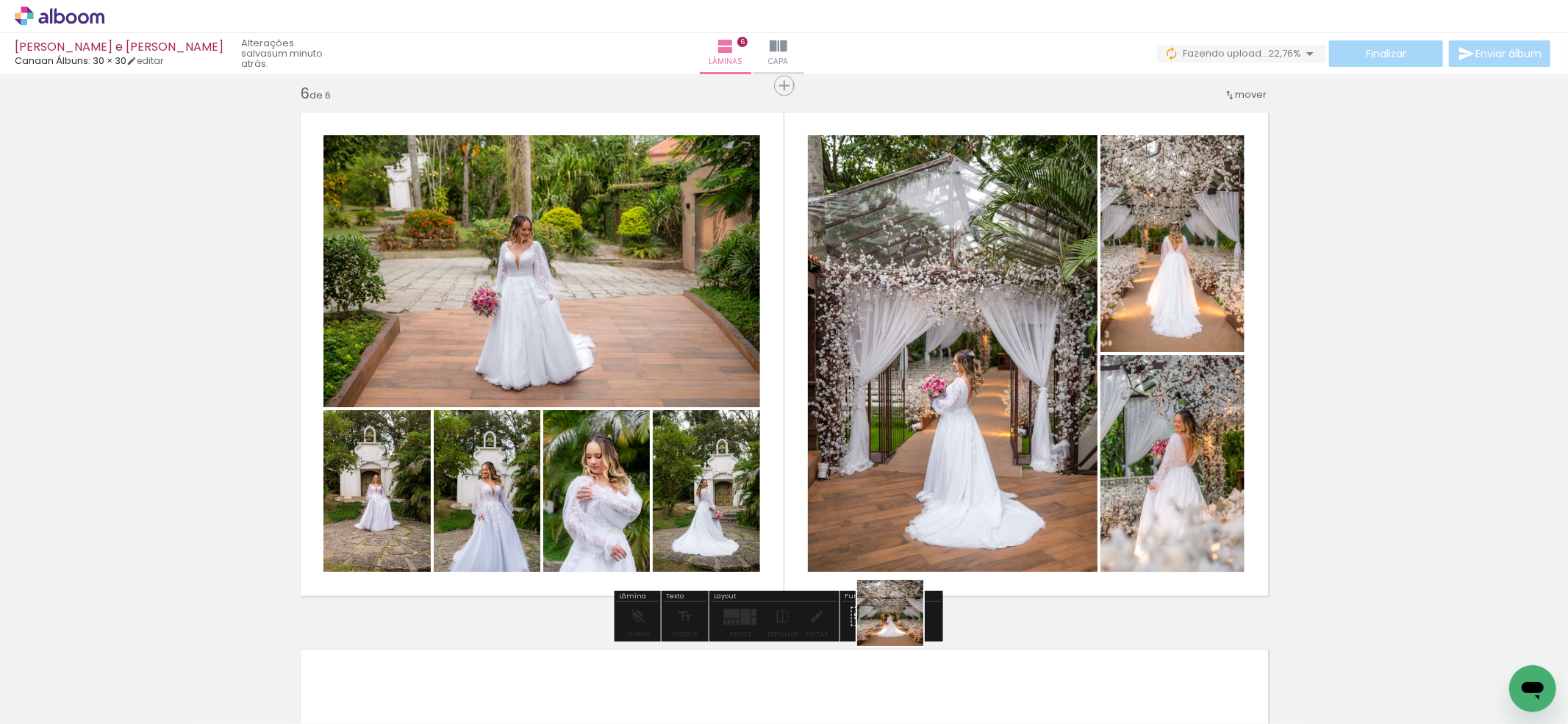
drag, startPoint x: 901, startPoint y: 624, endPoint x: 897, endPoint y: 541, distance: 83.1
click at [897, 541] on quentale-workspace at bounding box center [784, 362] width 1568 height 724
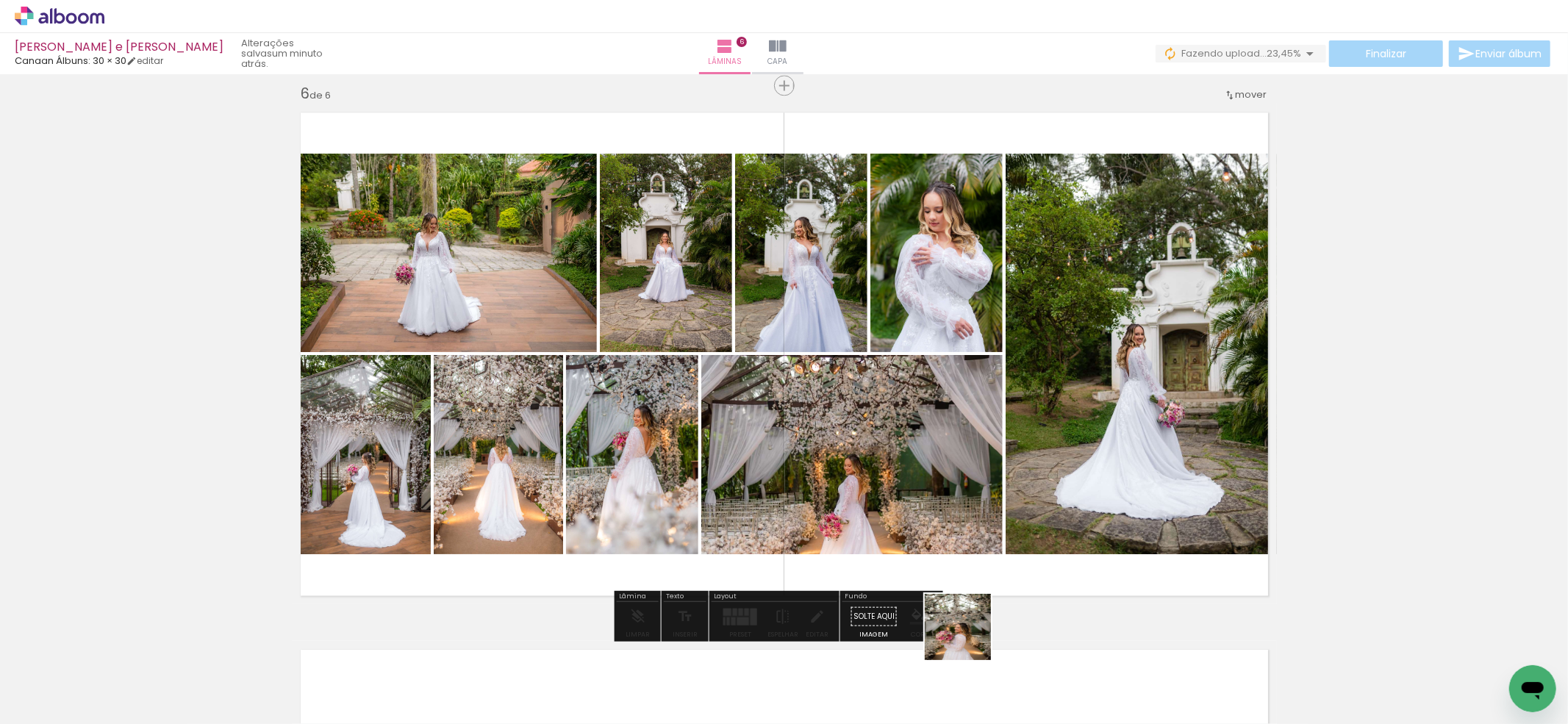
drag, startPoint x: 969, startPoint y: 638, endPoint x: 965, endPoint y: 489, distance: 149.1
click at [965, 489] on quentale-workspace at bounding box center [784, 362] width 1568 height 724
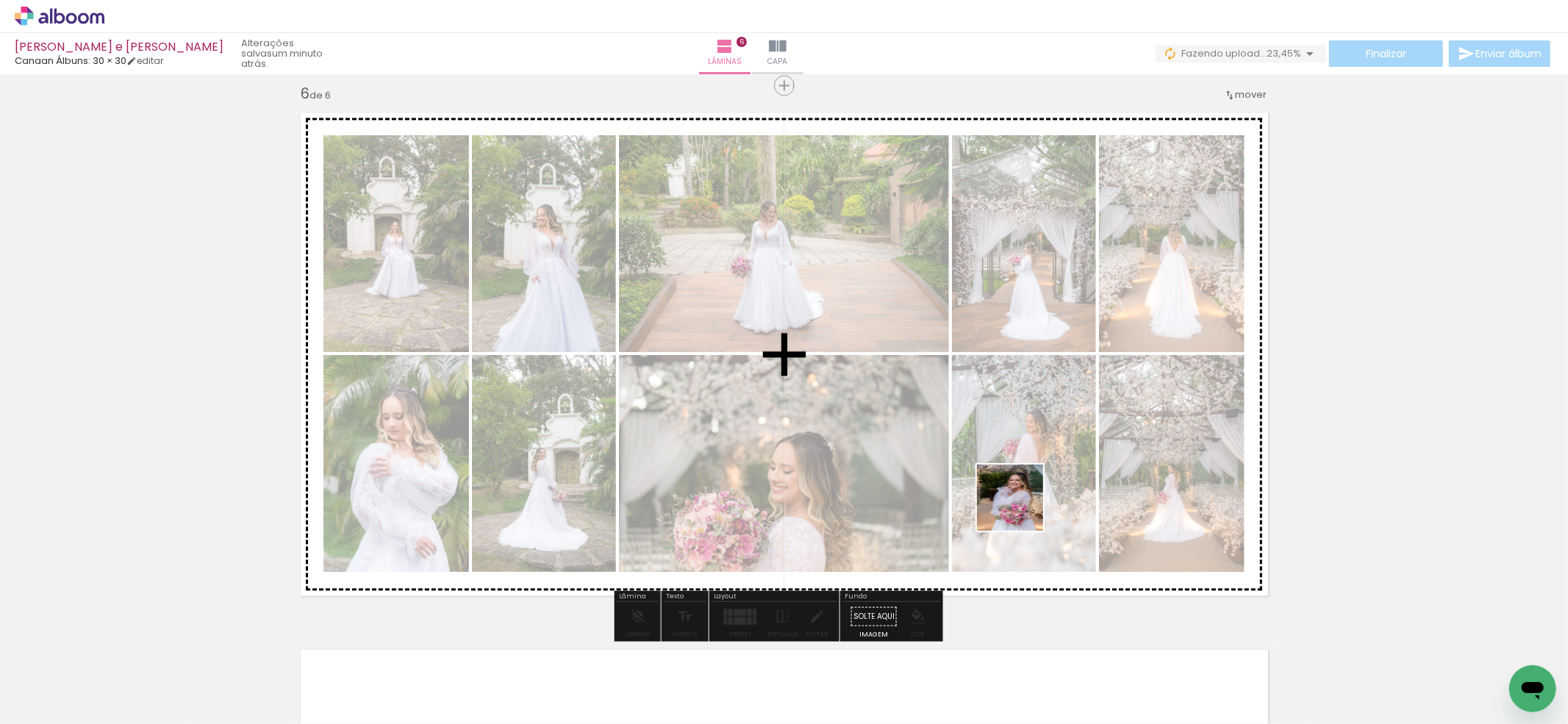
drag, startPoint x: 1028, startPoint y: 553, endPoint x: 1021, endPoint y: 508, distance: 45.5
click at [1021, 508] on quentale-workspace at bounding box center [784, 362] width 1568 height 724
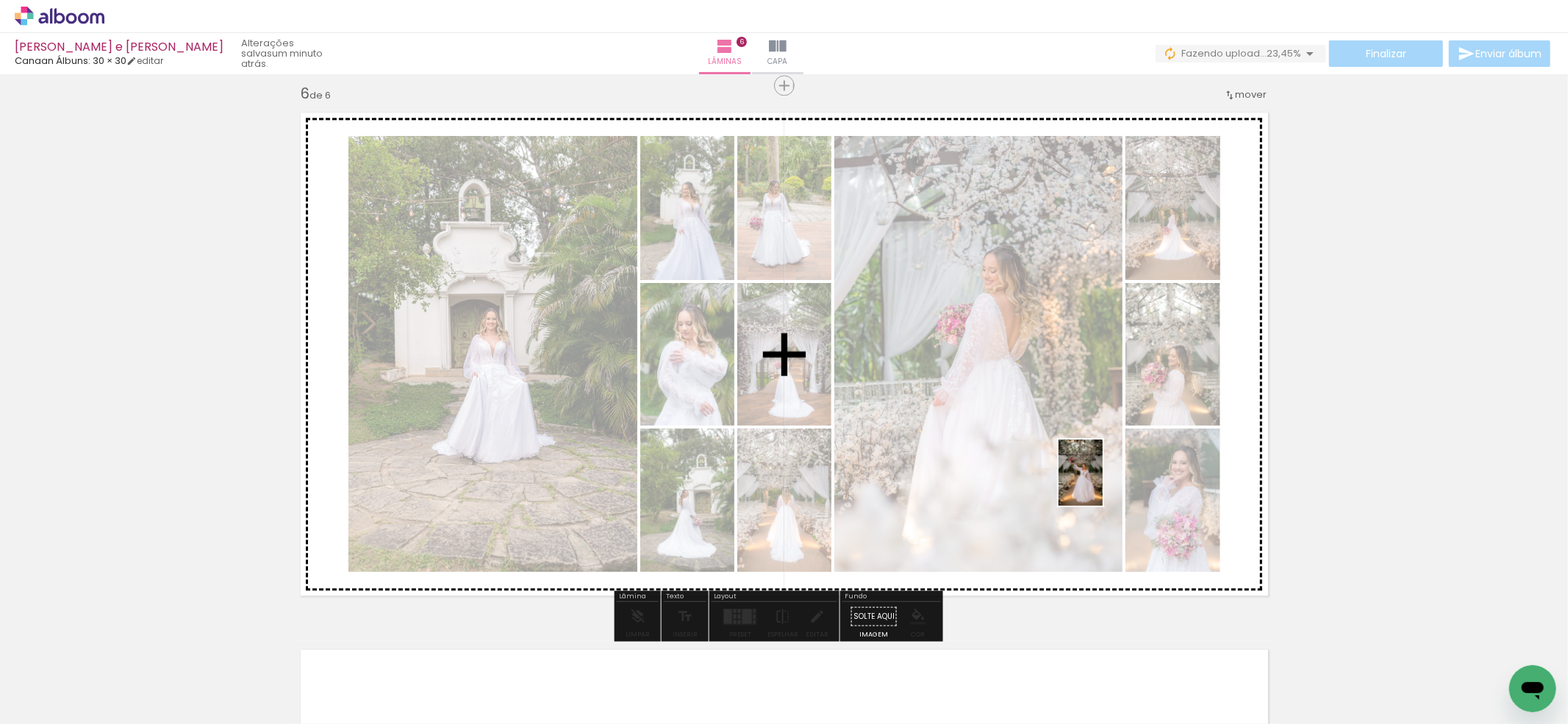
drag, startPoint x: 1138, startPoint y: 678, endPoint x: 1102, endPoint y: 483, distance: 198.3
click at [1102, 483] on quentale-workspace at bounding box center [784, 362] width 1568 height 724
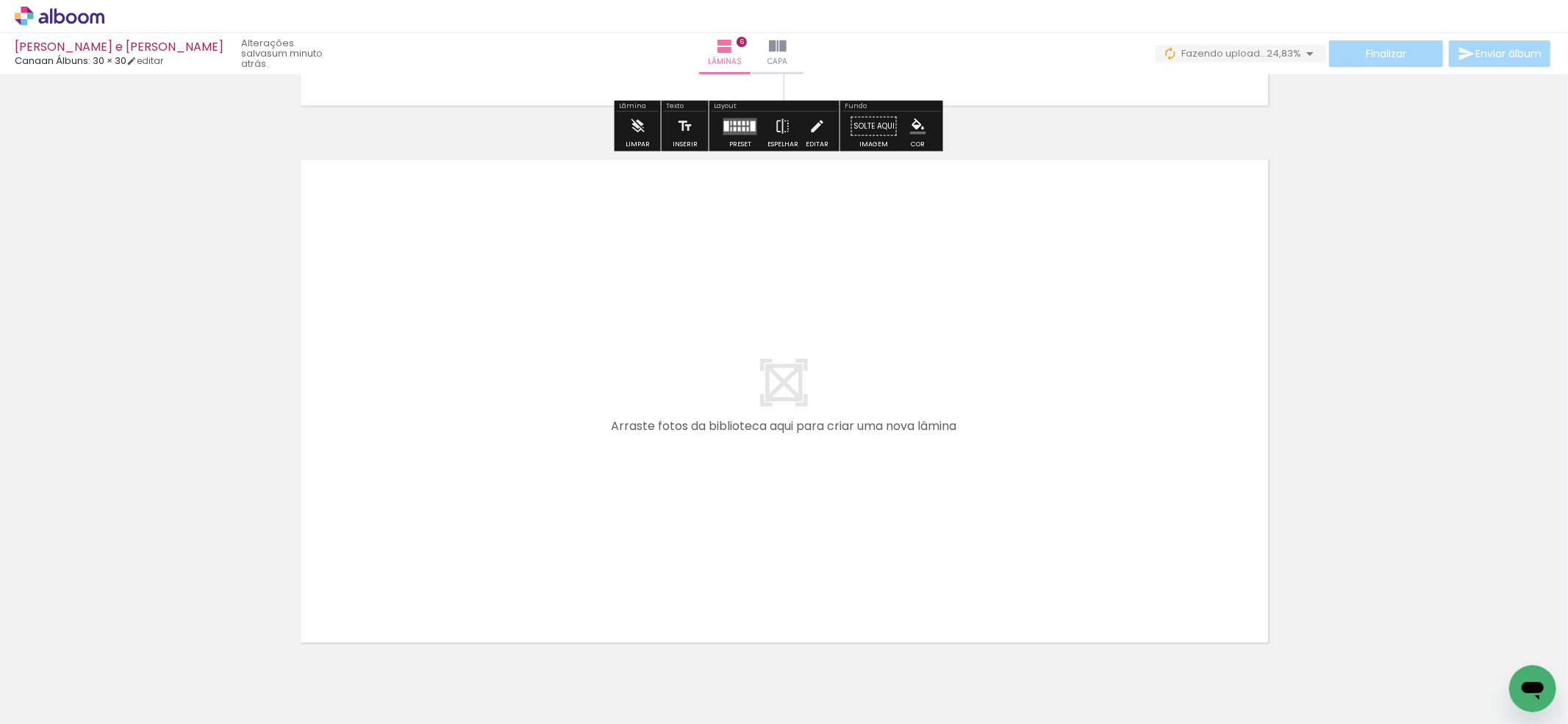
scroll to position [0, 3704]
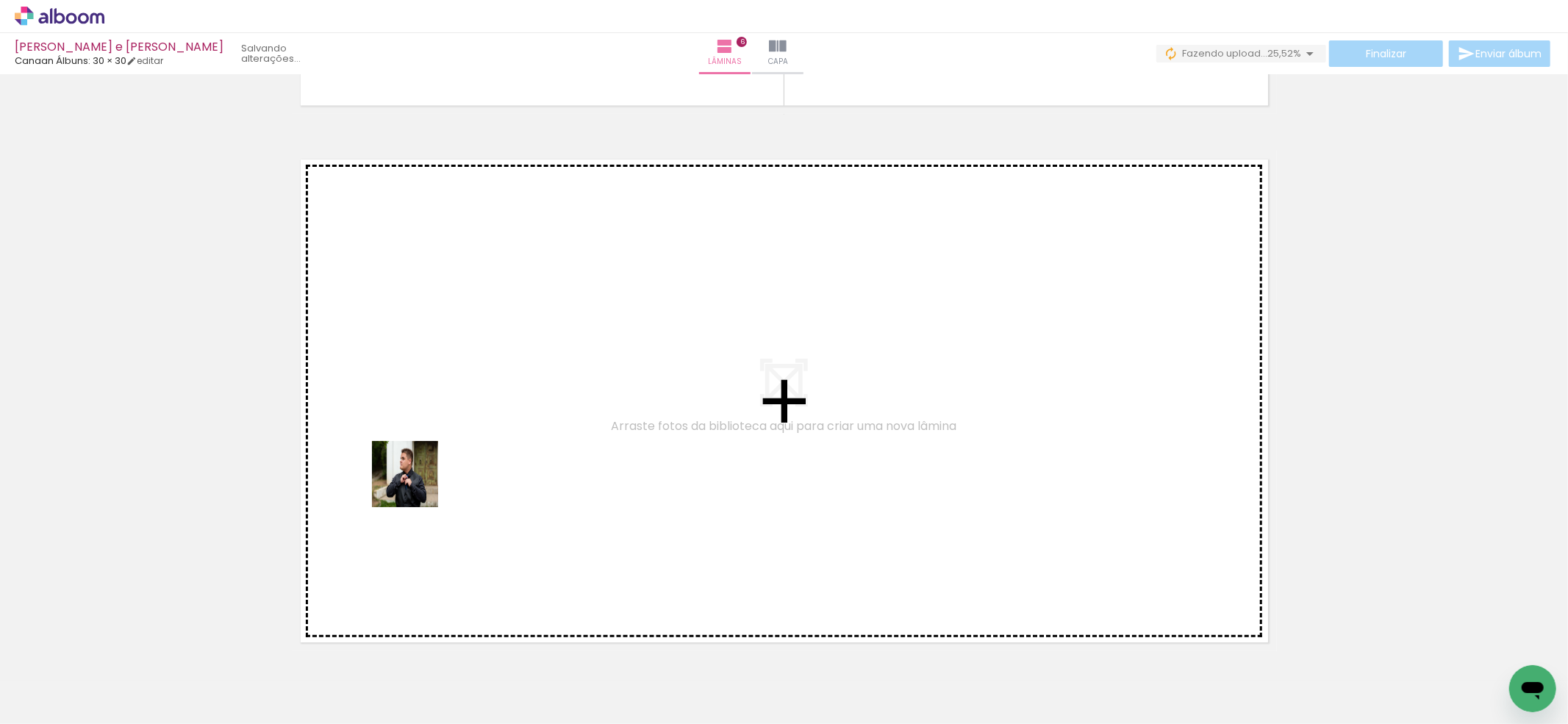
drag, startPoint x: 188, startPoint y: 654, endPoint x: 416, endPoint y: 485, distance: 283.8
click at [416, 485] on quentale-workspace at bounding box center [784, 362] width 1568 height 724
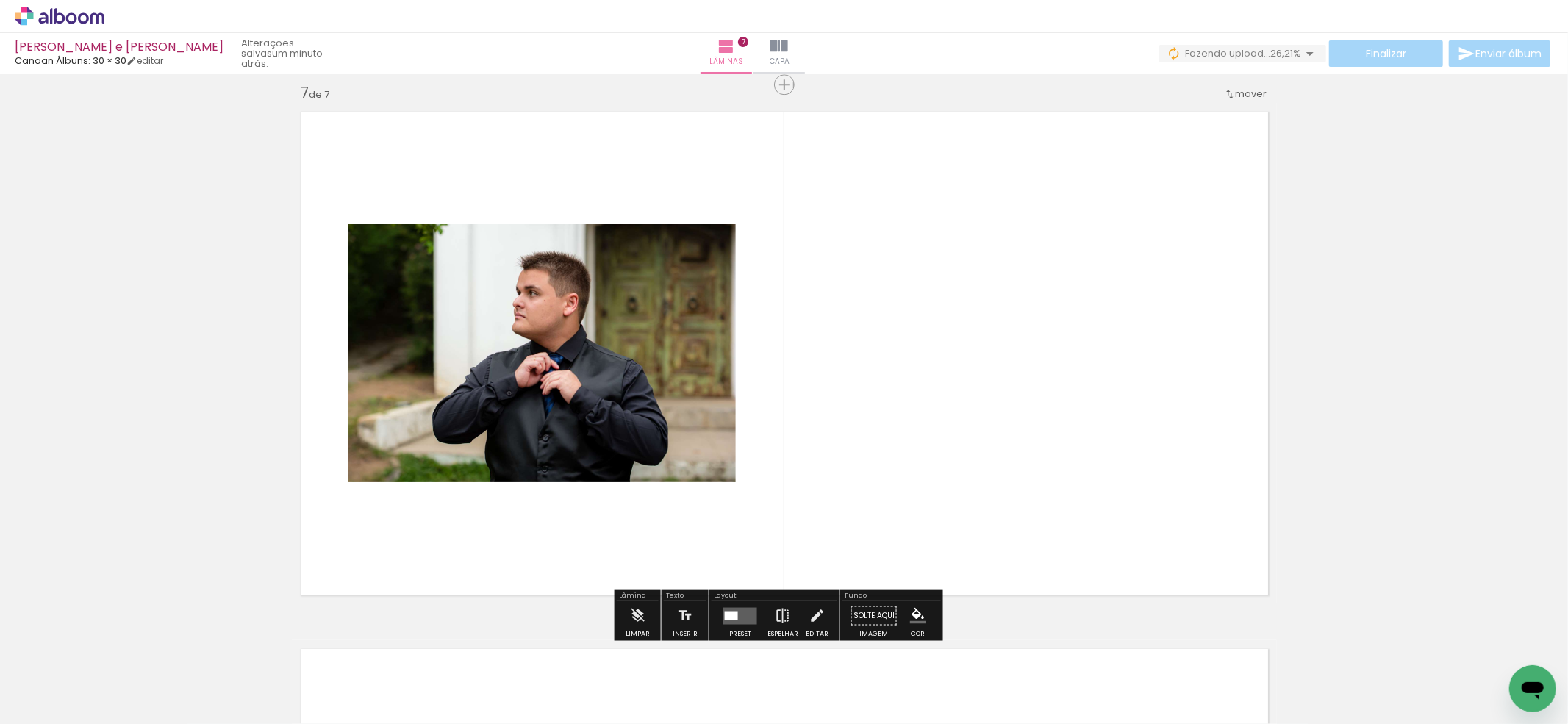
scroll to position [0, 3599]
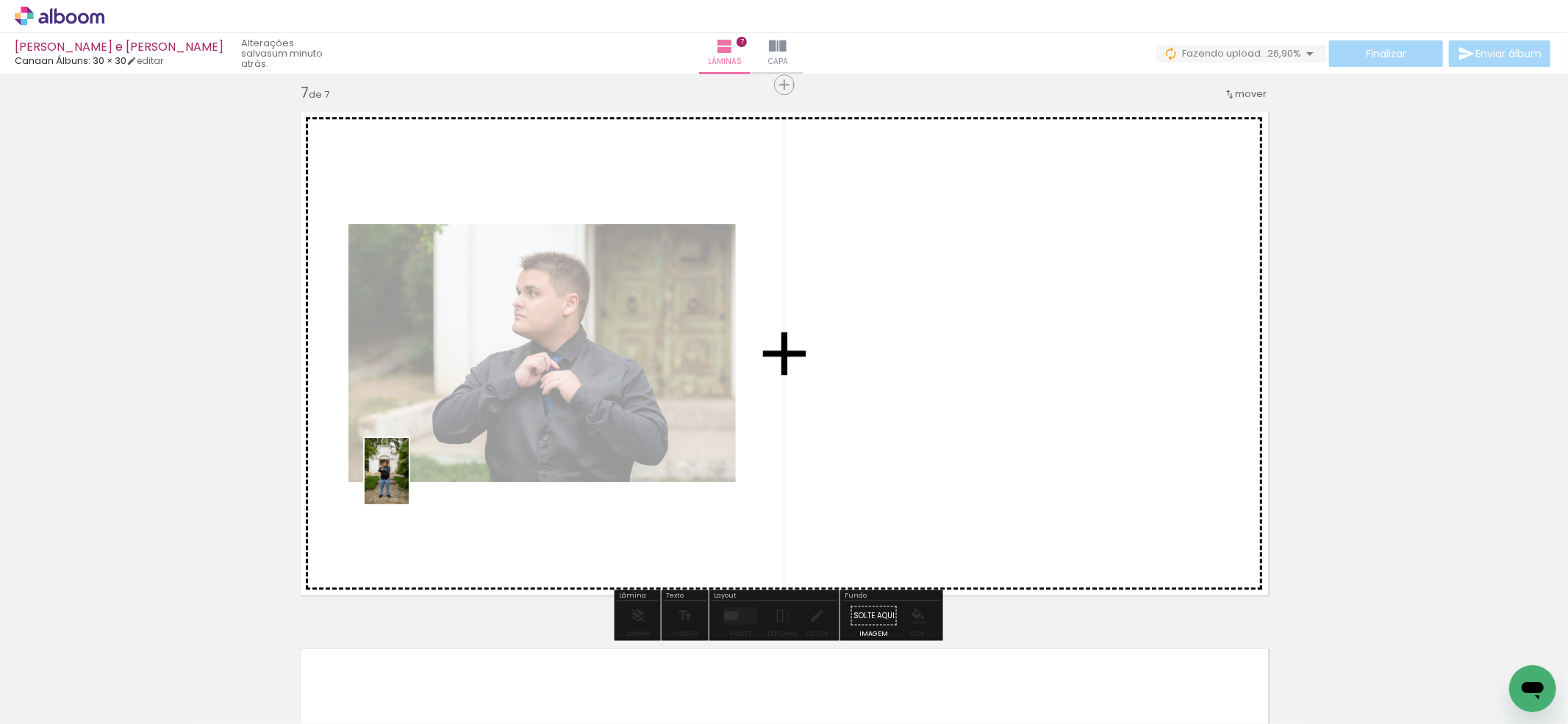
drag, startPoint x: 197, startPoint y: 652, endPoint x: 409, endPoint y: 482, distance: 271.7
click at [409, 482] on quentale-workspace at bounding box center [784, 362] width 1568 height 724
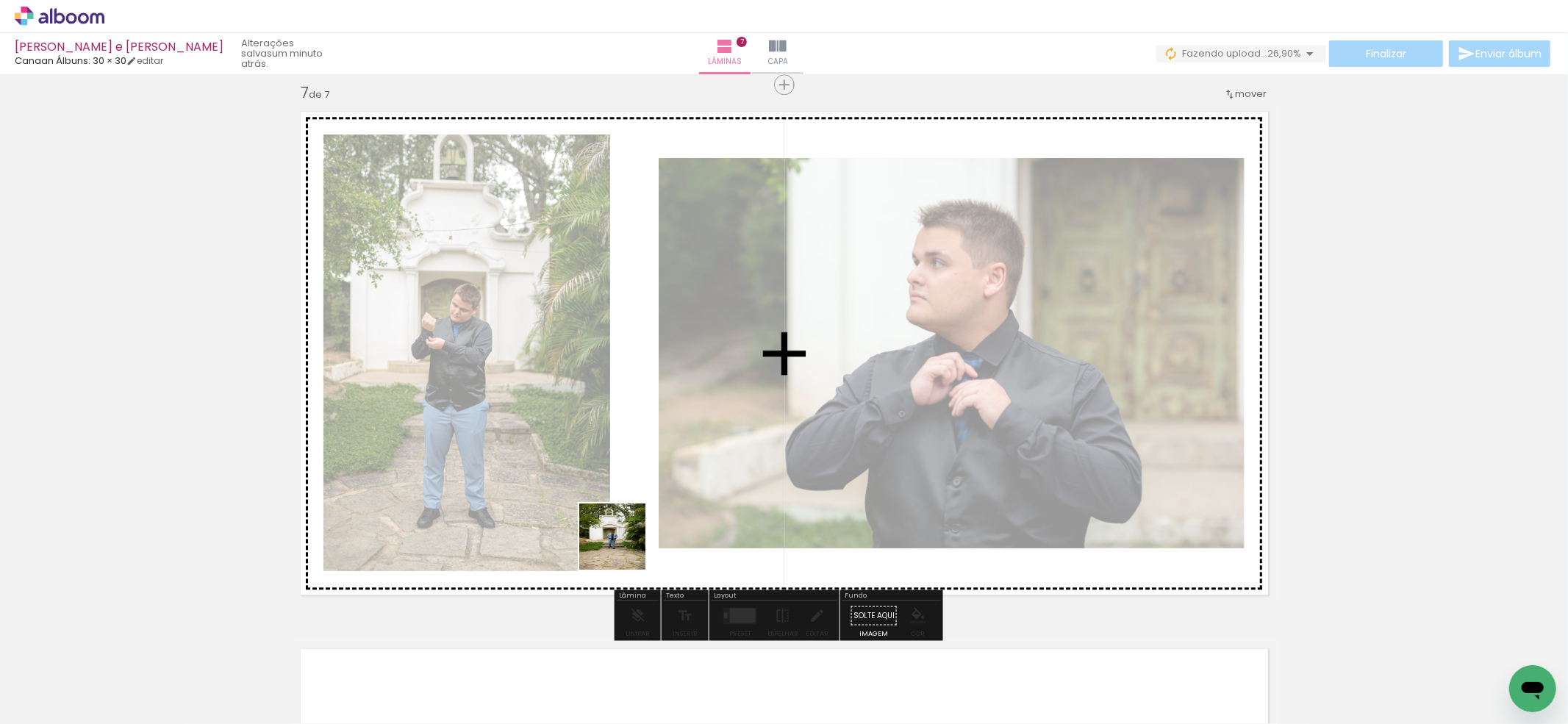
drag, startPoint x: 589, startPoint y: 677, endPoint x: 667, endPoint y: 675, distance: 78.0
click at [625, 539] on quentale-workspace at bounding box center [784, 362] width 1568 height 724
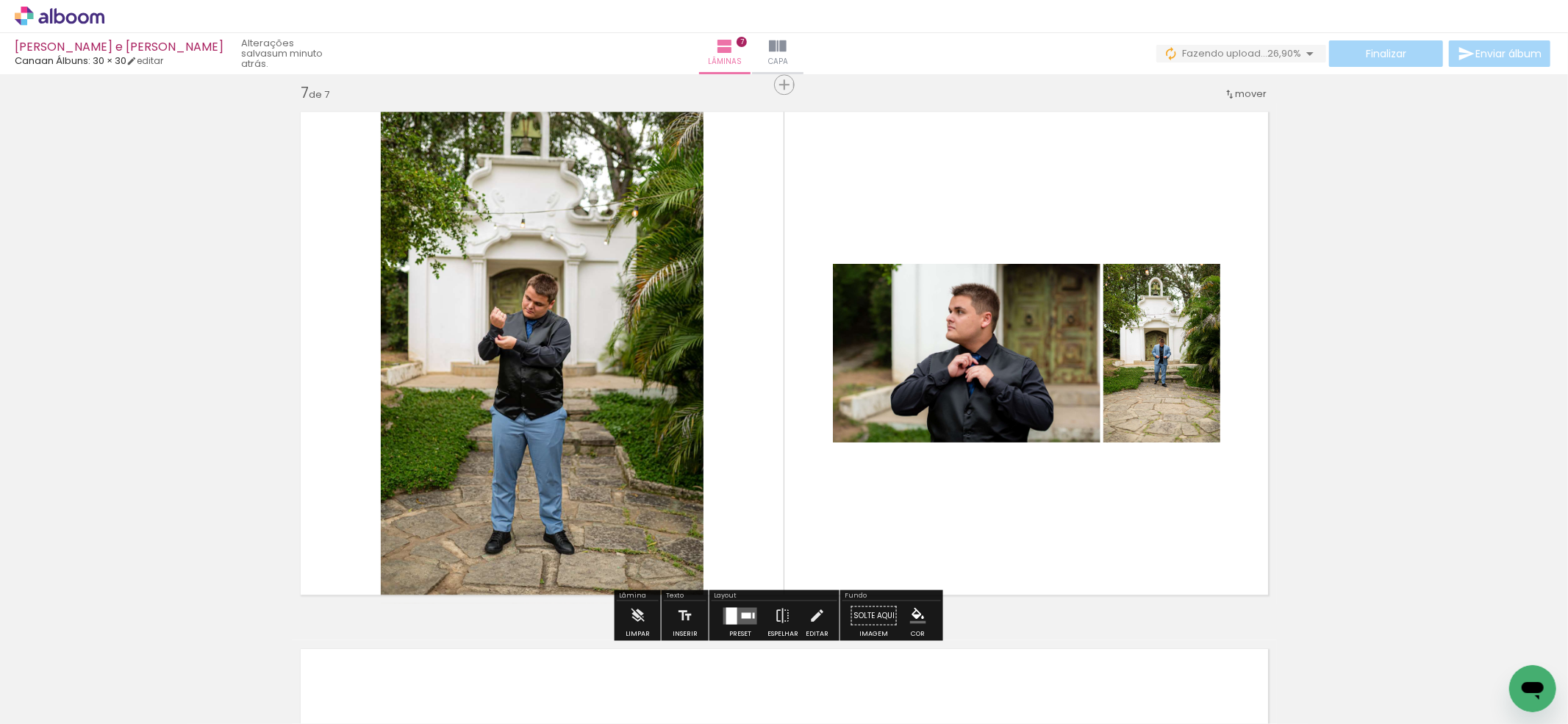
drag, startPoint x: 691, startPoint y: 648, endPoint x: 818, endPoint y: 672, distance: 129.2
click at [719, 526] on quentale-workspace at bounding box center [784, 362] width 1568 height 724
click at [766, 551] on quentale-workspace at bounding box center [784, 362] width 1568 height 724
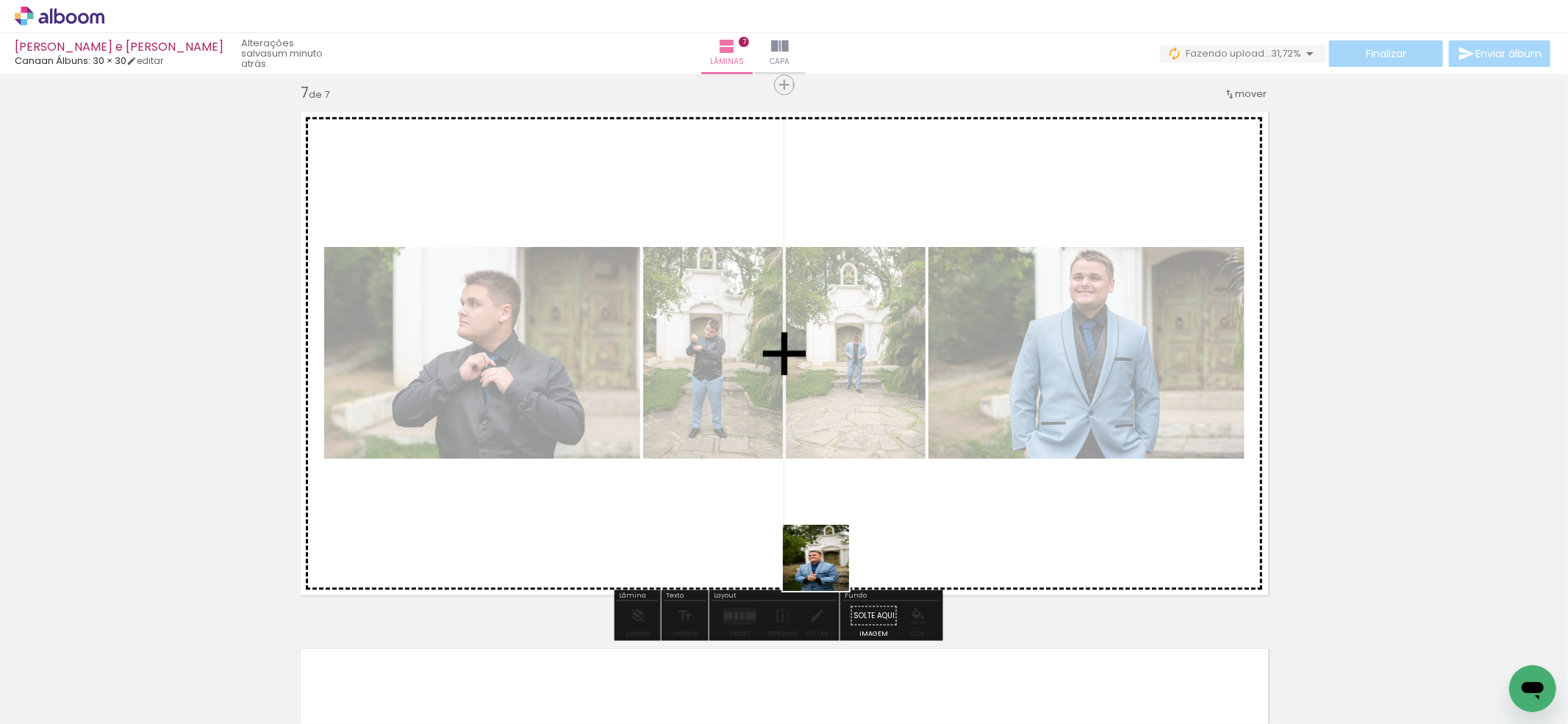
drag, startPoint x: 827, startPoint y: 579, endPoint x: 768, endPoint y: 668, distance: 106.8
click at [827, 550] on quentale-workspace at bounding box center [784, 362] width 1568 height 724
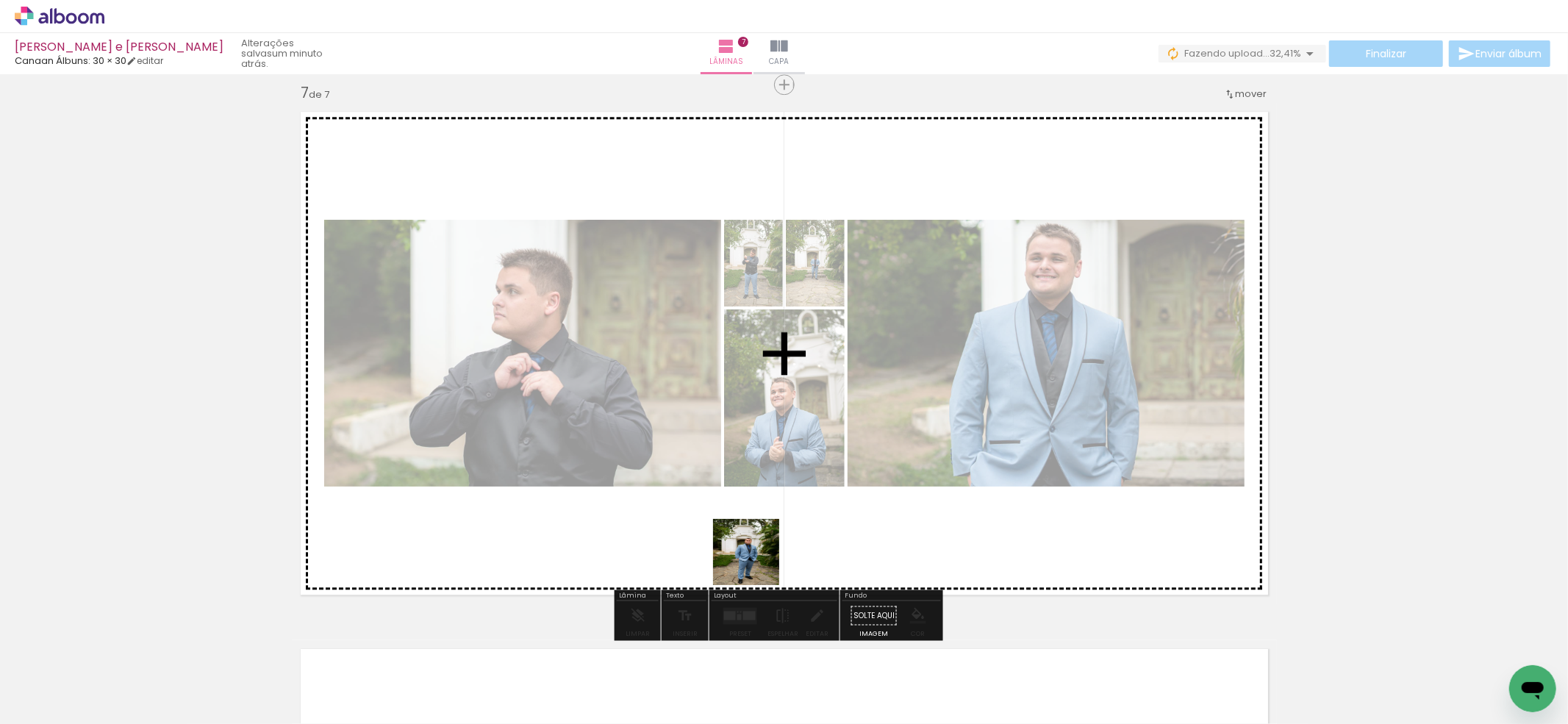
drag, startPoint x: 757, startPoint y: 665, endPoint x: 842, endPoint y: 541, distance: 150.3
click at [757, 535] on quentale-workspace at bounding box center [784, 362] width 1568 height 724
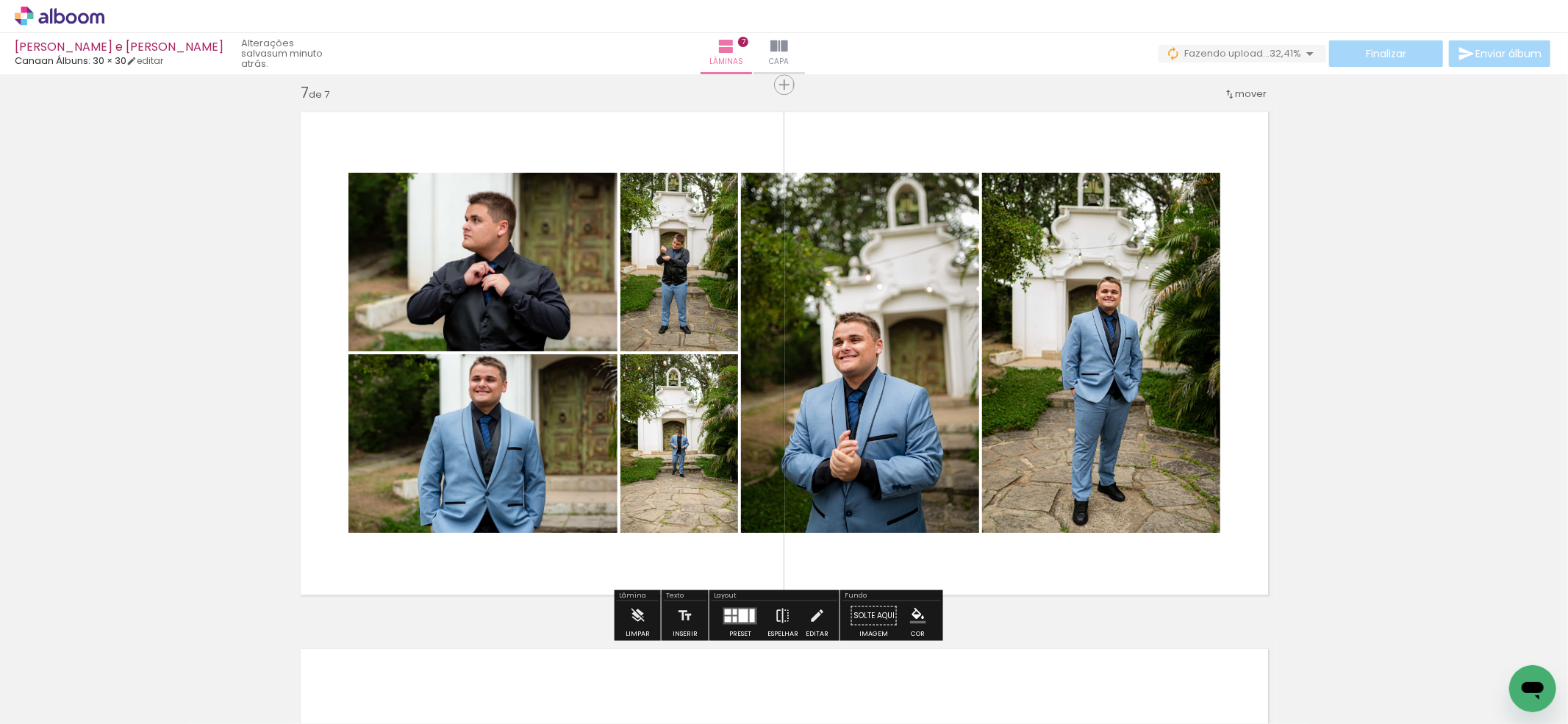
scroll to position [3532, 0]
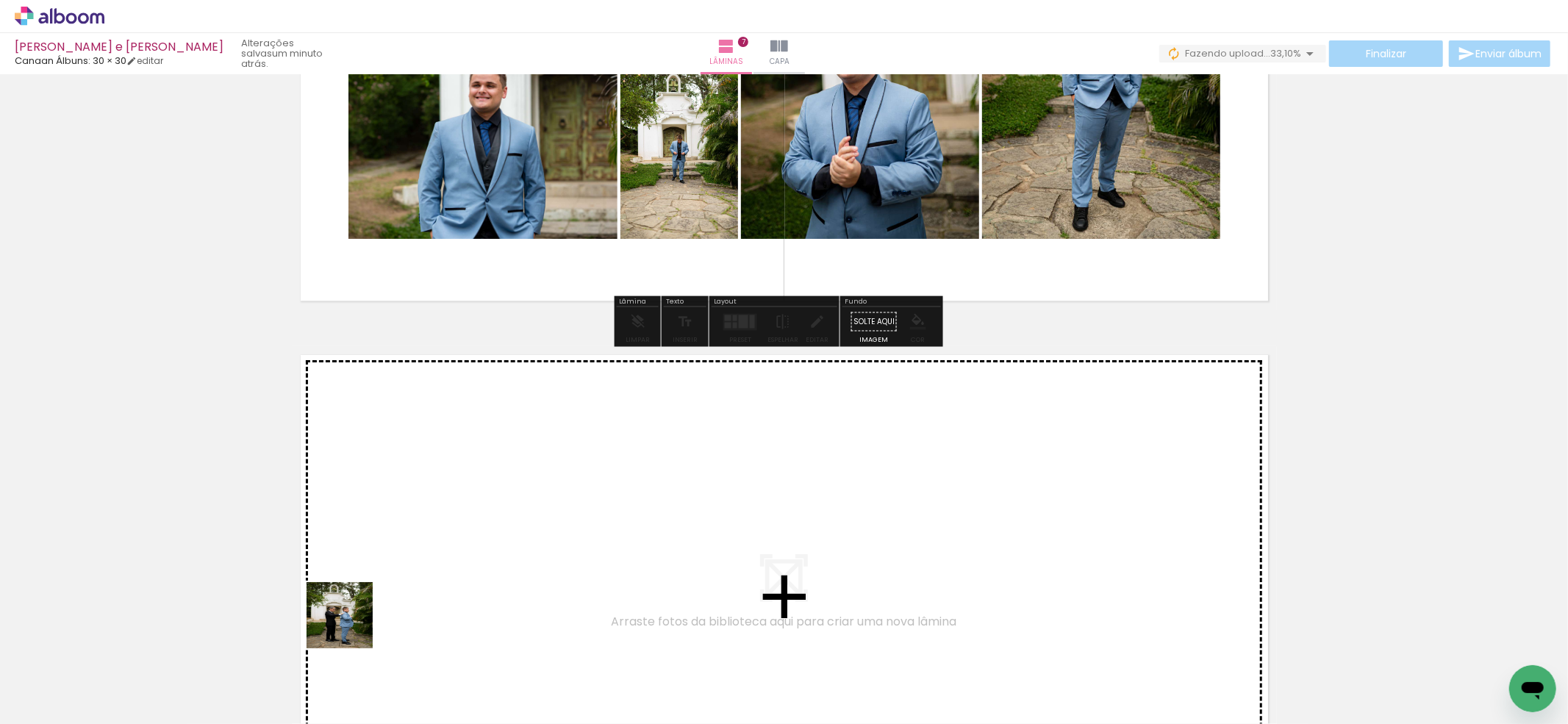
drag, startPoint x: 350, startPoint y: 627, endPoint x: 404, endPoint y: 679, distance: 75.0
click at [391, 553] on quentale-workspace at bounding box center [784, 362] width 1568 height 724
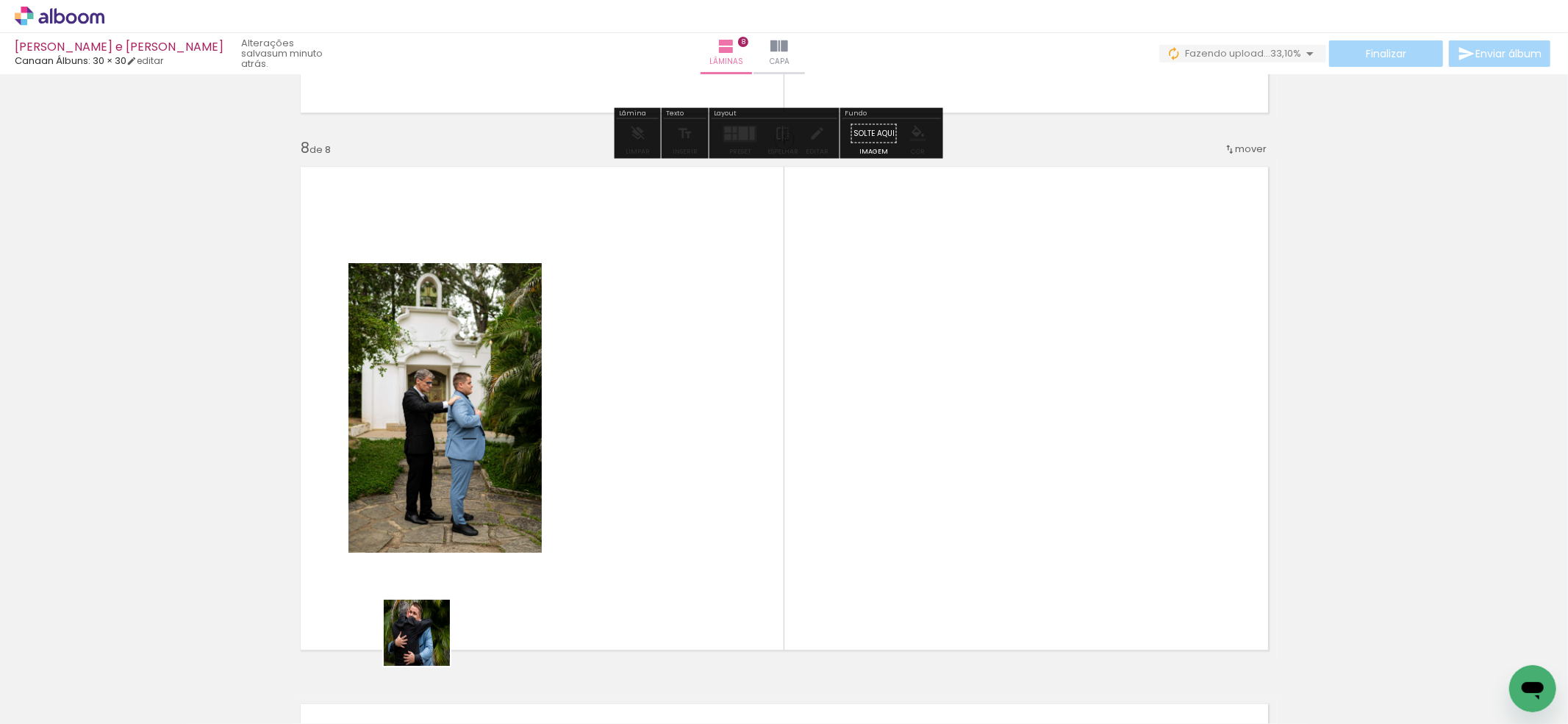
drag, startPoint x: 428, startPoint y: 644, endPoint x: 503, endPoint y: 692, distance: 89.0
click at [460, 563] on quentale-workspace at bounding box center [784, 362] width 1568 height 724
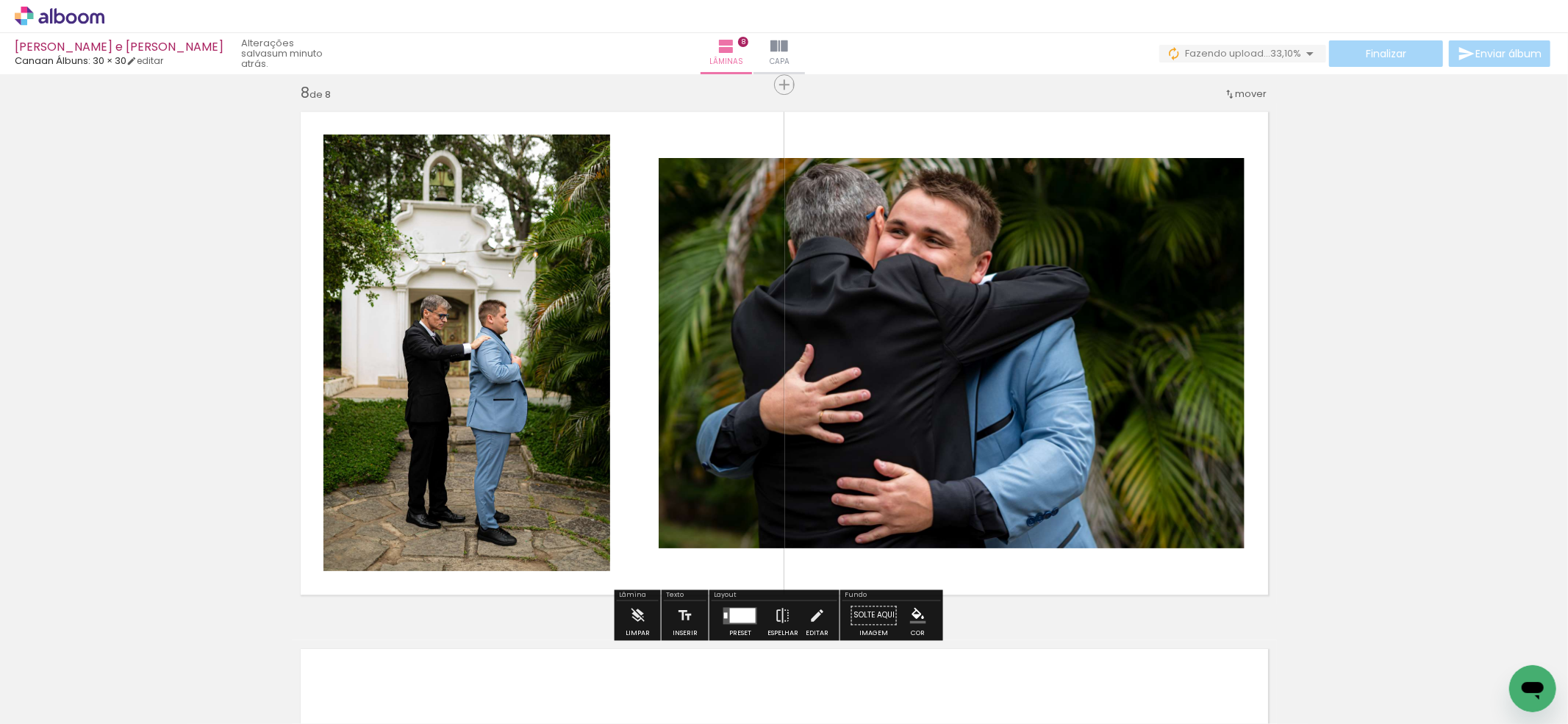
drag, startPoint x: 512, startPoint y: 679, endPoint x: 921, endPoint y: 655, distance: 409.7
click at [535, 514] on quentale-workspace at bounding box center [784, 362] width 1568 height 724
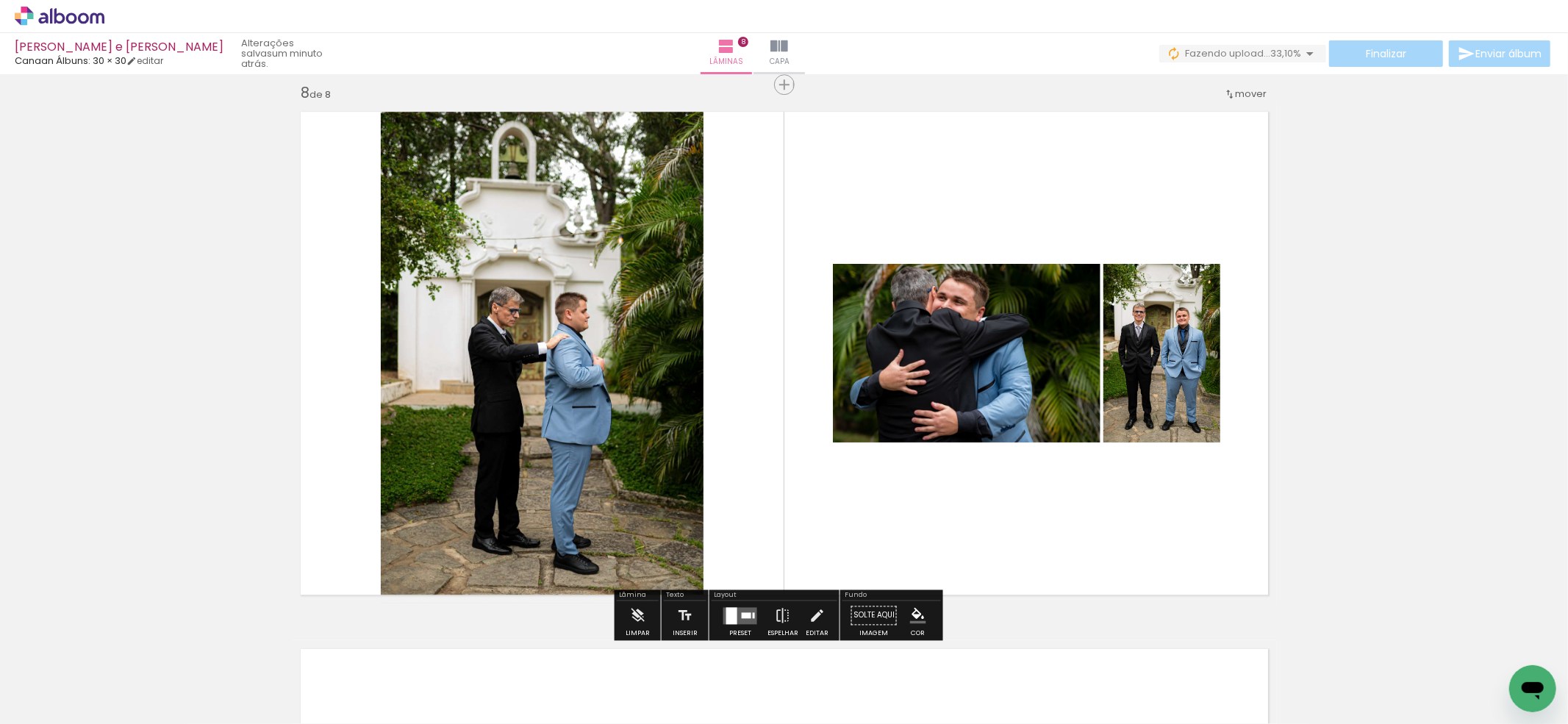
drag, startPoint x: 921, startPoint y: 655, endPoint x: 988, endPoint y: 676, distance: 70.2
click at [919, 503] on quentale-workspace at bounding box center [784, 362] width 1568 height 724
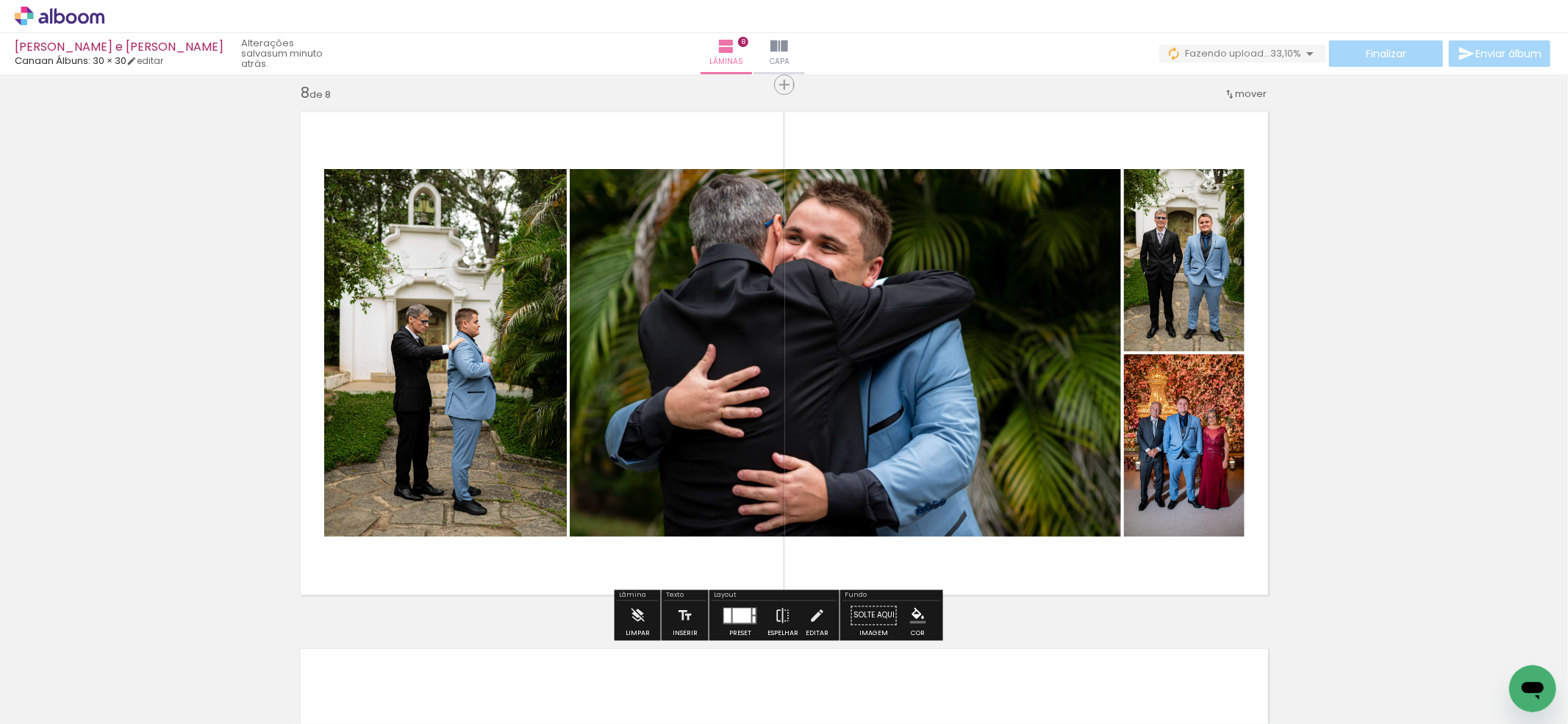
drag, startPoint x: 990, startPoint y: 676, endPoint x: 1089, endPoint y: 653, distance: 101.6
click at [994, 514] on quentale-workspace at bounding box center [784, 362] width 1568 height 724
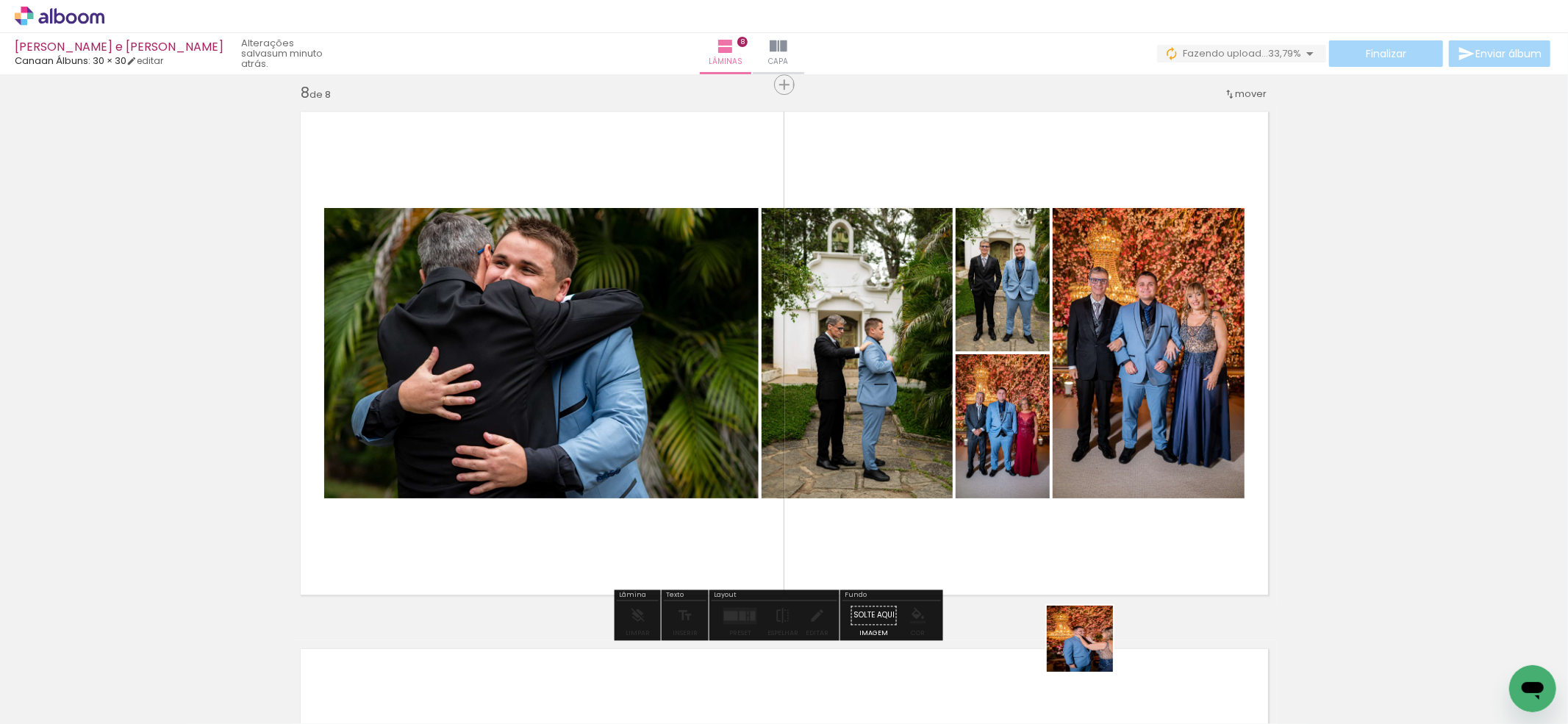
drag, startPoint x: 1089, startPoint y: 668, endPoint x: 1144, endPoint y: 658, distance: 55.9
click at [1068, 528] on quentale-workspace at bounding box center [784, 362] width 1568 height 724
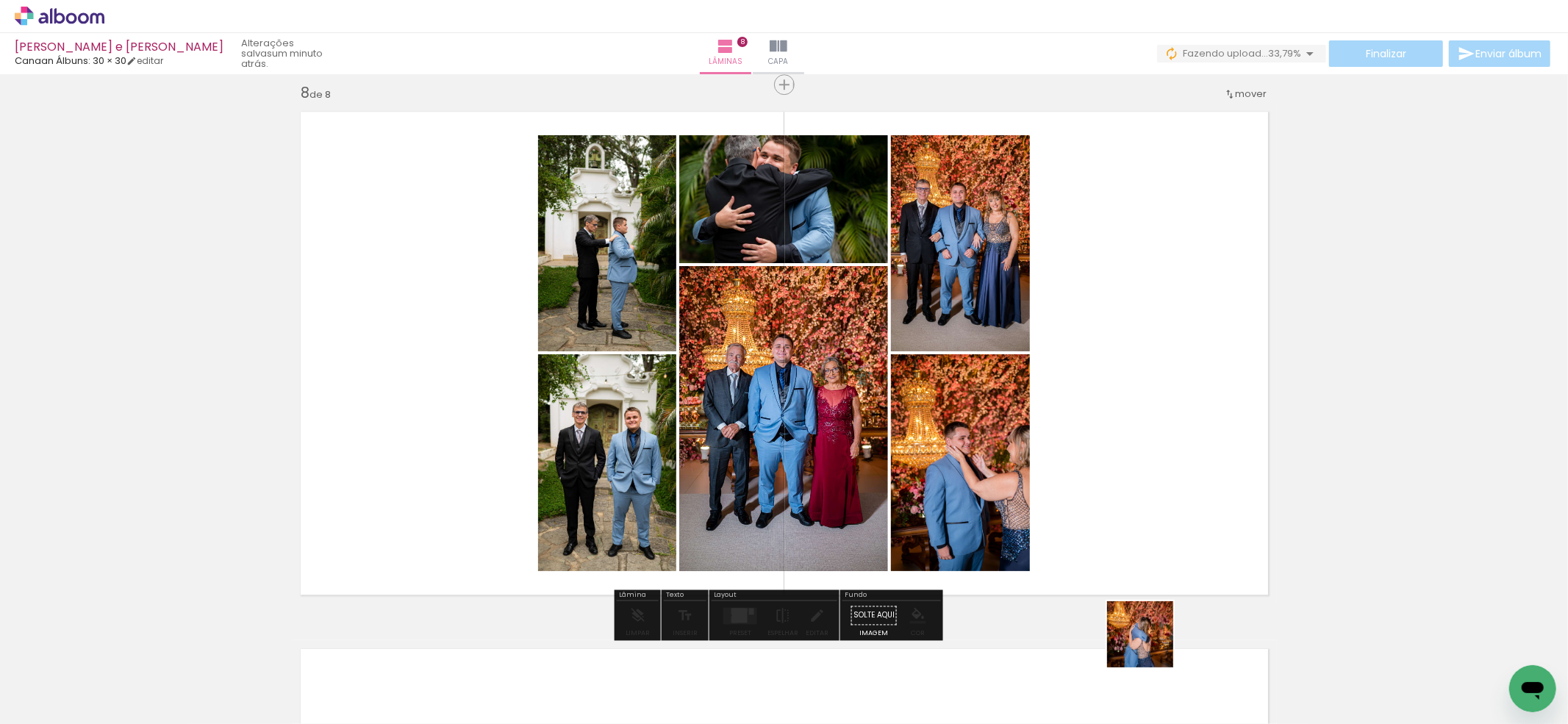
drag, startPoint x: 1151, startPoint y: 666, endPoint x: 1097, endPoint y: 491, distance: 183.1
click at [1097, 491] on quentale-workspace at bounding box center [784, 362] width 1568 height 724
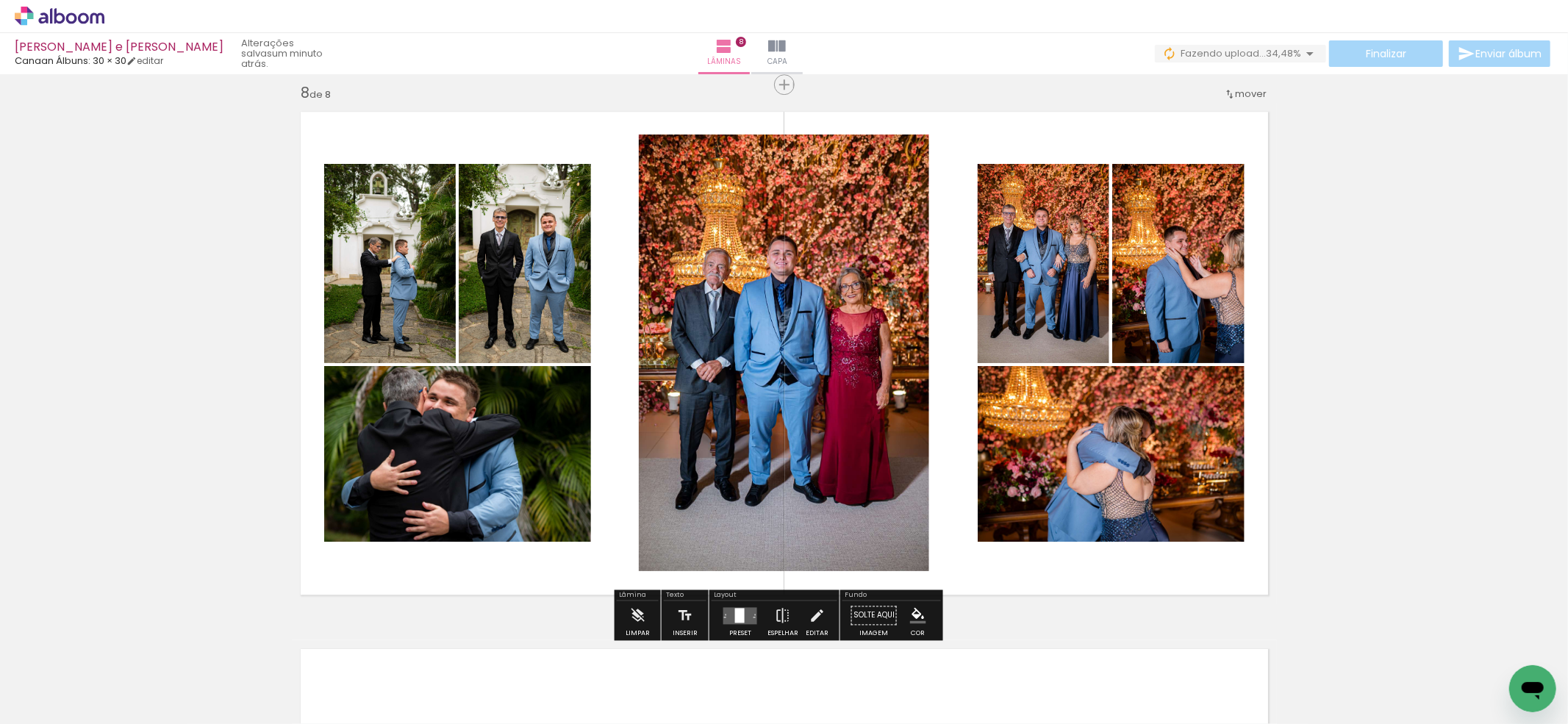
scroll to position [4070, 0]
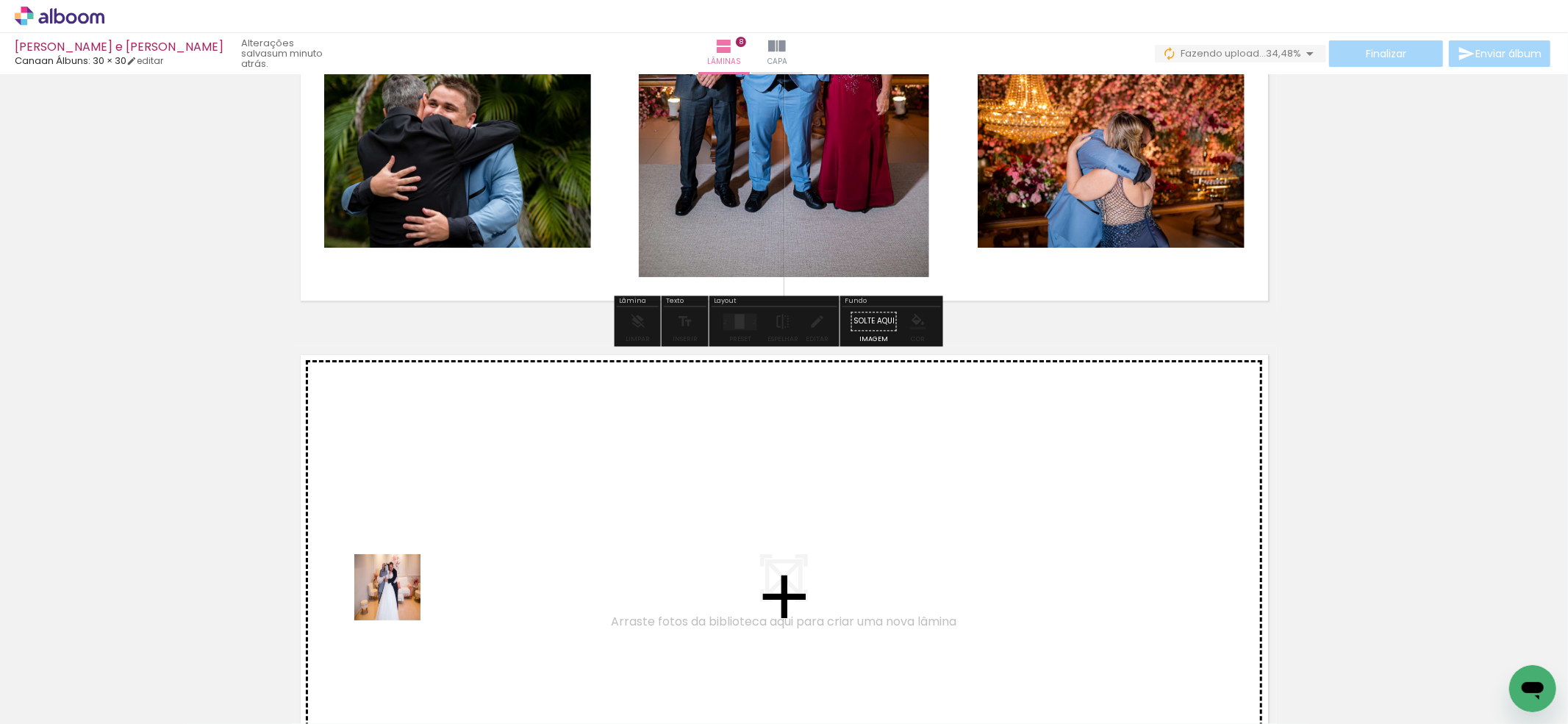
drag, startPoint x: 398, startPoint y: 599, endPoint x: 407, endPoint y: 682, distance: 83.5
click at [412, 575] on quentale-workspace at bounding box center [784, 362] width 1568 height 724
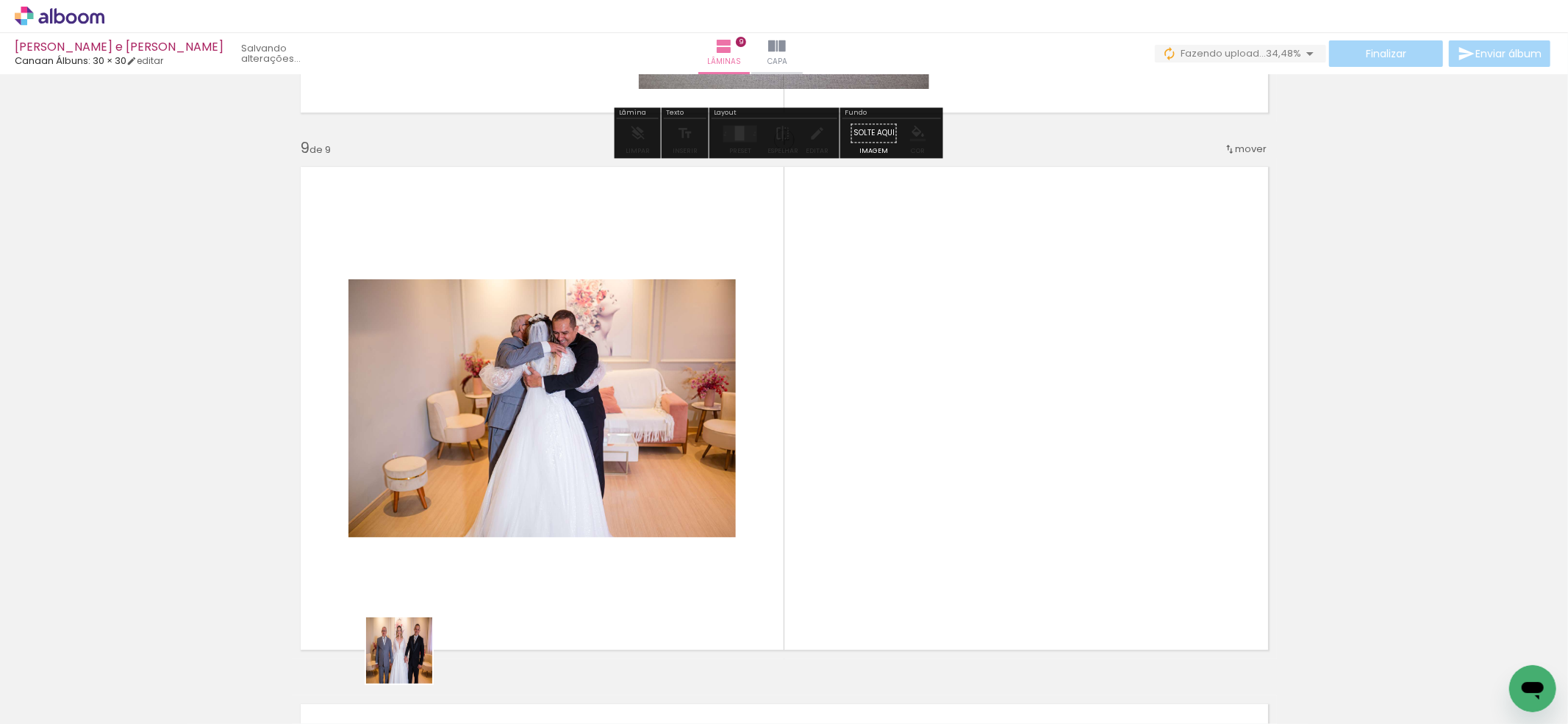
scroll to position [4312, 0]
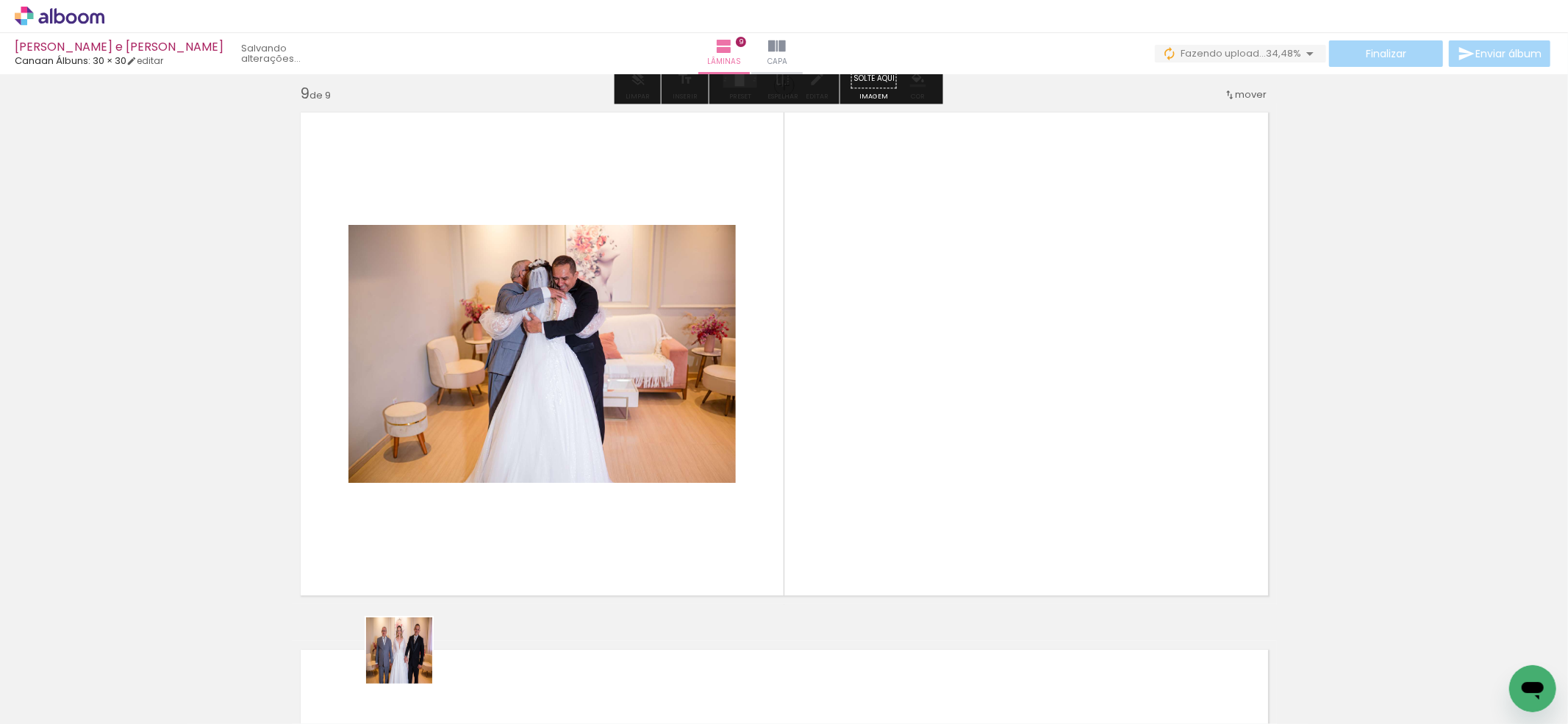
drag, startPoint x: 407, startPoint y: 682, endPoint x: 485, endPoint y: 679, distance: 78.1
click at [459, 554] on quentale-workspace at bounding box center [784, 362] width 1568 height 724
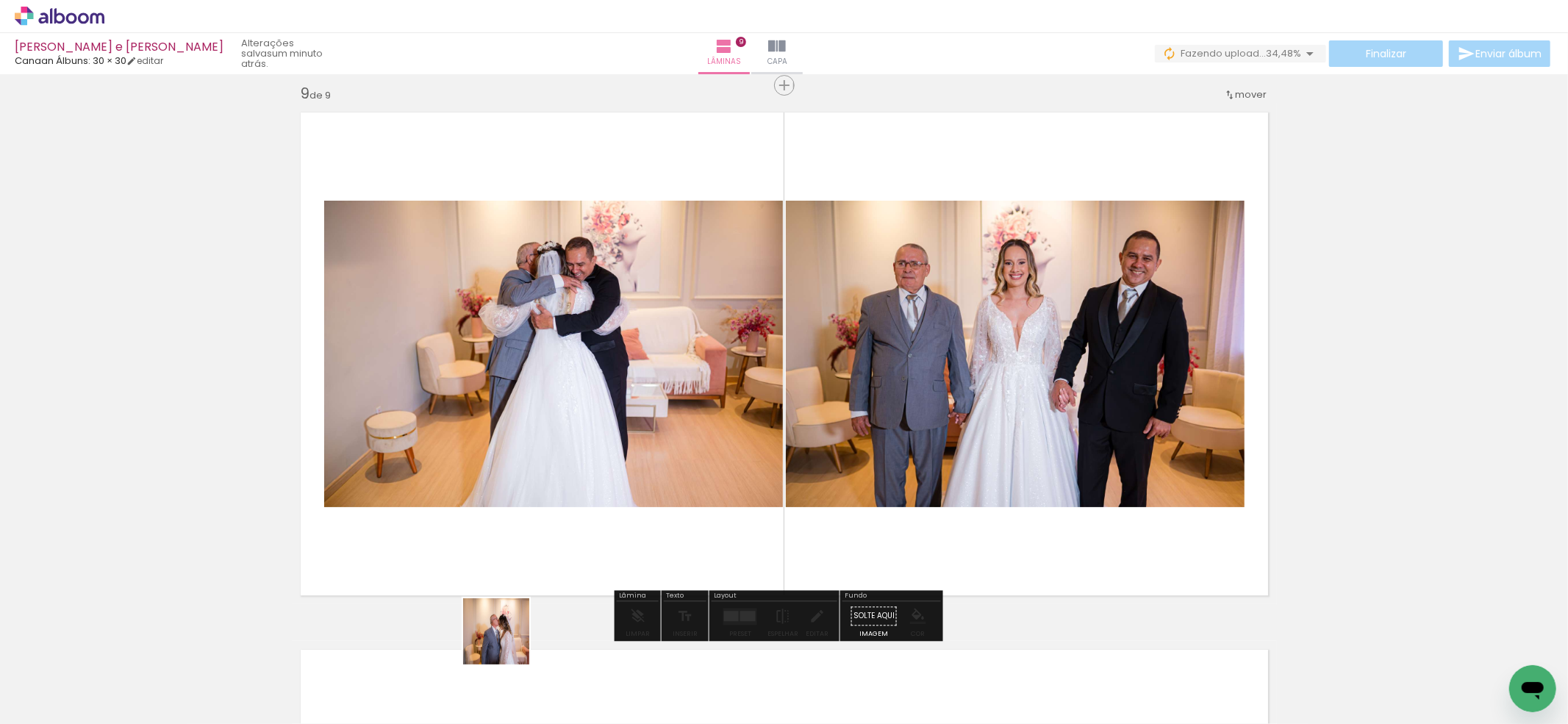
drag, startPoint x: 507, startPoint y: 643, endPoint x: 594, endPoint y: 686, distance: 97.0
click at [550, 539] on quentale-workspace at bounding box center [784, 362] width 1568 height 724
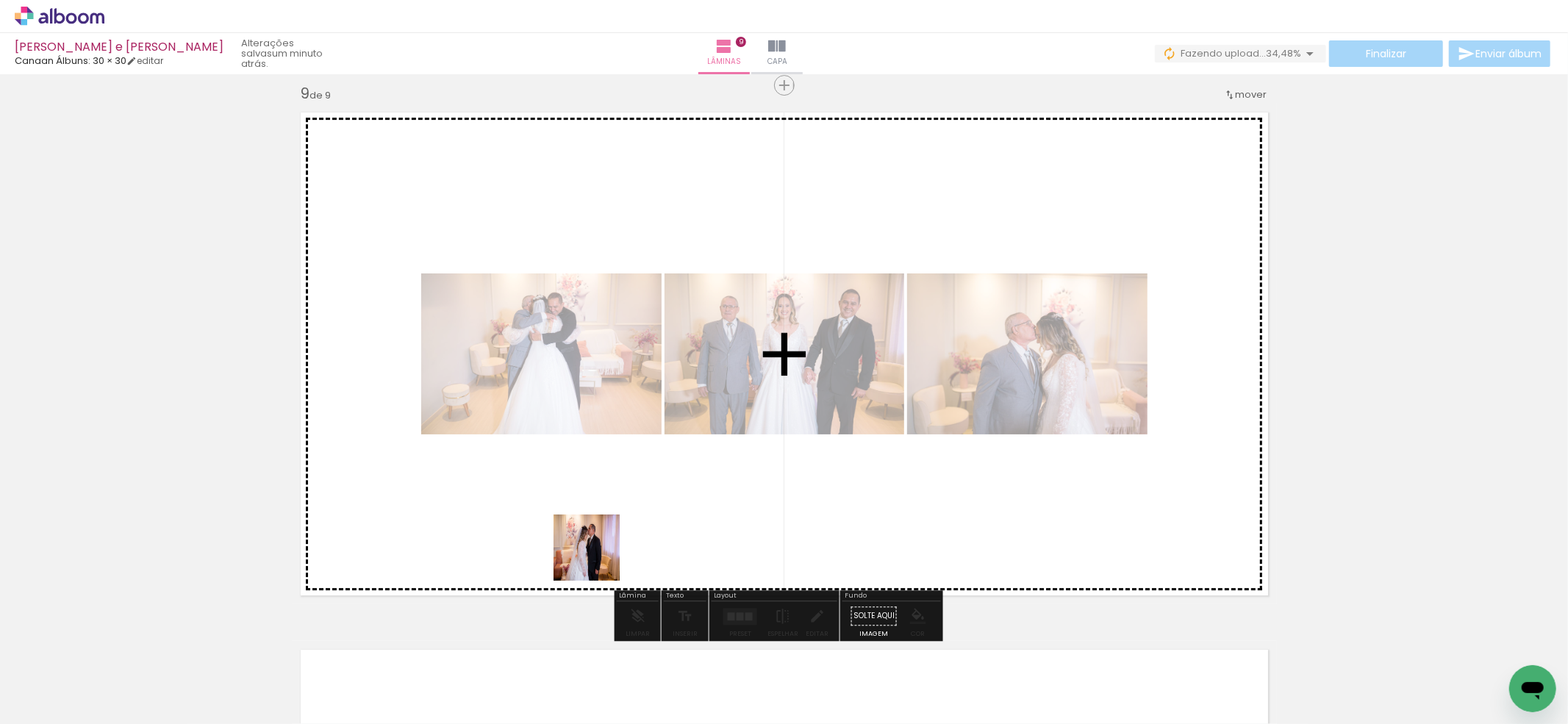
drag, startPoint x: 593, startPoint y: 685, endPoint x: 618, endPoint y: 680, distance: 25.5
click at [598, 557] on quentale-workspace at bounding box center [784, 362] width 1568 height 724
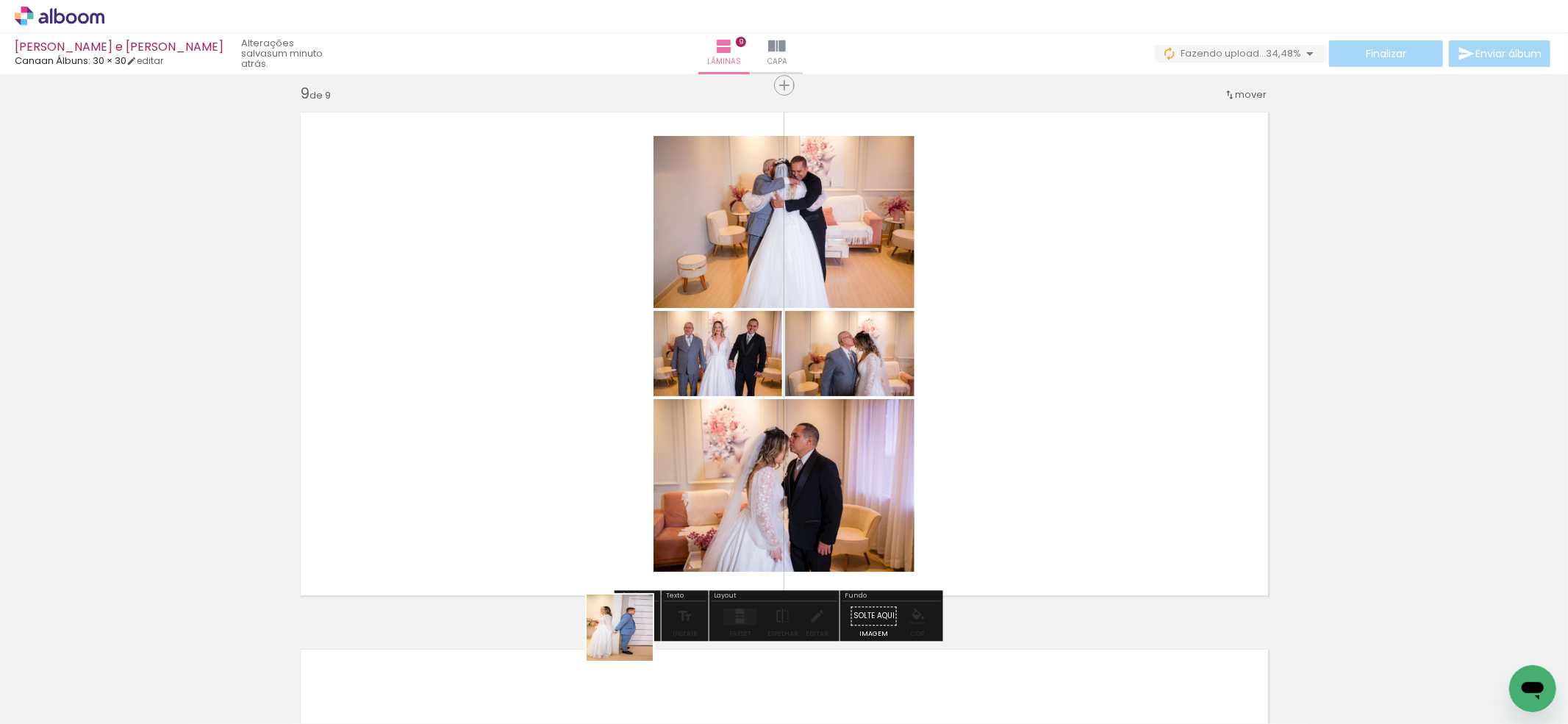
drag, startPoint x: 631, startPoint y: 639, endPoint x: 698, endPoint y: 673, distance: 75.1
click at [647, 560] on quentale-workspace at bounding box center [784, 362] width 1568 height 724
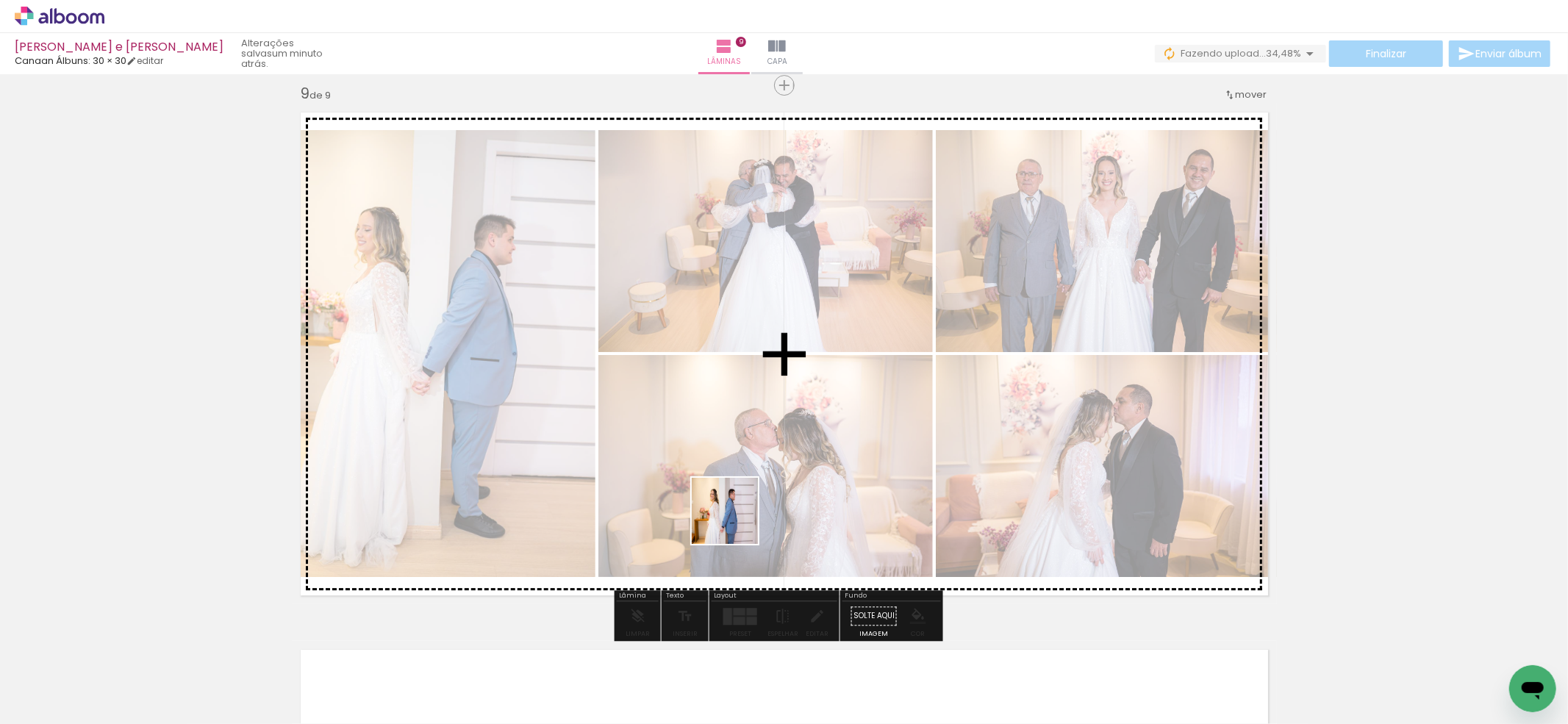
drag
click at [736, 520] on quentale-workspace at bounding box center [784, 362] width 1568 height 724
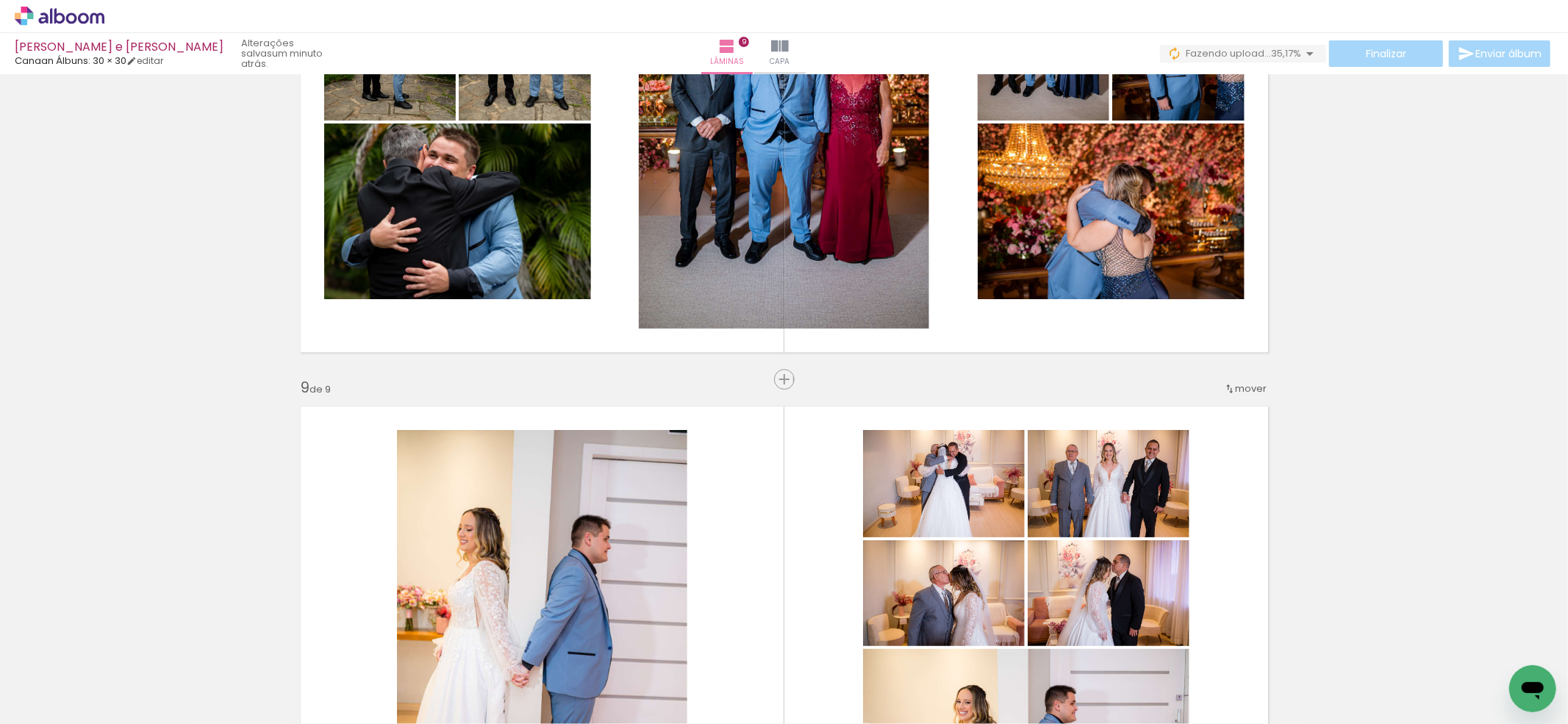
scroll to position [3724, 0]
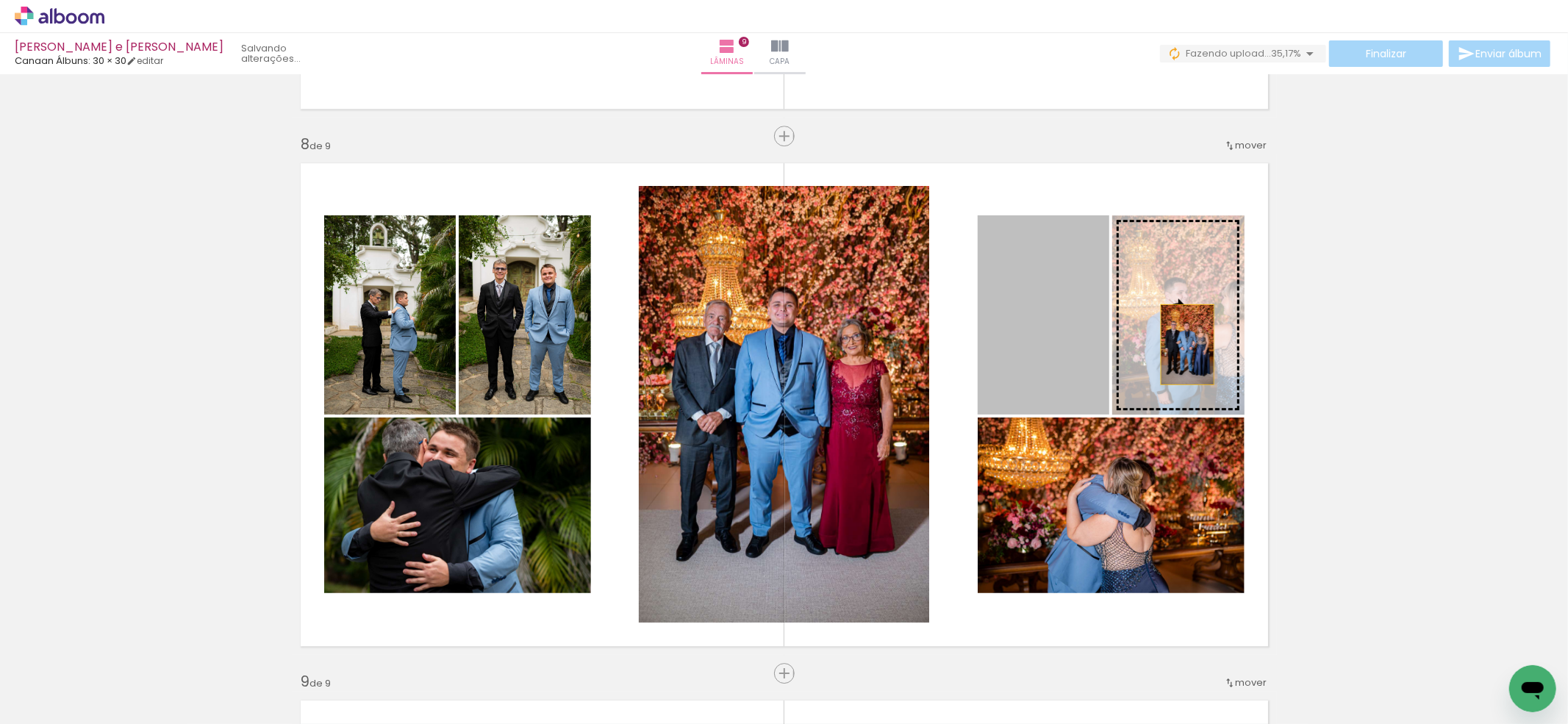
click at [0, 0] on slot at bounding box center [0, 0] width 0 height 0
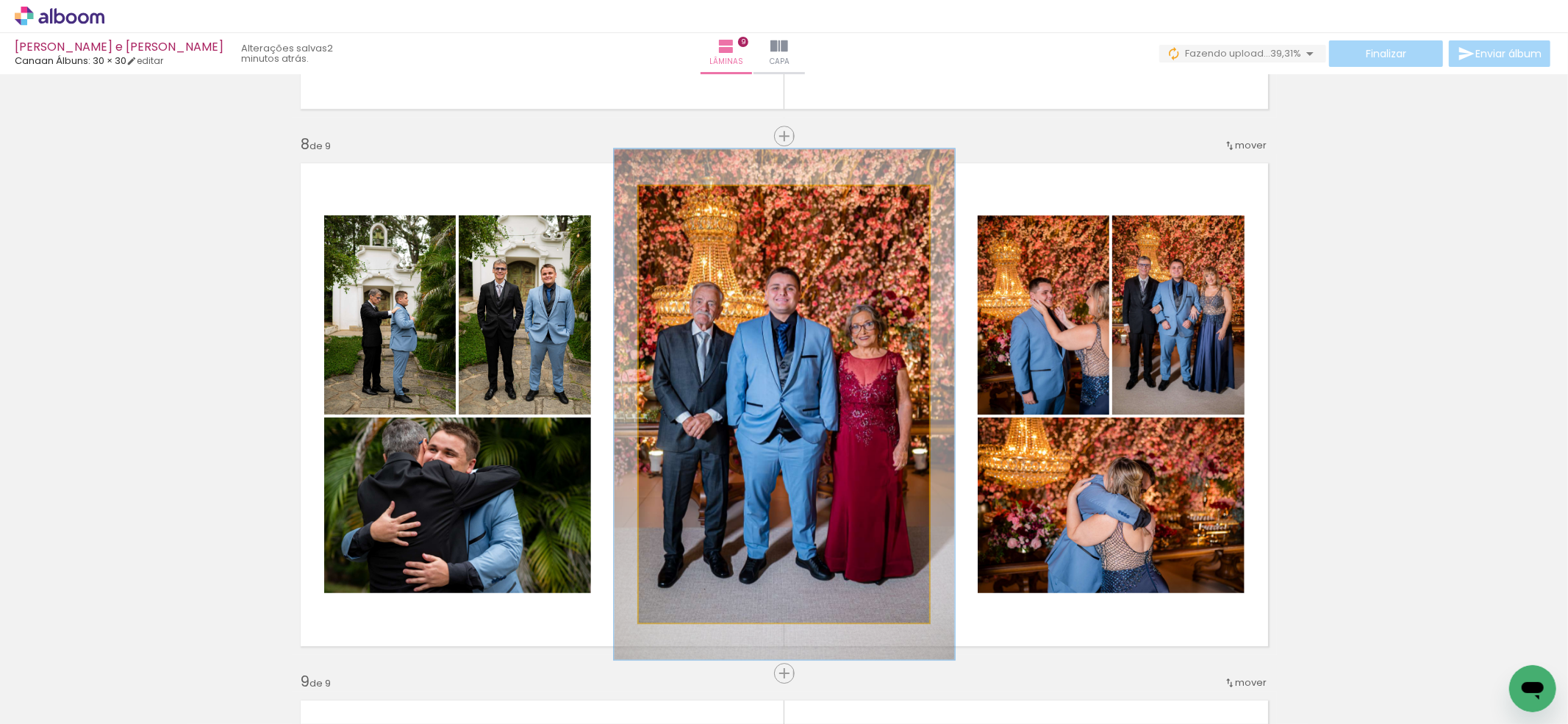
click at [686, 206] on div at bounding box center [681, 201] width 24 height 24
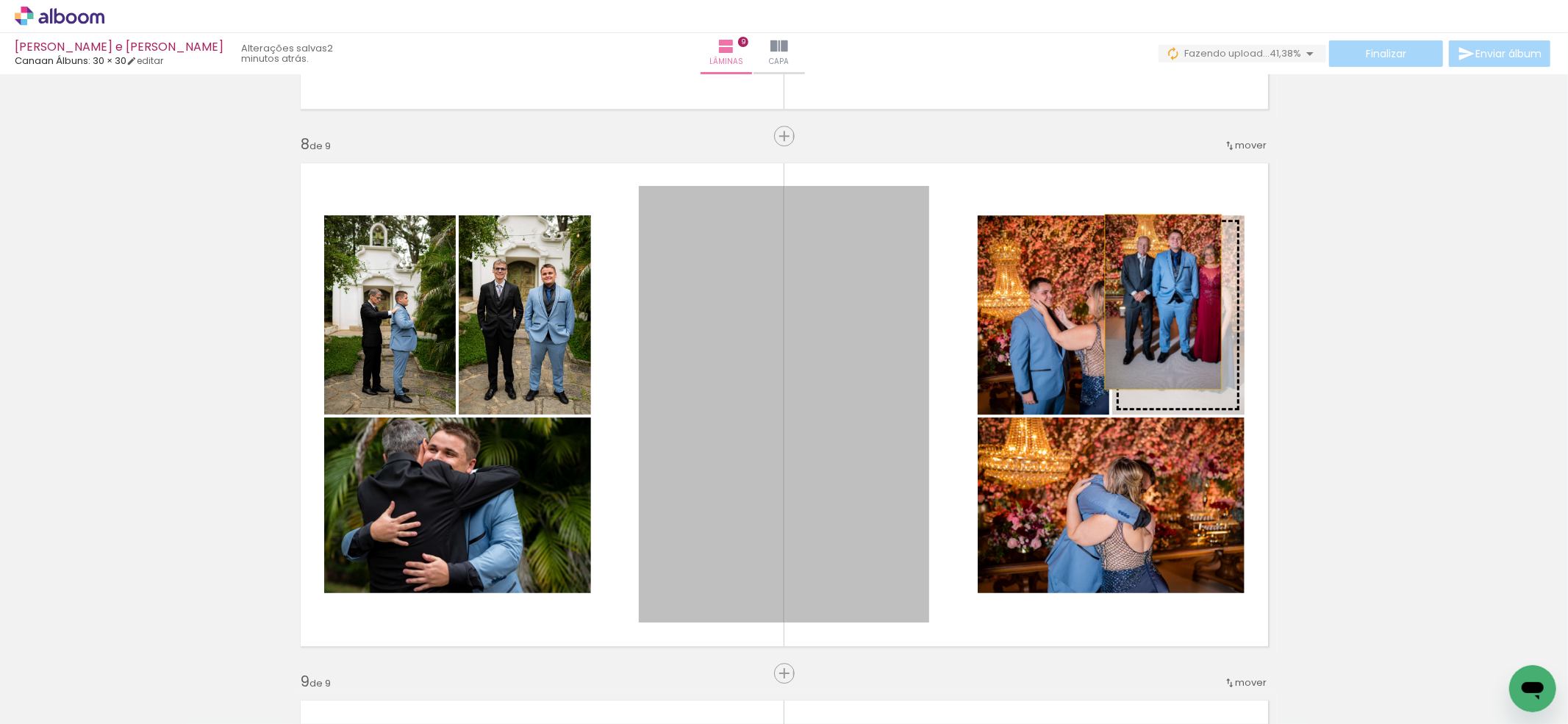
click at [0, 0] on slot at bounding box center [0, 0] width 0 height 0
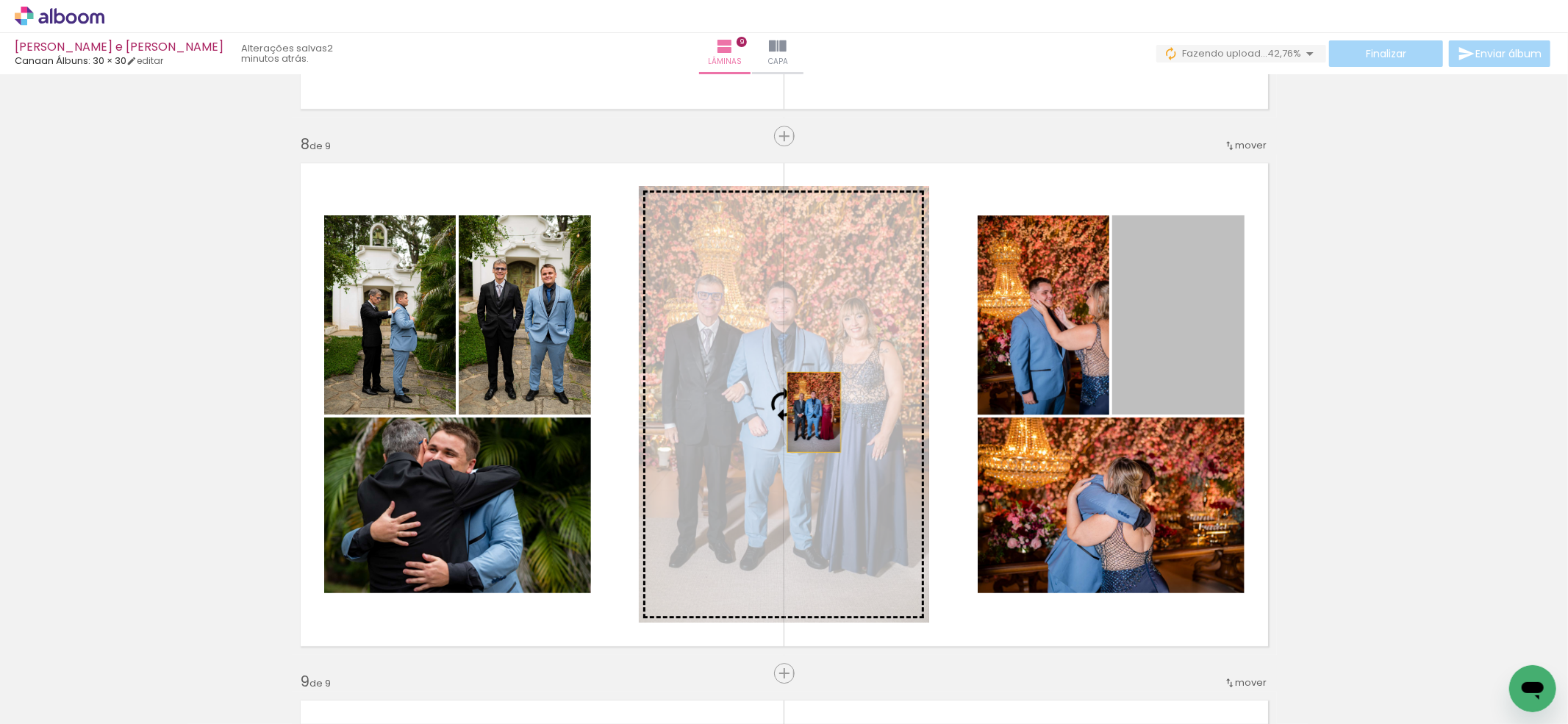
drag, startPoint x: 1194, startPoint y: 344, endPoint x: 804, endPoint y: 412, distance: 395.9
click at [0, 0] on slot at bounding box center [0, 0] width 0 height 0
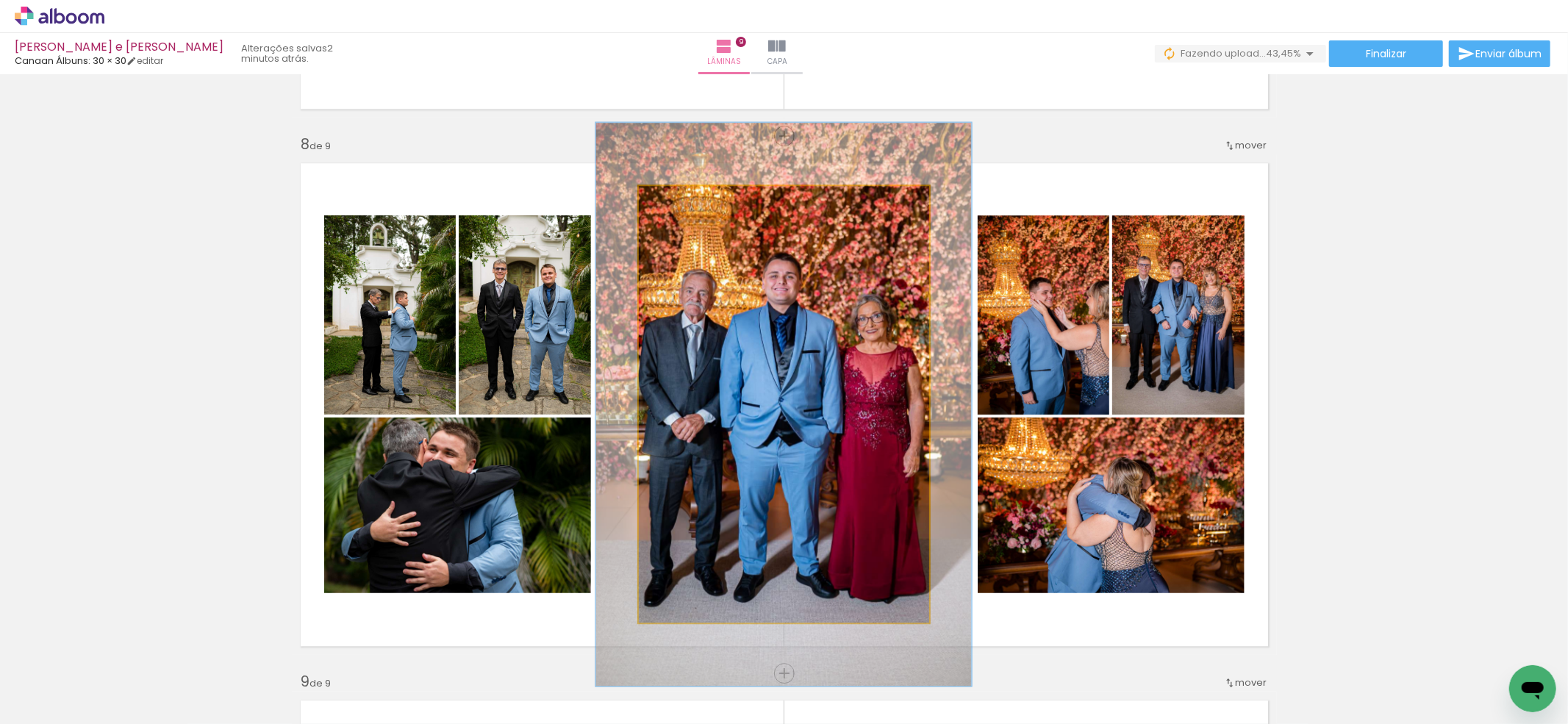
drag, startPoint x: 670, startPoint y: 212, endPoint x: 685, endPoint y: 210, distance: 15.1
click at [685, 210] on div at bounding box center [688, 201] width 24 height 24
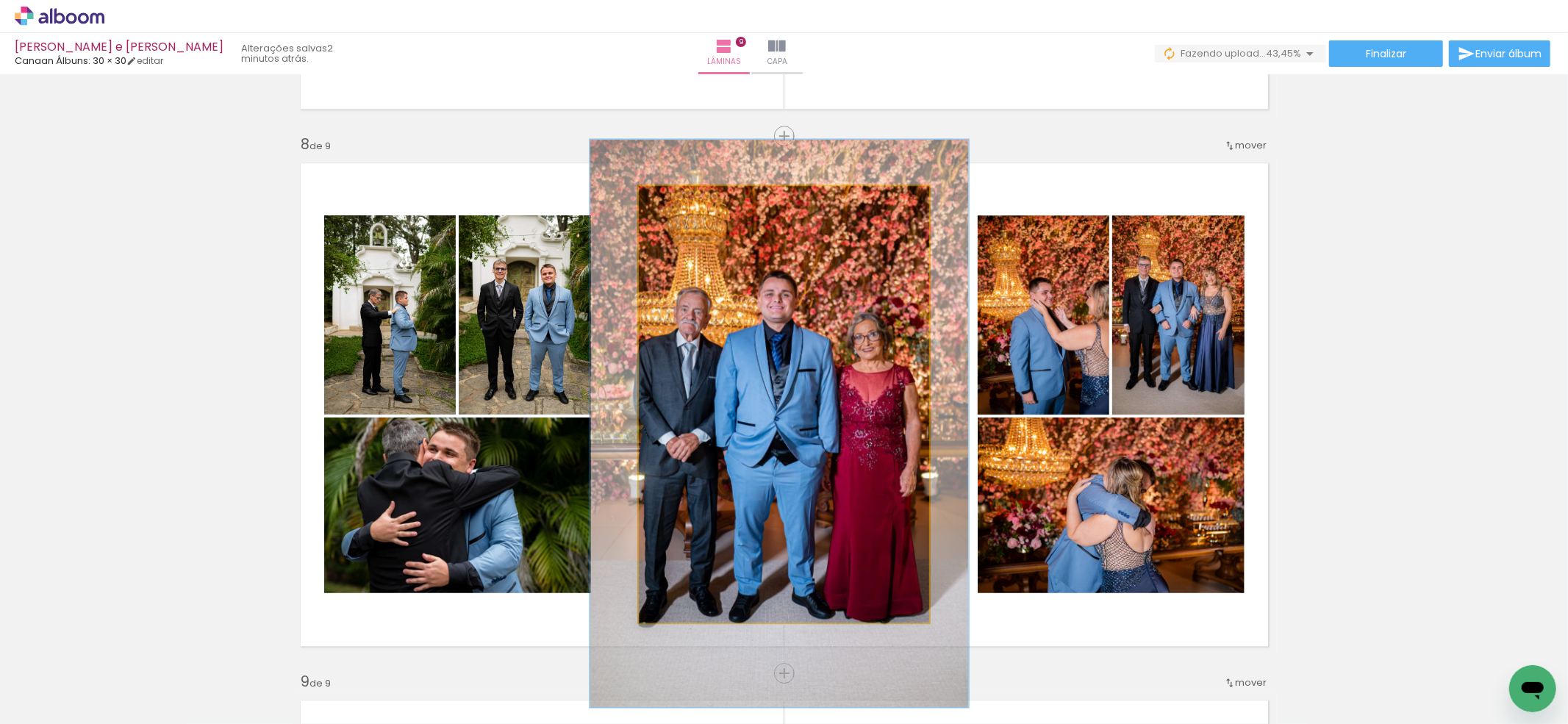
drag, startPoint x: 765, startPoint y: 360, endPoint x: 760, endPoint y: 373, distance: 13.9
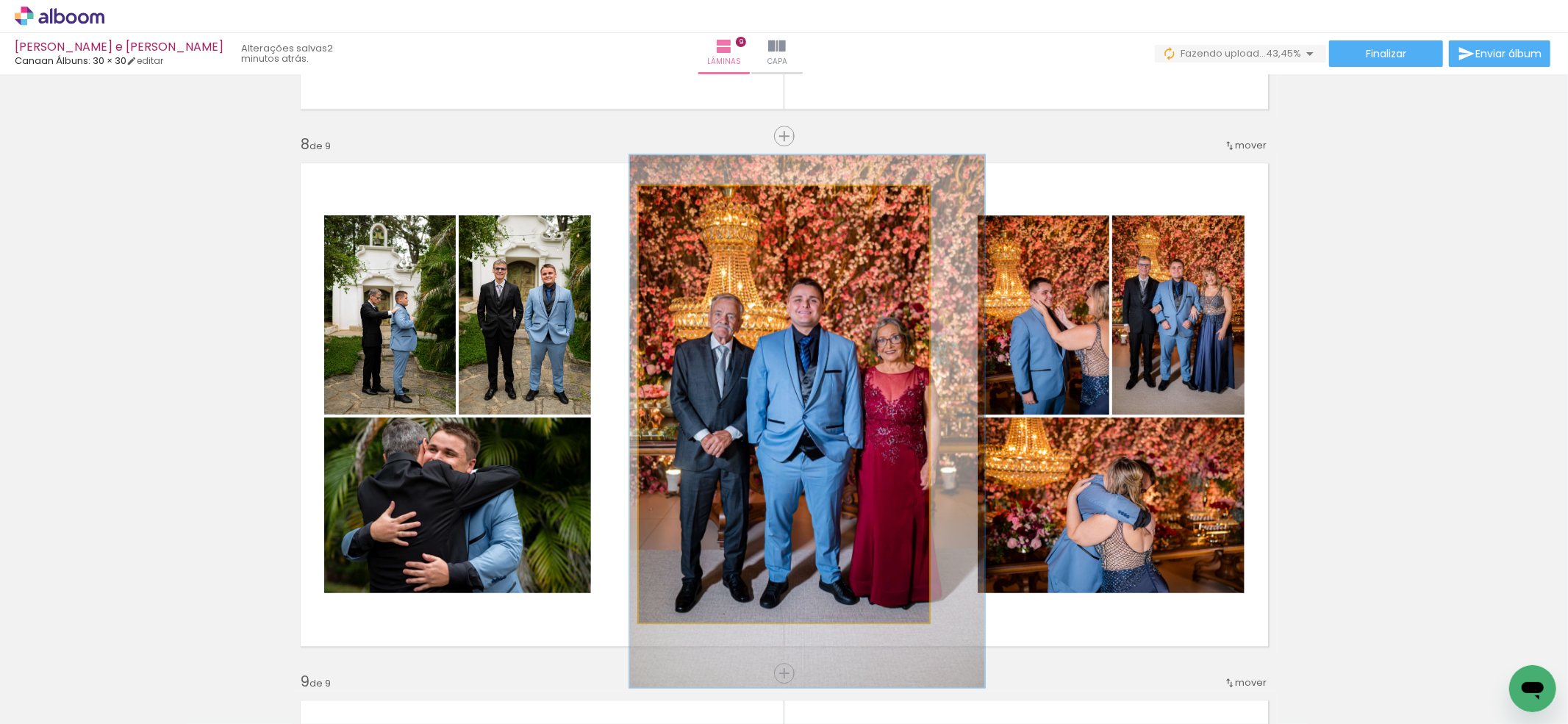
type paper-slider "122"
click at [679, 201] on div at bounding box center [685, 201] width 13 height 13
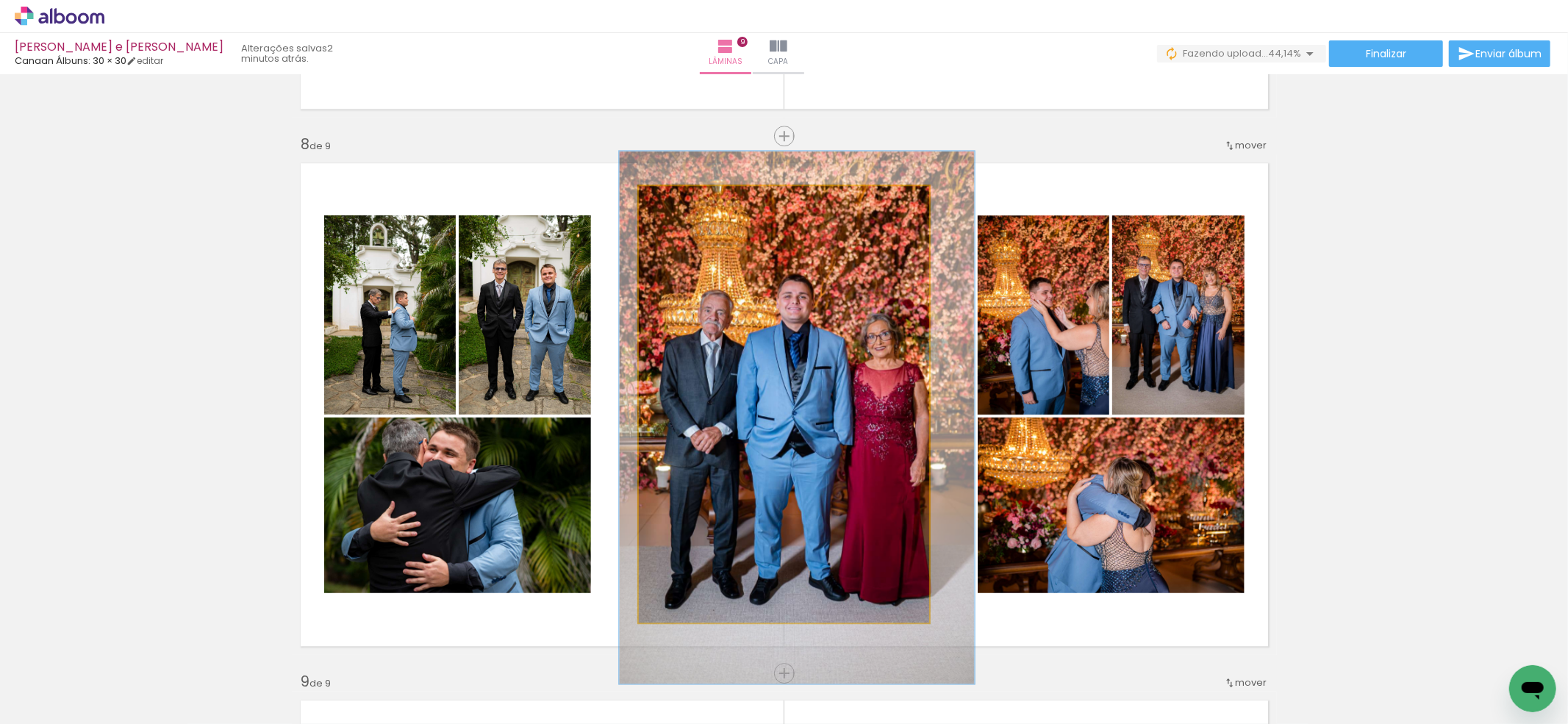
drag, startPoint x: 794, startPoint y: 365, endPoint x: 784, endPoint y: 362, distance: 10.4
